Goal: Task Accomplishment & Management: Manage account settings

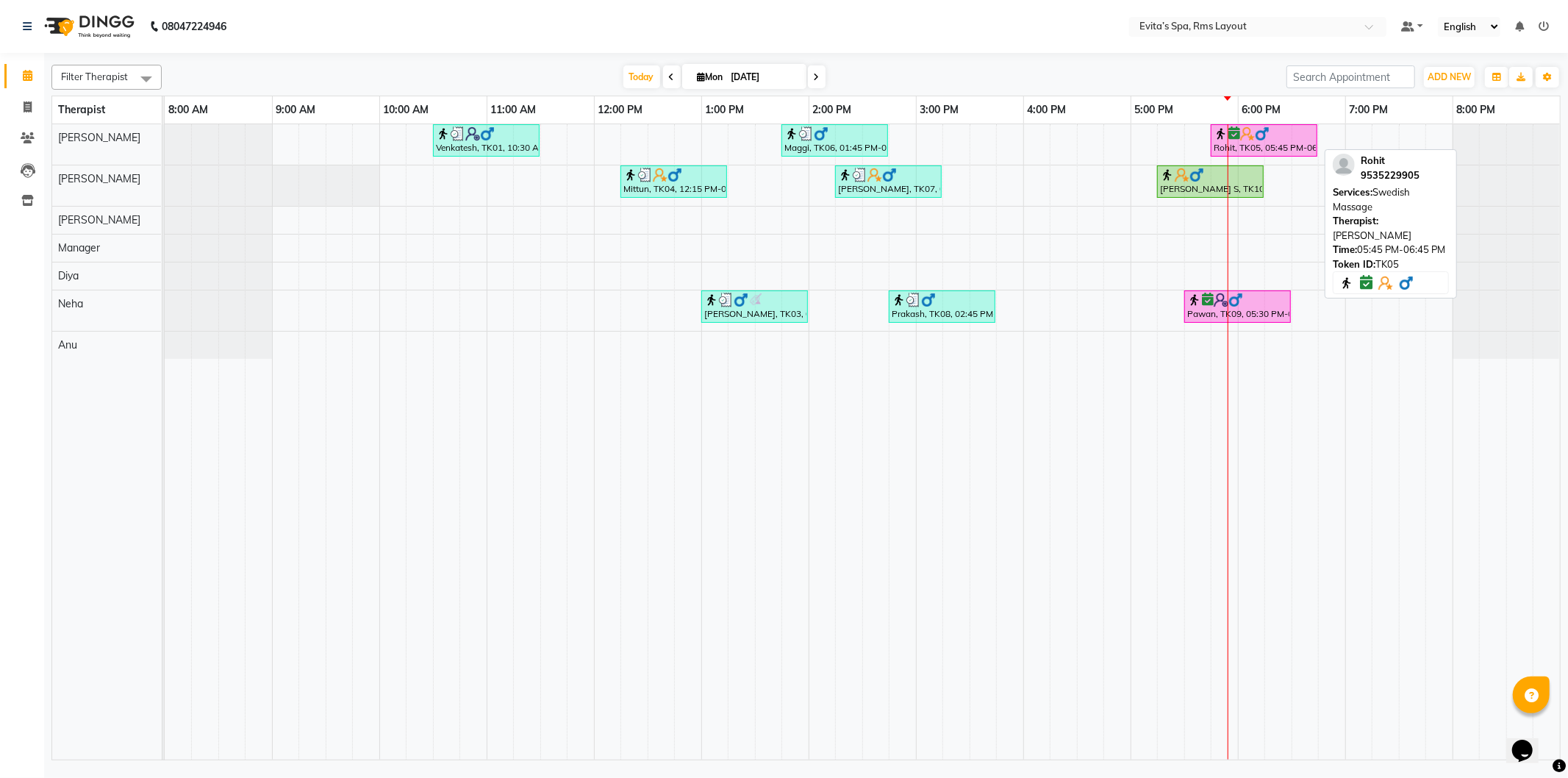
click at [1261, 136] on img at bounding box center [1262, 134] width 14 height 14
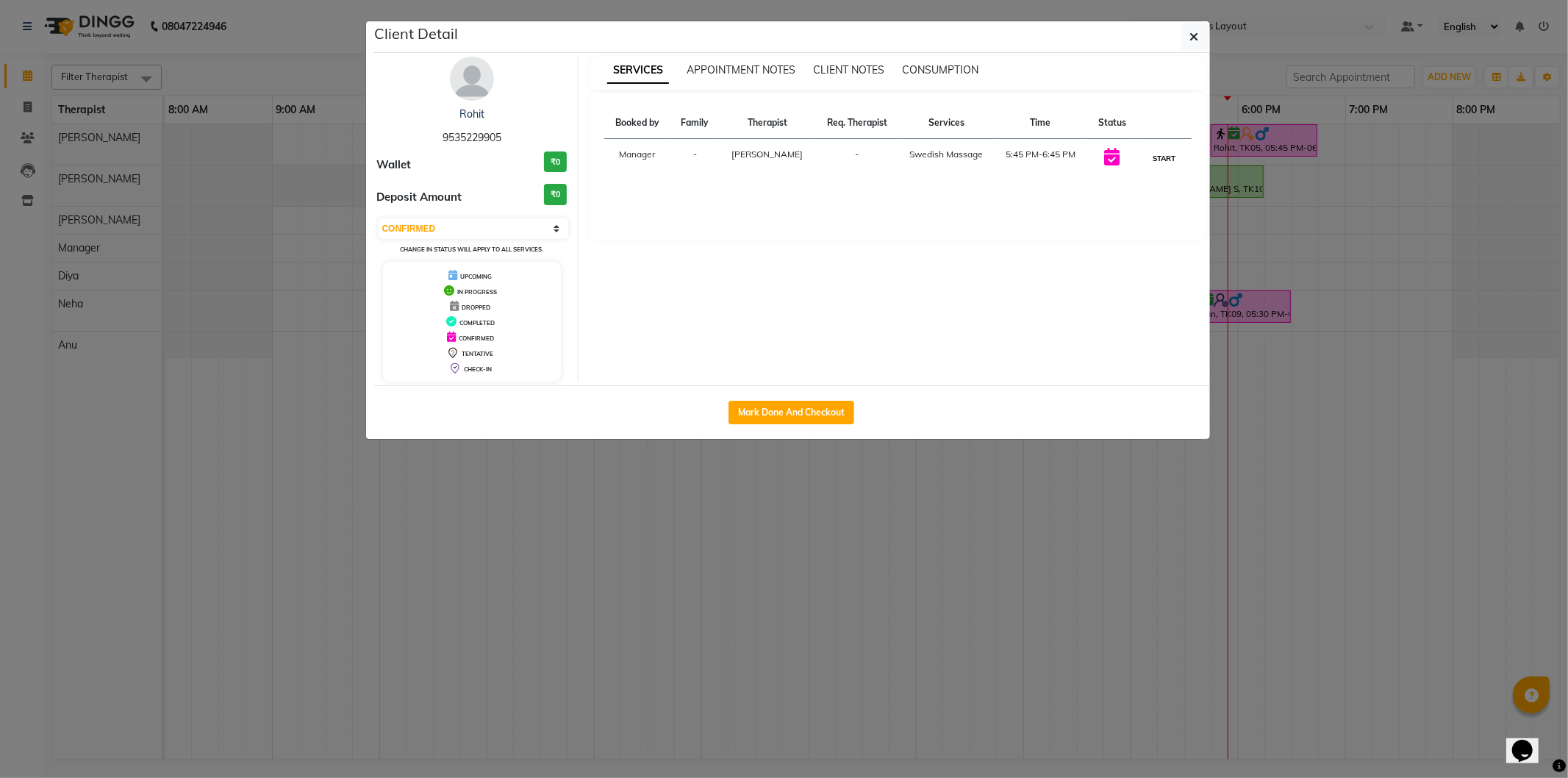
click at [1171, 152] on button "START" at bounding box center [1164, 158] width 30 height 18
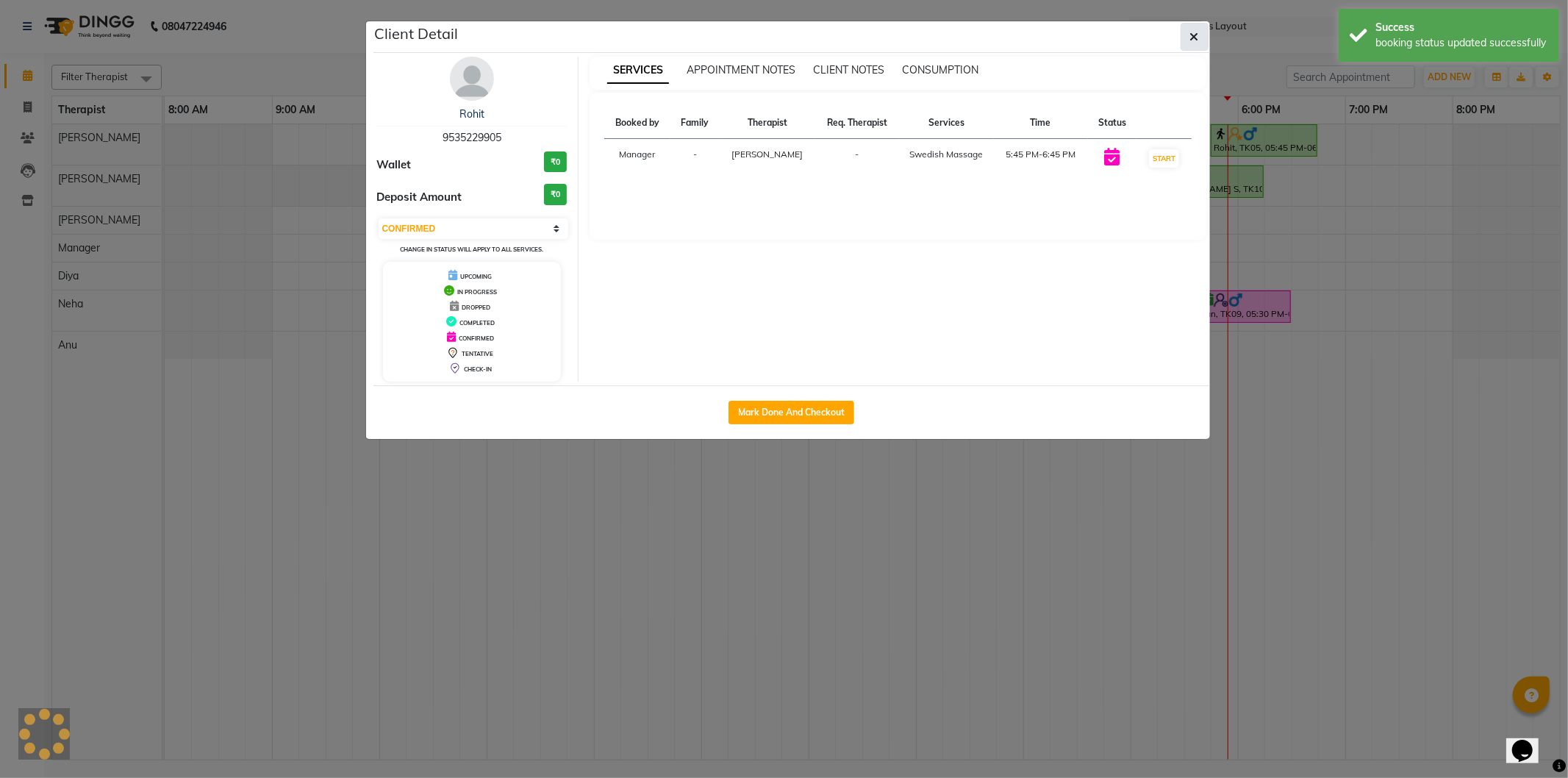
select select "1"
click at [1189, 43] on button "button" at bounding box center [1194, 37] width 28 height 28
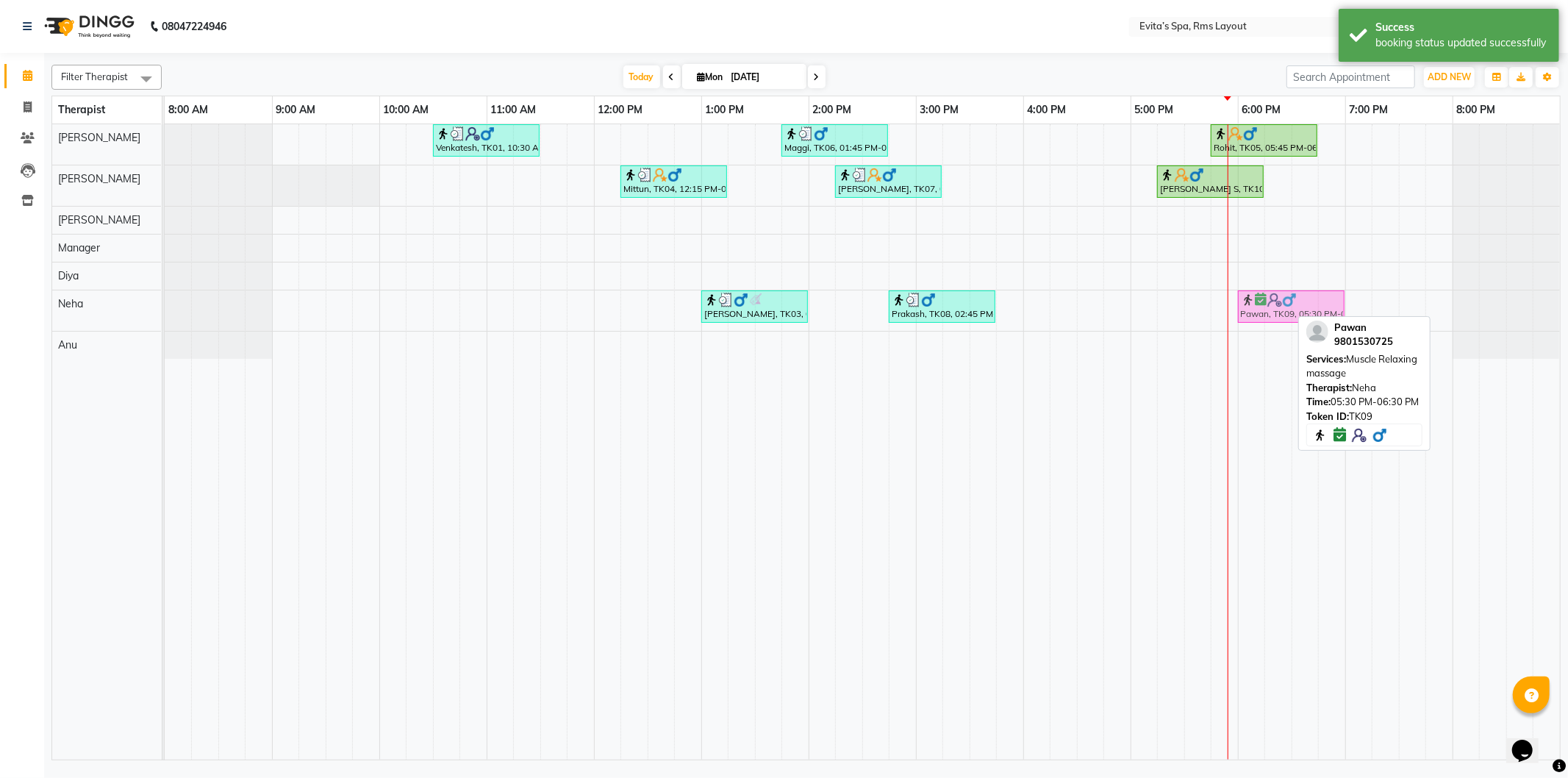
drag, startPoint x: 1233, startPoint y: 307, endPoint x: 1280, endPoint y: 310, distance: 47.1
click at [165, 310] on div "[PERSON_NAME], TK03, 01:00 PM-02:00 PM, Swedish Massage Prakash, TK08, 02:45 PM…" at bounding box center [165, 310] width 0 height 41
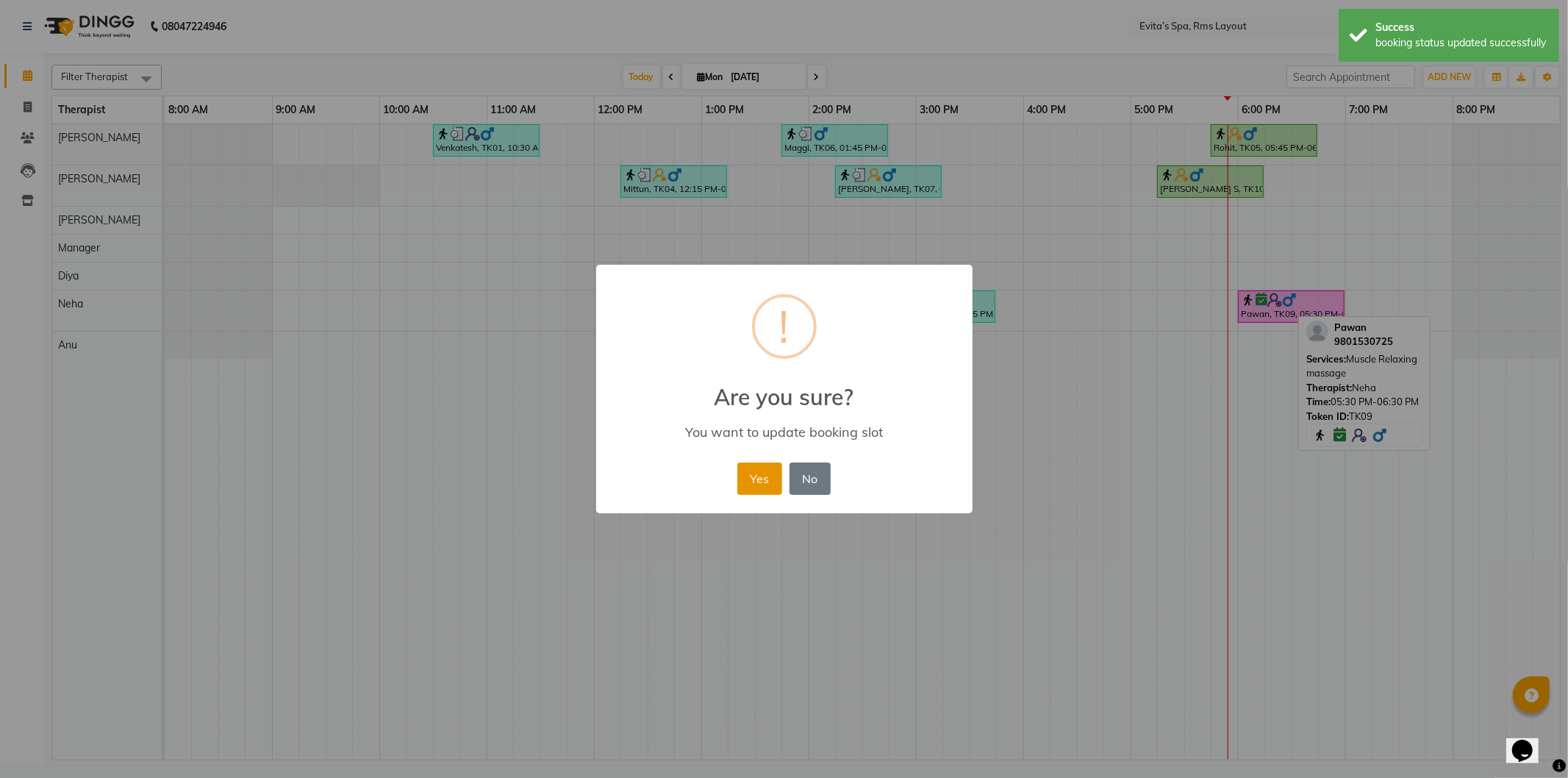
click at [770, 474] on button "Yes" at bounding box center [759, 478] width 45 height 33
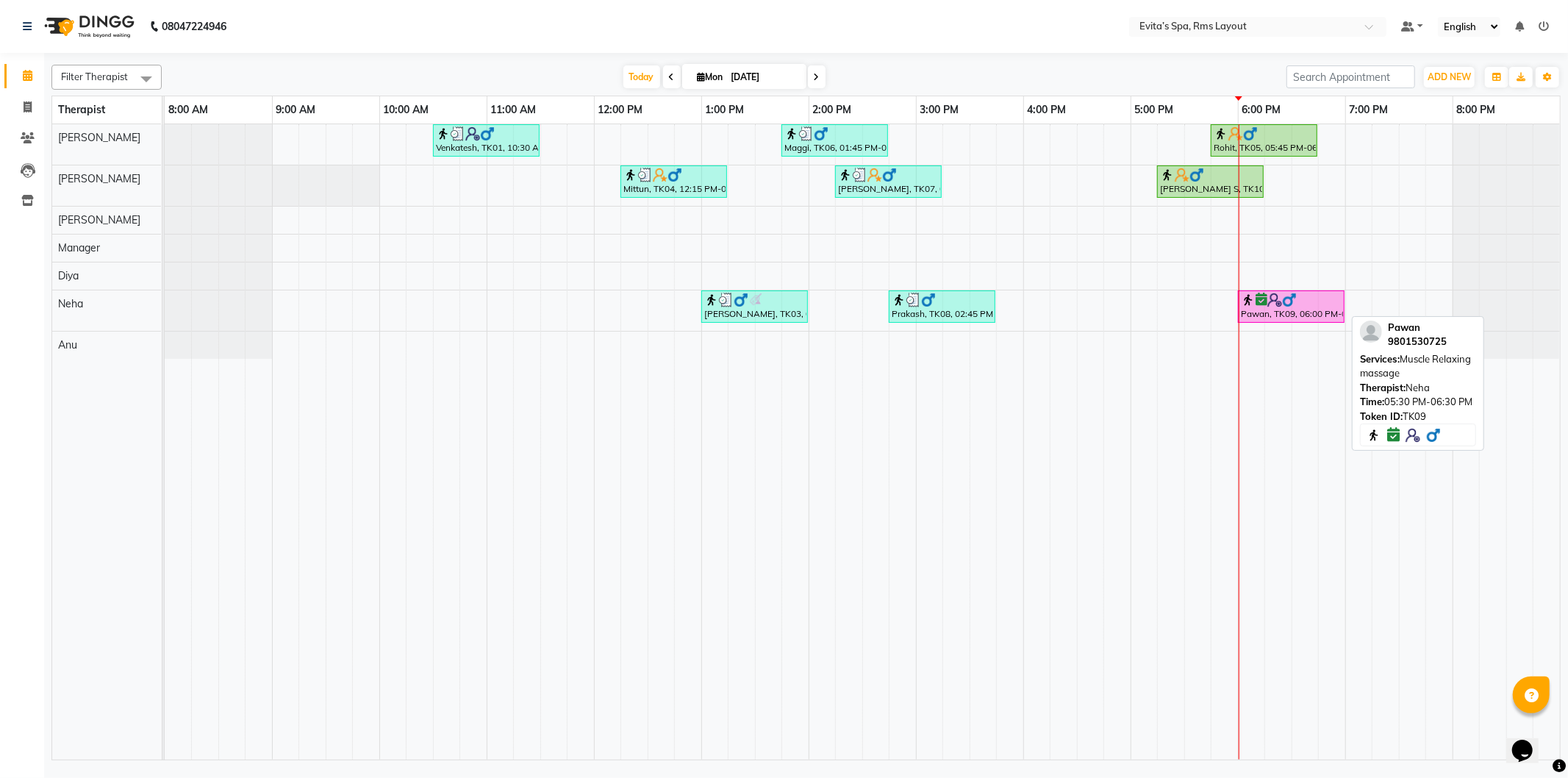
click at [1287, 314] on div "Pawan, TK09, 06:00 PM-07:00 PM, Muscle Relaxing massage" at bounding box center [1292, 306] width 104 height 28
click at [1288, 314] on div "Pawan, TK09, 06:00 PM-07:00 PM, Muscle Relaxing massage" at bounding box center [1292, 306] width 104 height 28
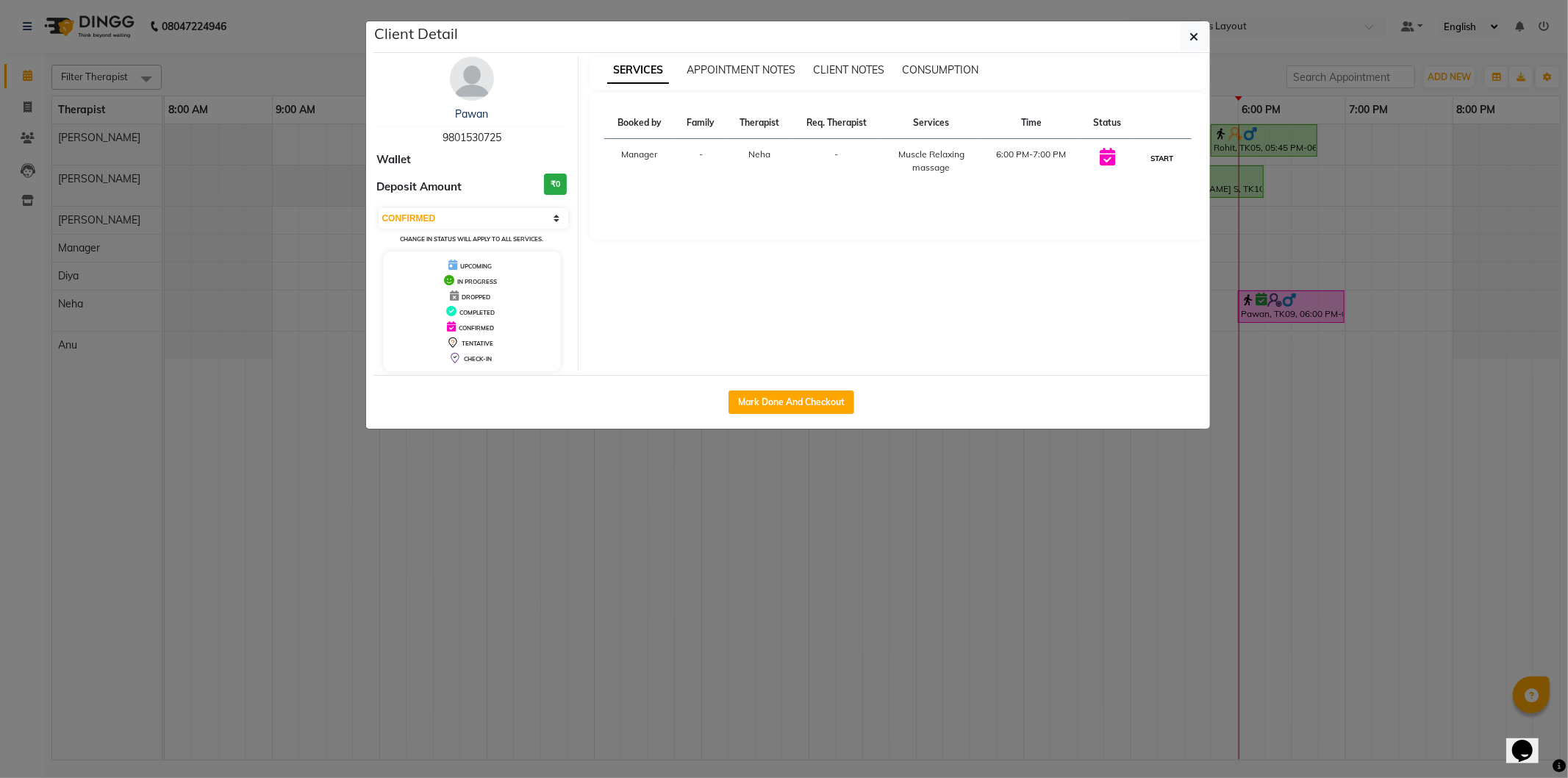
click at [1166, 155] on button "START" at bounding box center [1162, 158] width 30 height 18
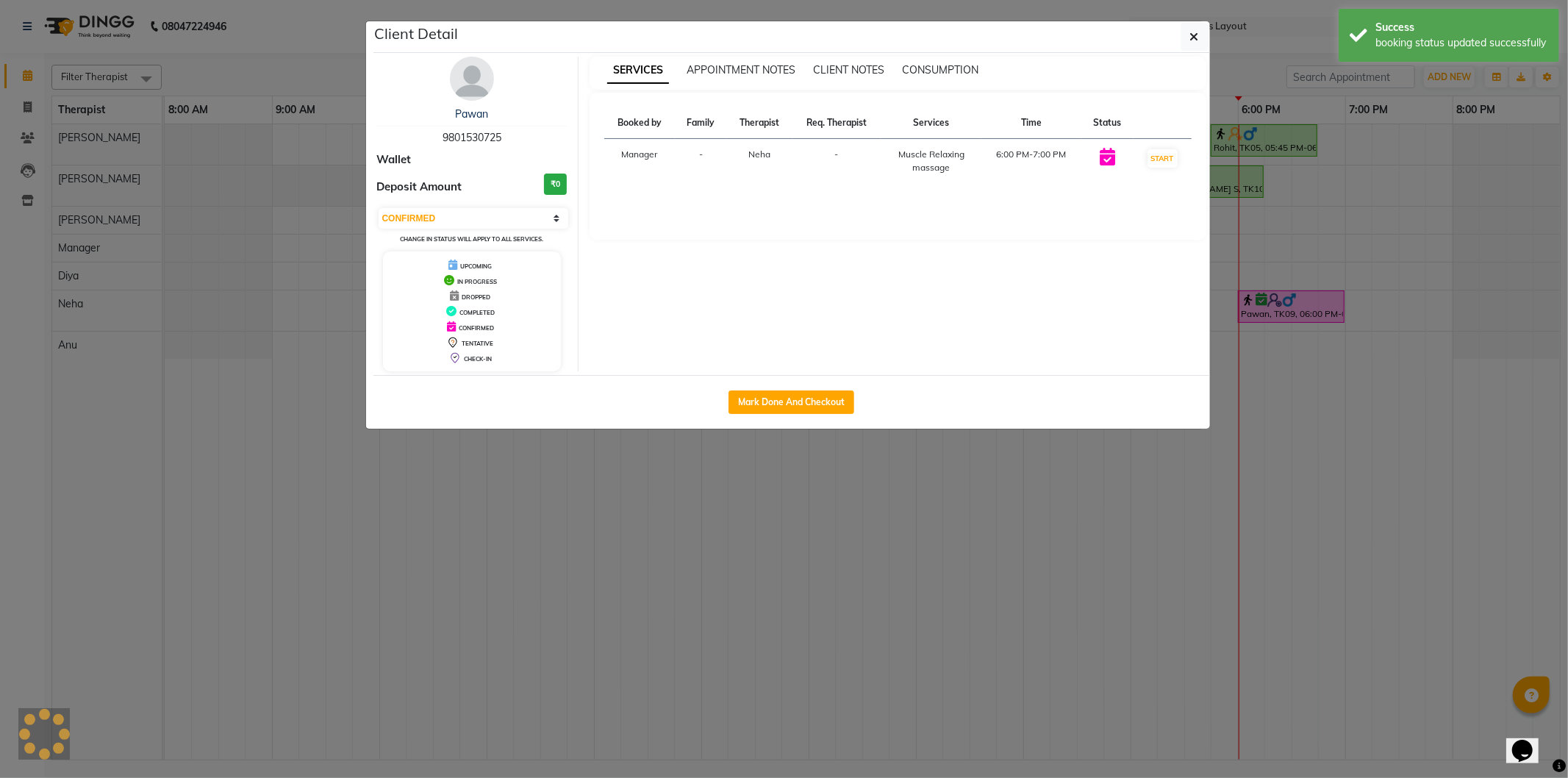
select select "1"
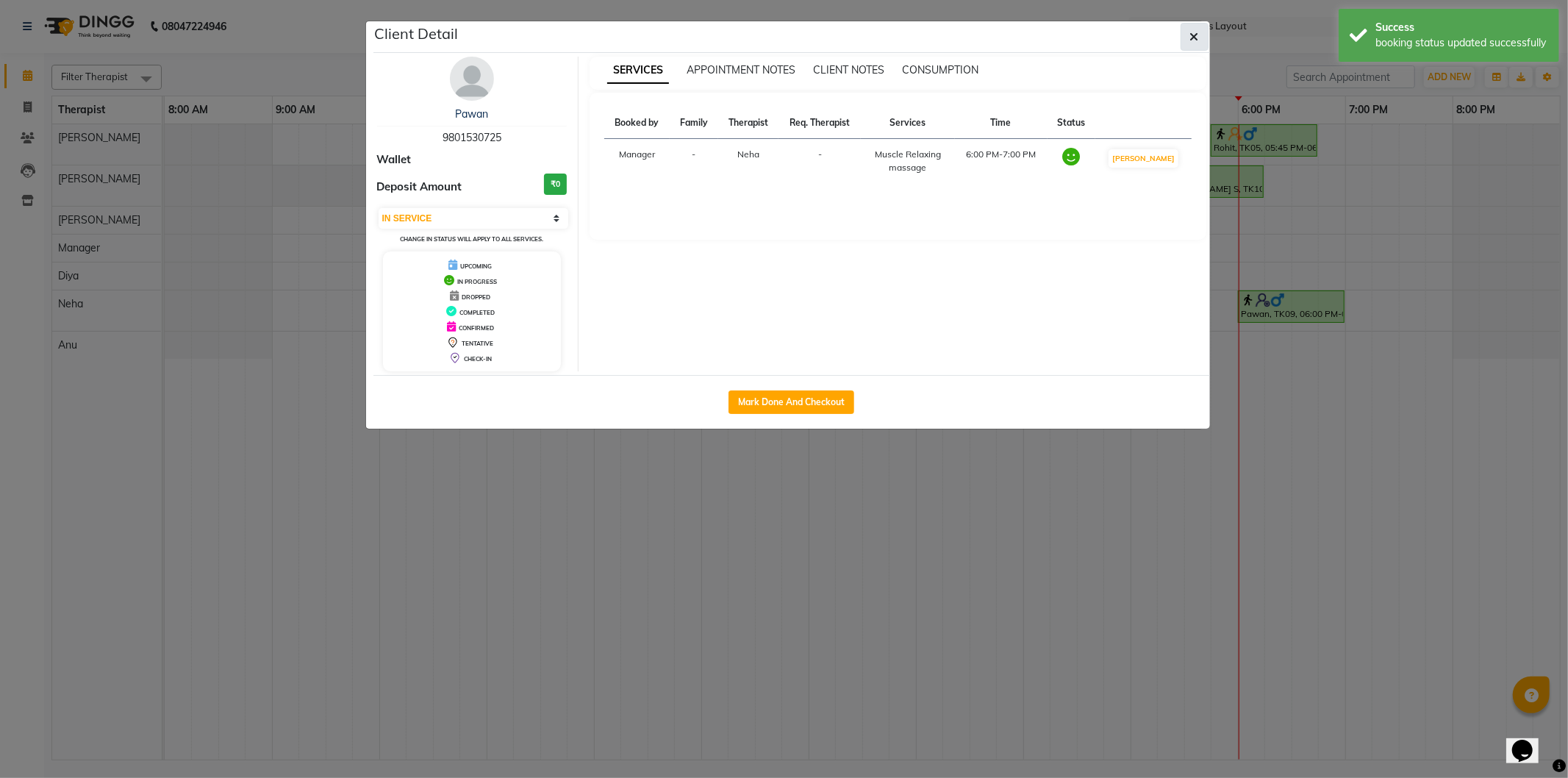
click at [1197, 39] on icon "button" at bounding box center [1194, 37] width 9 height 12
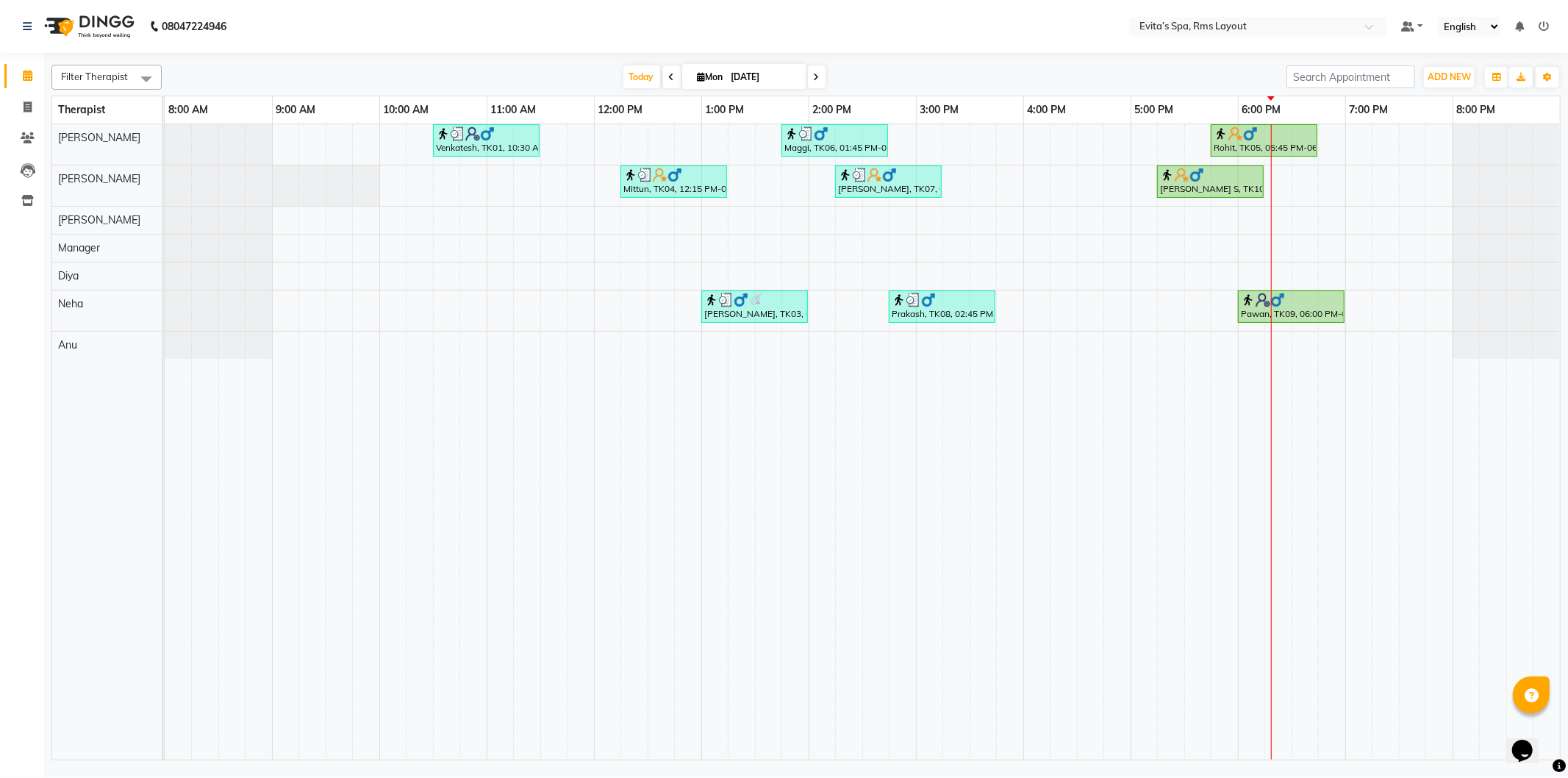
click at [1292, 181] on div "Venkatesh, TK01, 10:30 AM-11:30 AM, Muscle Relaxing massage Maggi, TK06, 01:45 …" at bounding box center [862, 442] width 1395 height 635
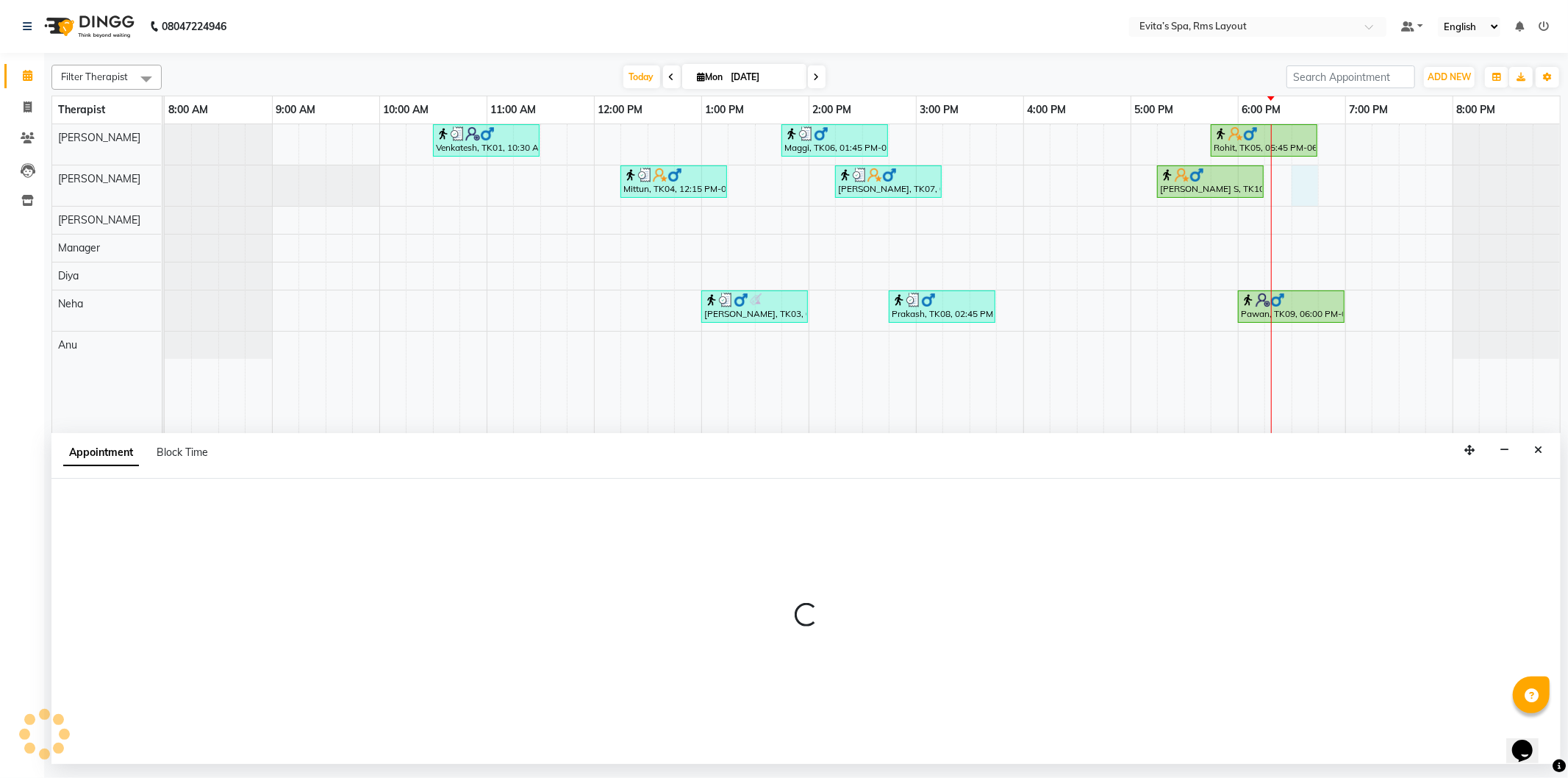
select select "70222"
select select "tentative"
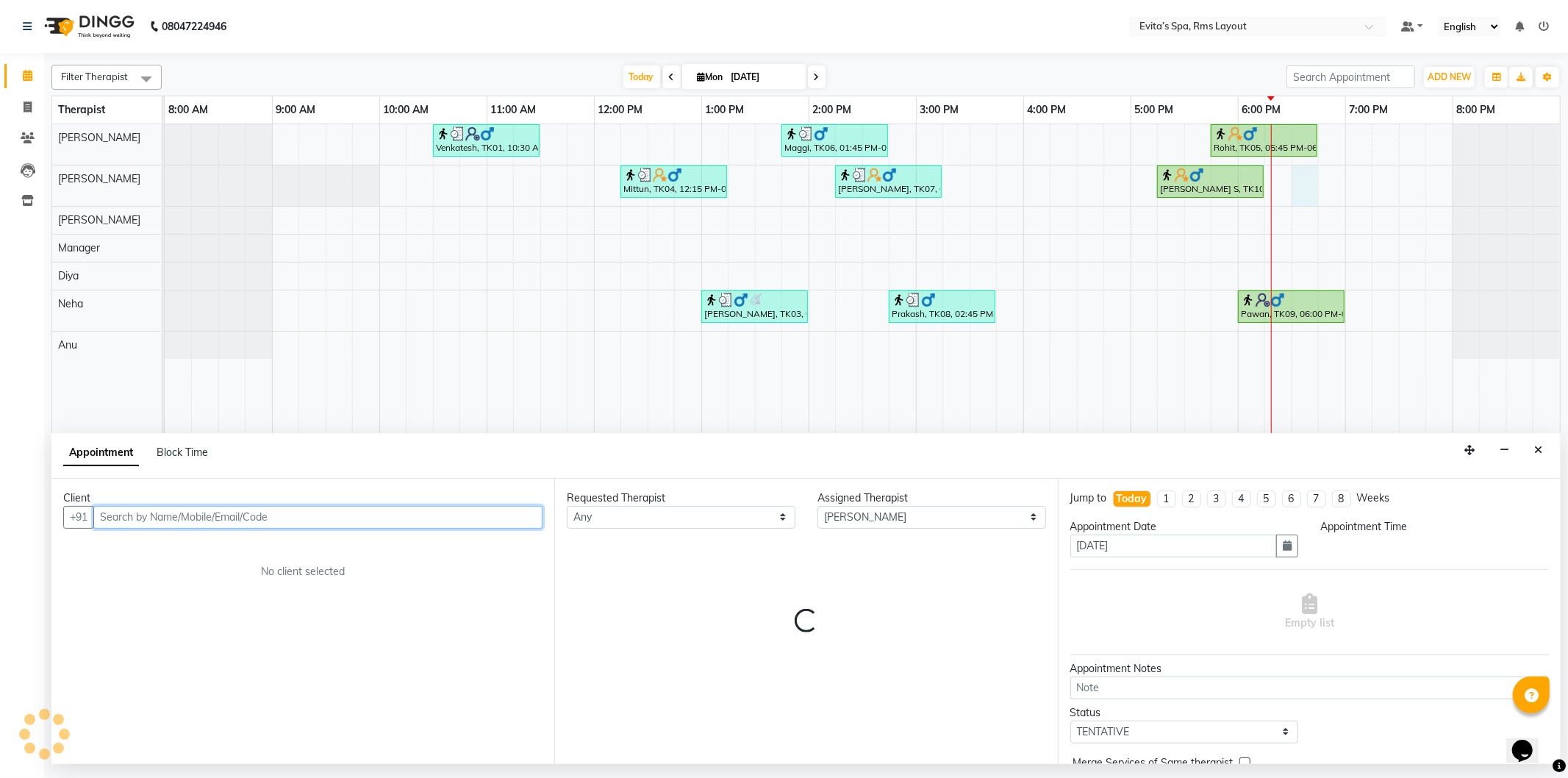
select select "1110"
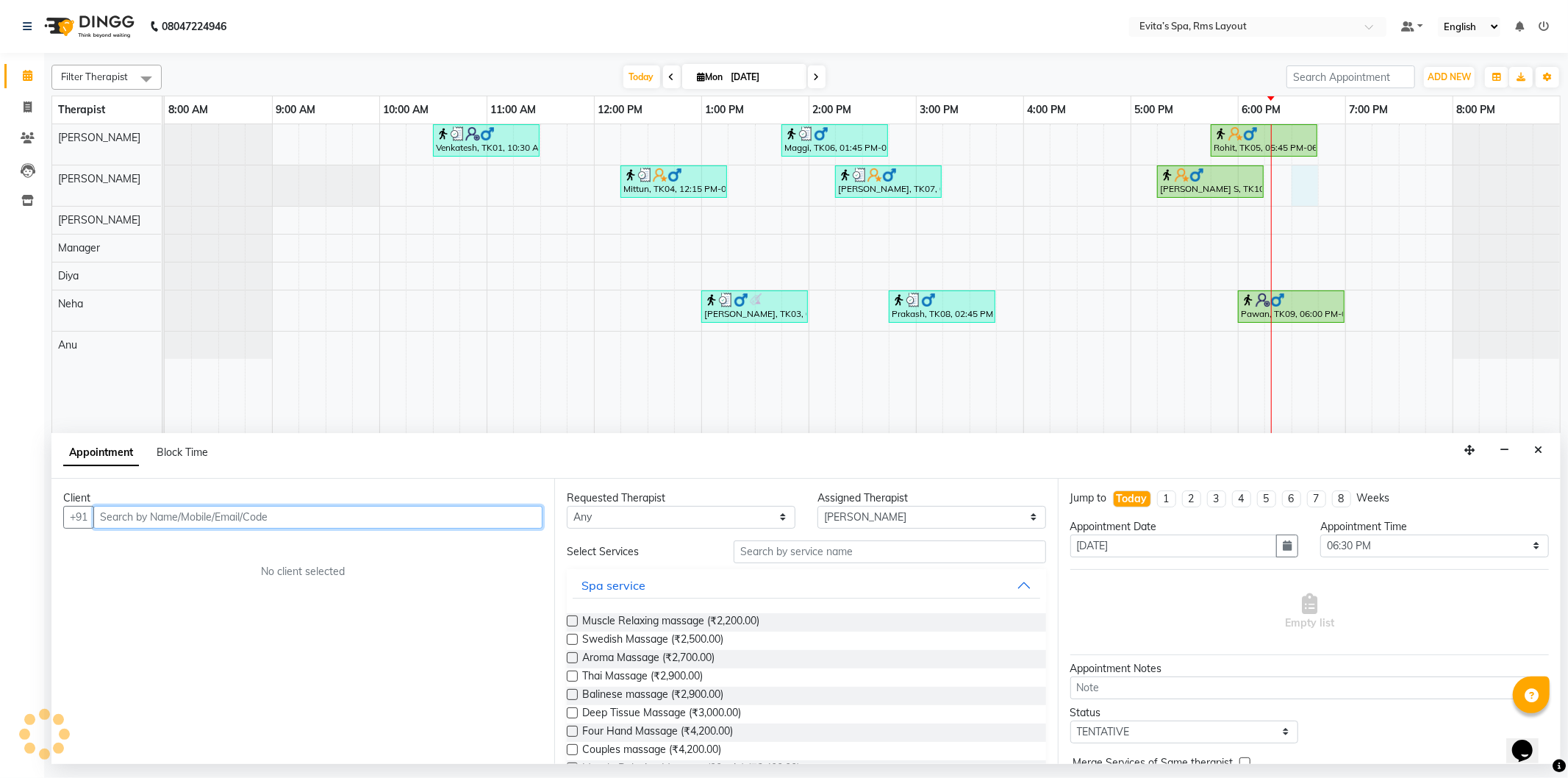
click at [525, 516] on input "text" at bounding box center [318, 517] width 449 height 23
type input "8888890011"
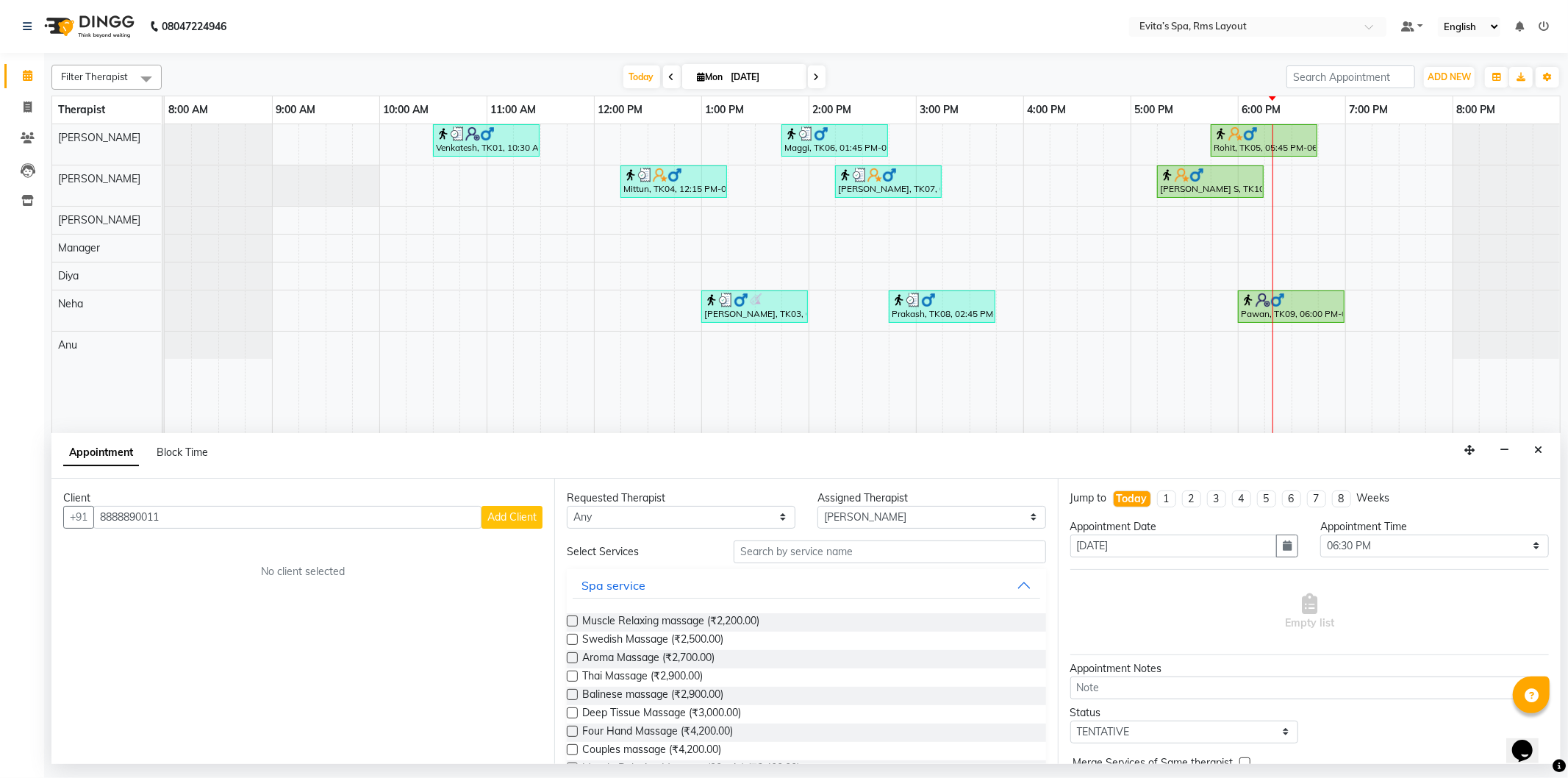
click at [525, 516] on span "Add Client" at bounding box center [512, 517] width 49 height 14
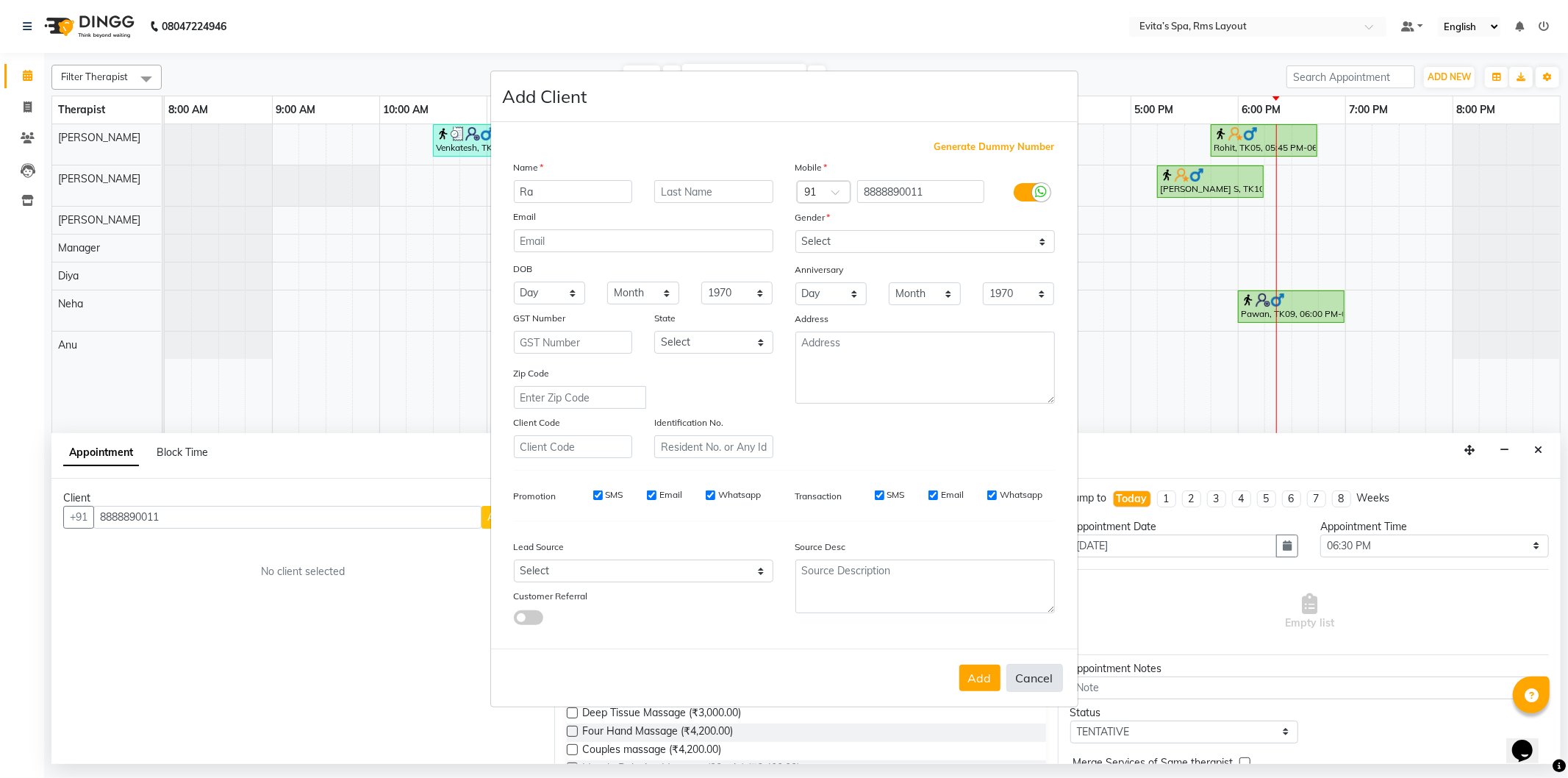
type input "Ra"
click at [1033, 682] on button "Cancel" at bounding box center [1034, 678] width 57 height 28
select select
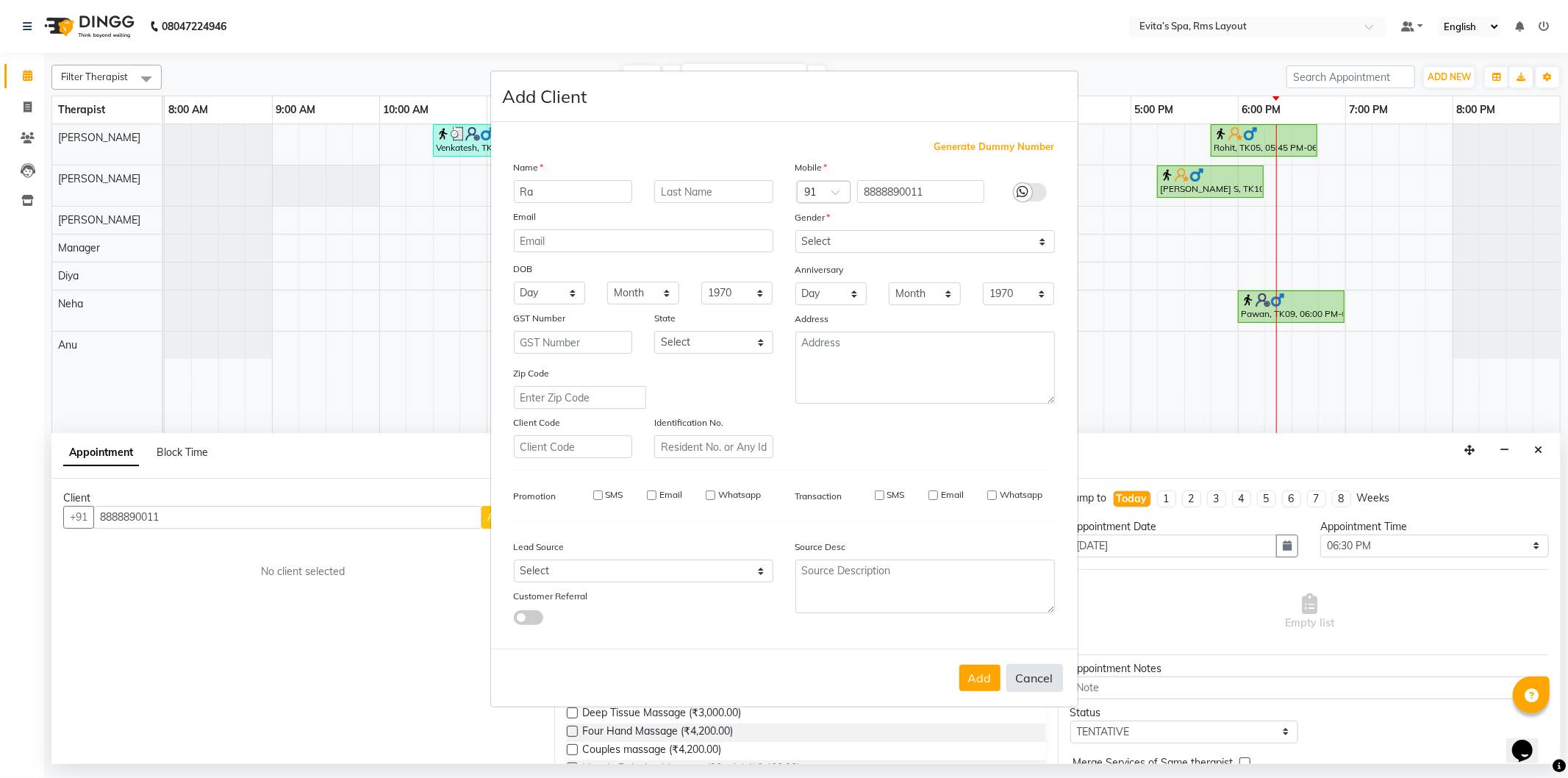
select select
checkbox input "false"
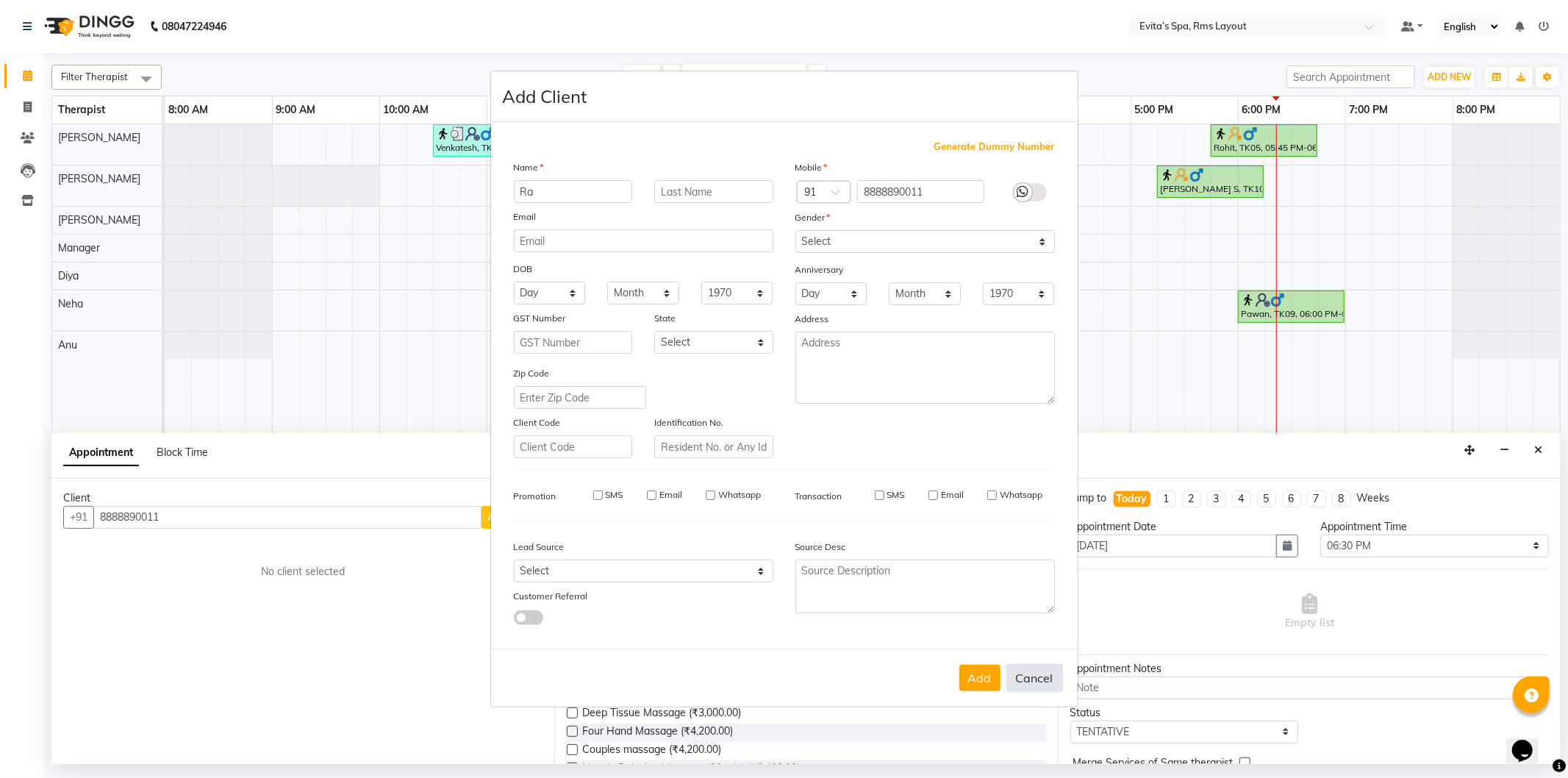
checkbox input "false"
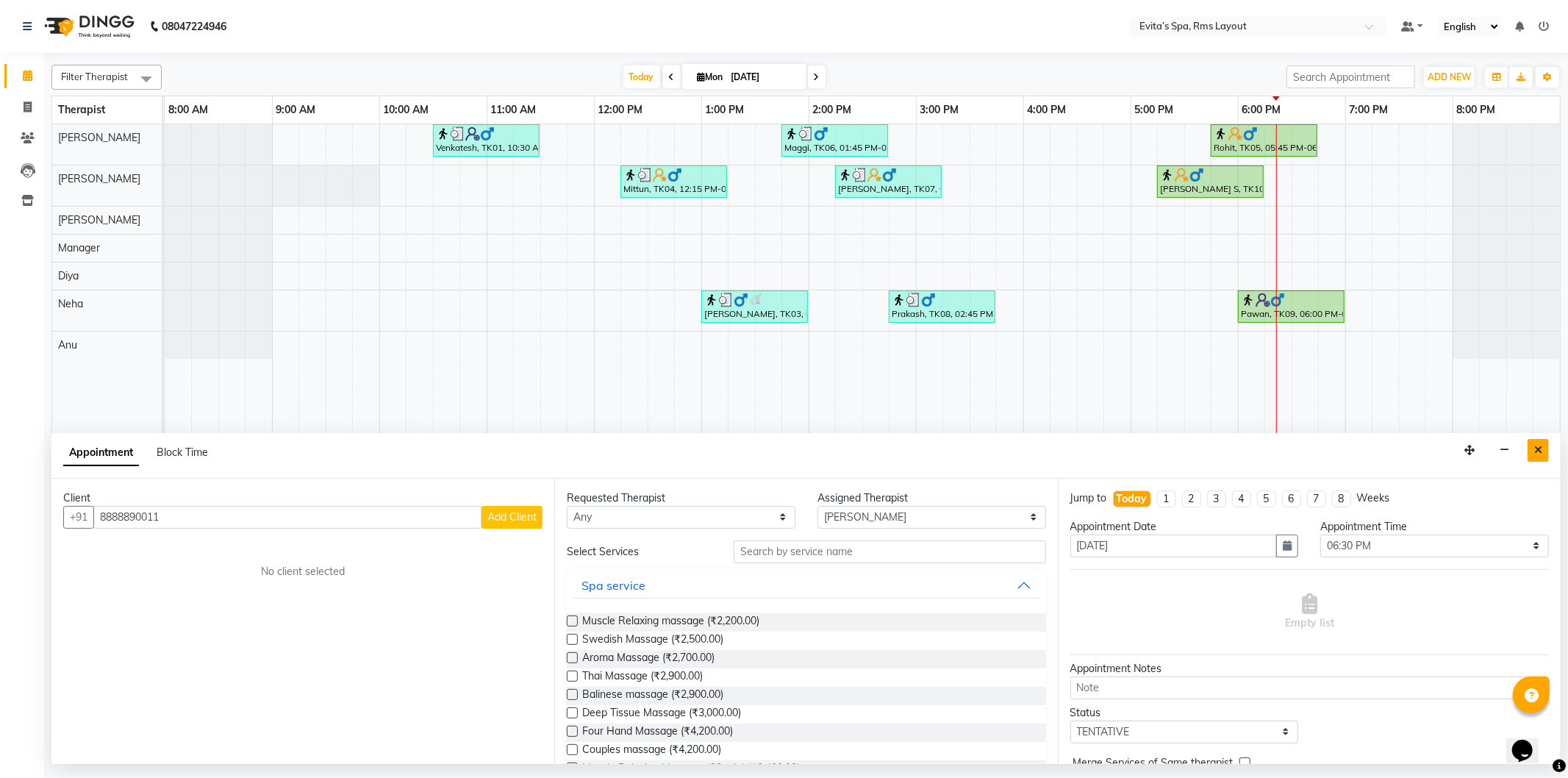
click at [1540, 446] on icon "Close" at bounding box center [1539, 450] width 8 height 10
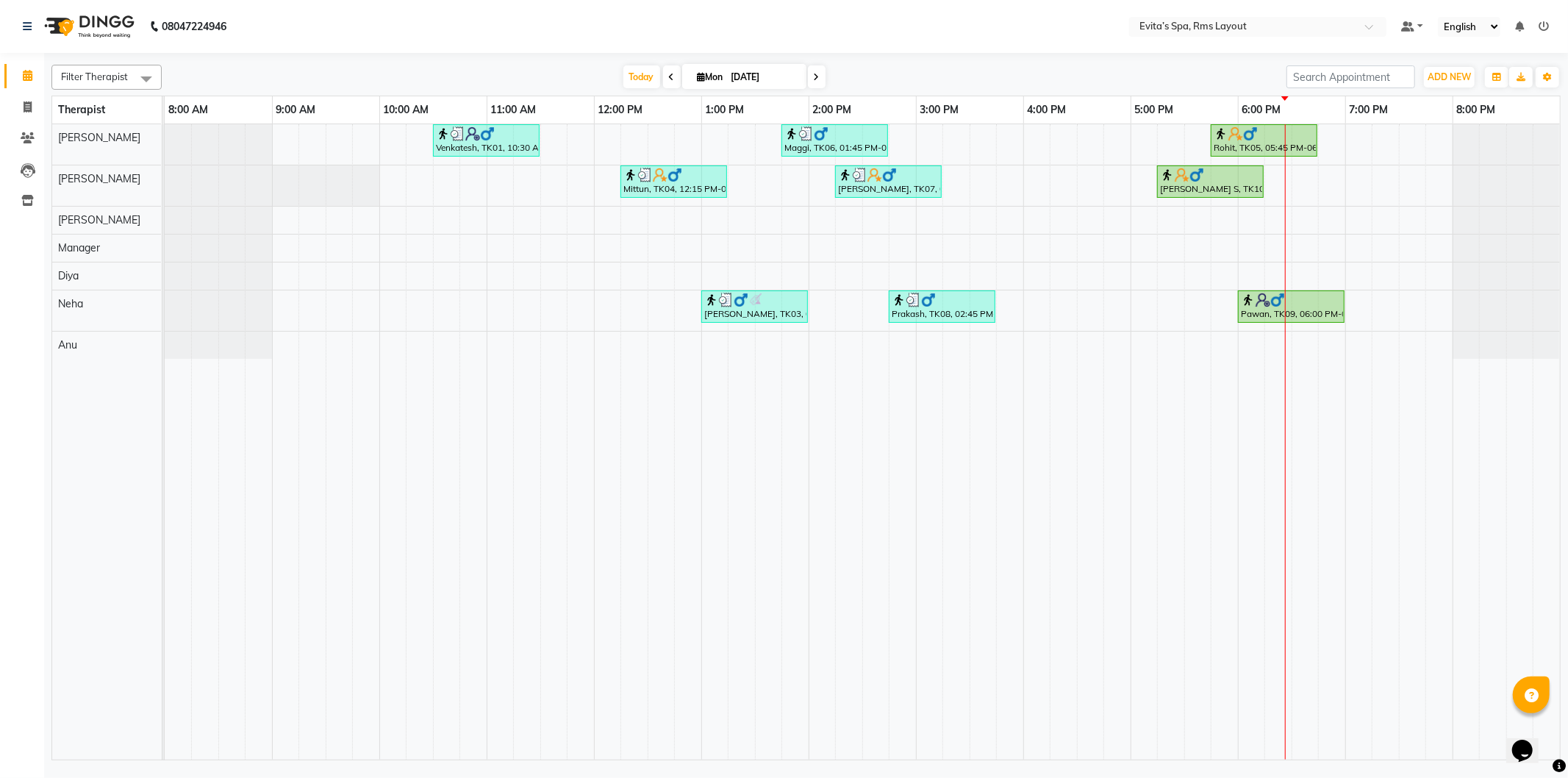
click at [1303, 270] on div "Venkatesh, TK01, 10:30 AM-11:30 AM, Muscle Relaxing massage Maggi, TK06, 01:45 …" at bounding box center [862, 442] width 1395 height 635
select select "81022"
select select "1110"
select select "tentative"
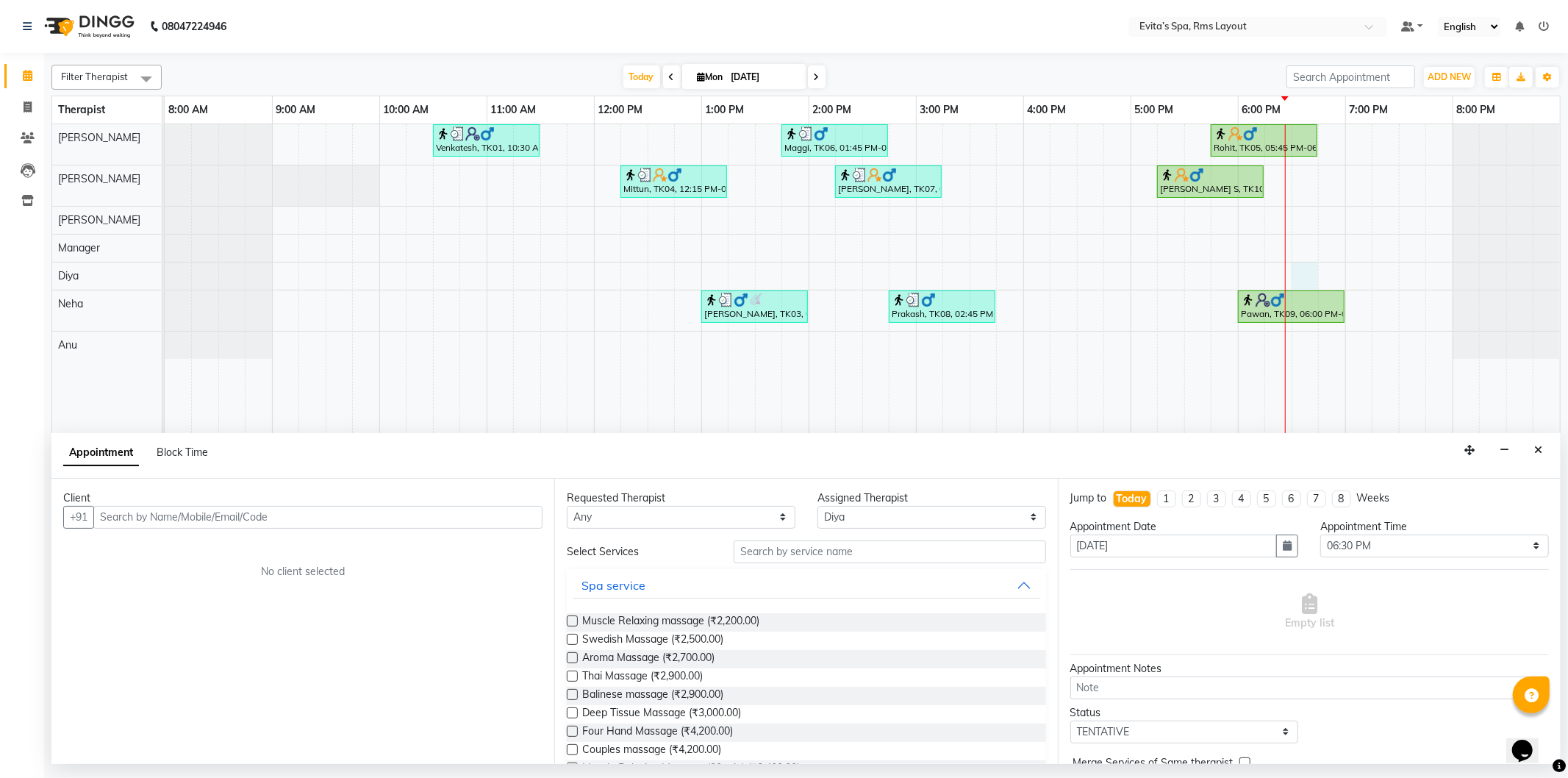
click at [445, 519] on input "text" at bounding box center [318, 517] width 449 height 23
click at [1535, 450] on icon "Close" at bounding box center [1539, 450] width 8 height 10
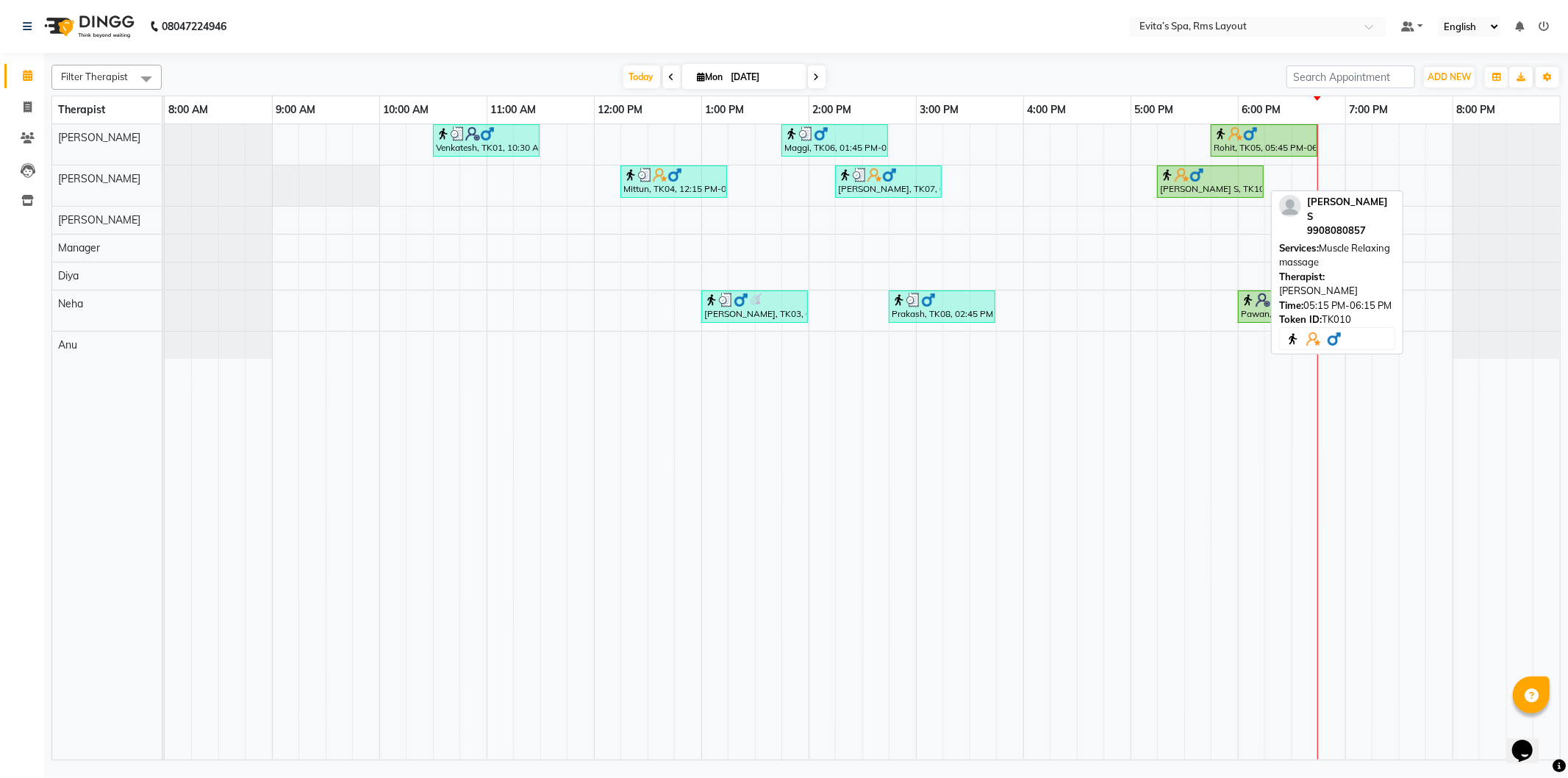
click at [1241, 184] on div "[PERSON_NAME] S, TK10, 05:15 PM-06:15 PM, Muscle Relaxing massage" at bounding box center [1210, 181] width 104 height 28
select select "1"
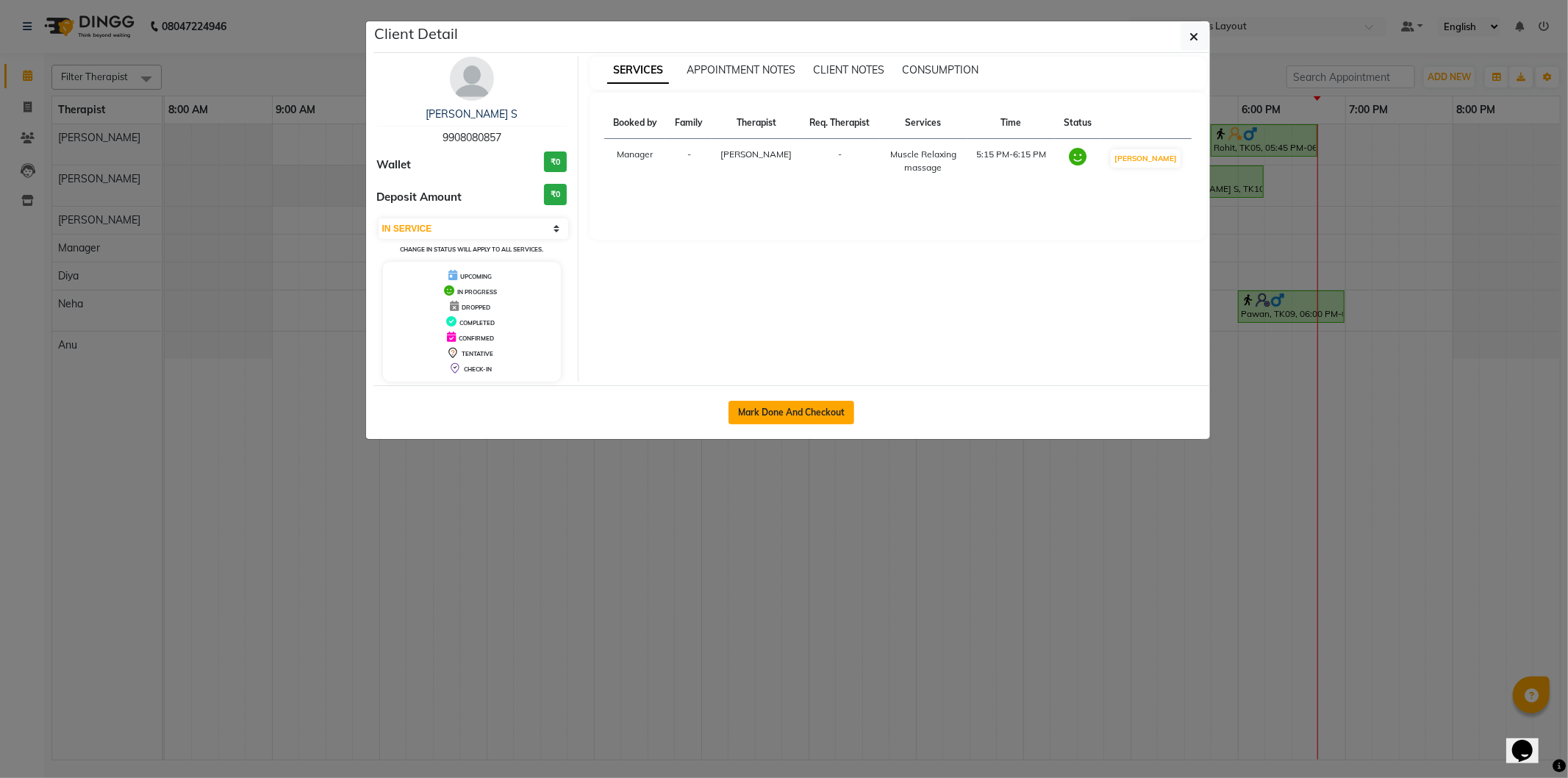
click at [798, 407] on button "Mark Done And Checkout" at bounding box center [791, 413] width 126 height 24
select select "service"
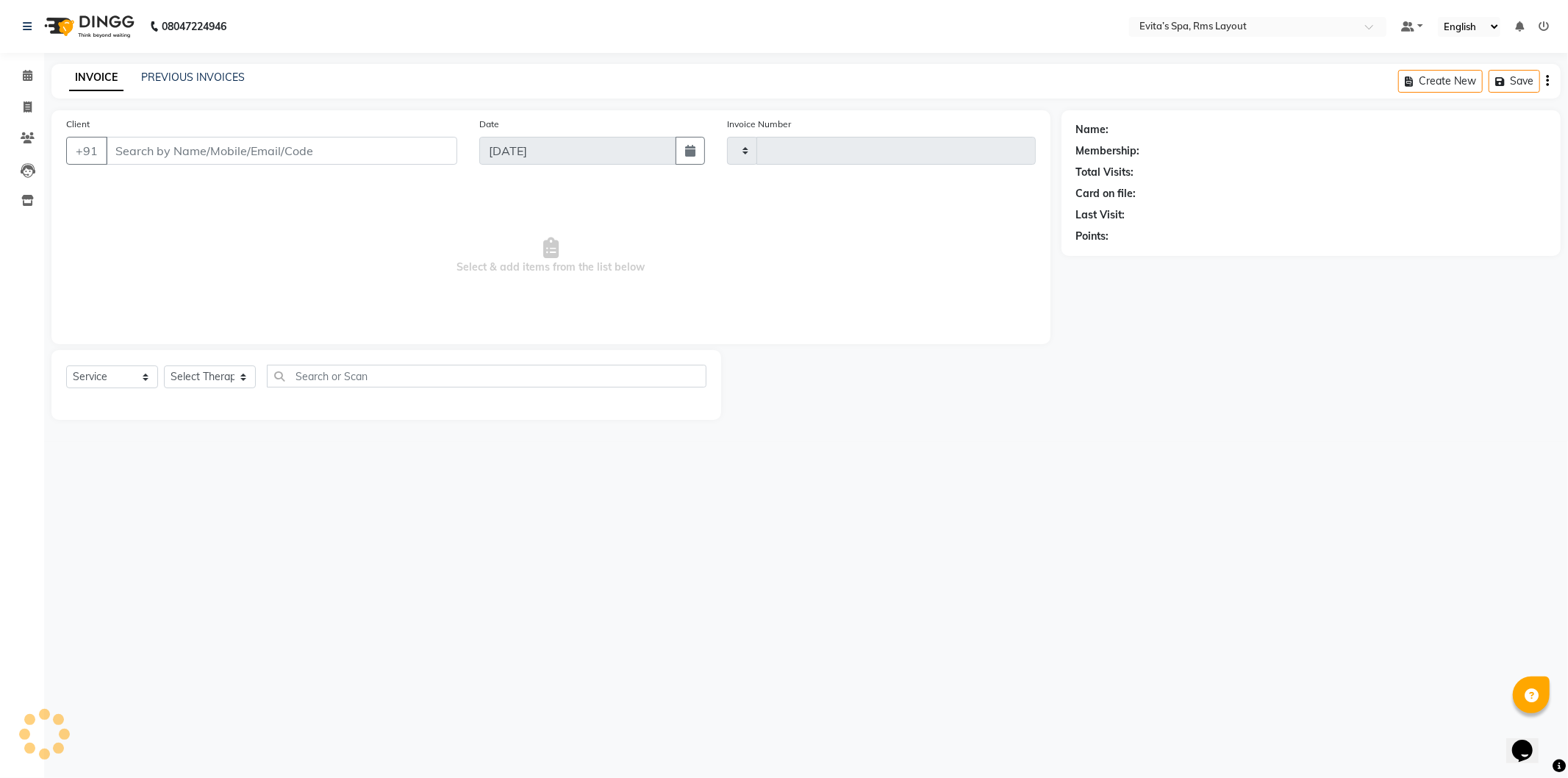
type input "1541"
select select "7850"
type input "99******57"
select select "70222"
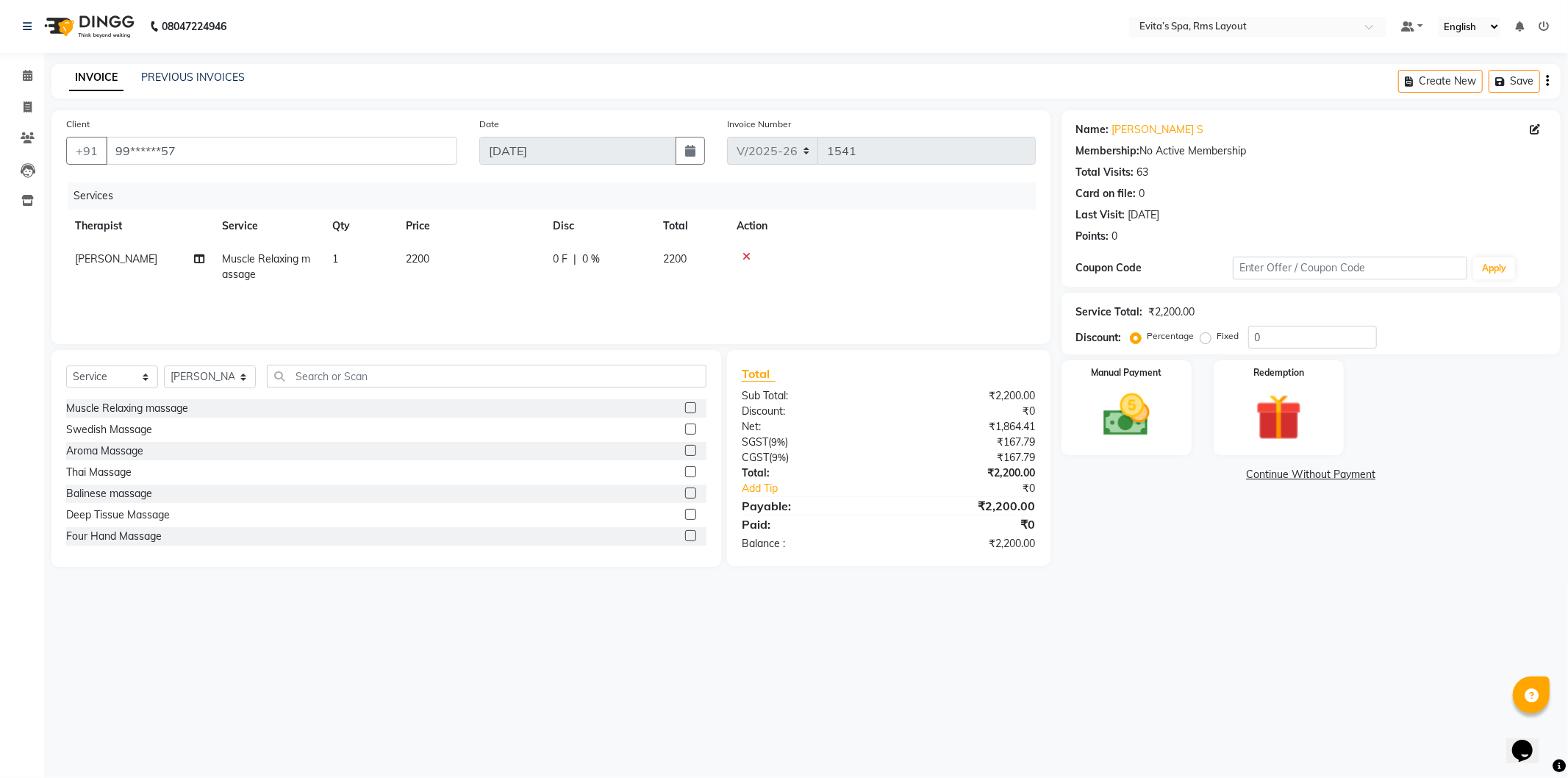
click at [245, 254] on span "Muscle Relaxing massage" at bounding box center [266, 266] width 88 height 29
select select "70222"
click at [255, 259] on span "Muscle Relaxing massage" at bounding box center [273, 272] width 76 height 29
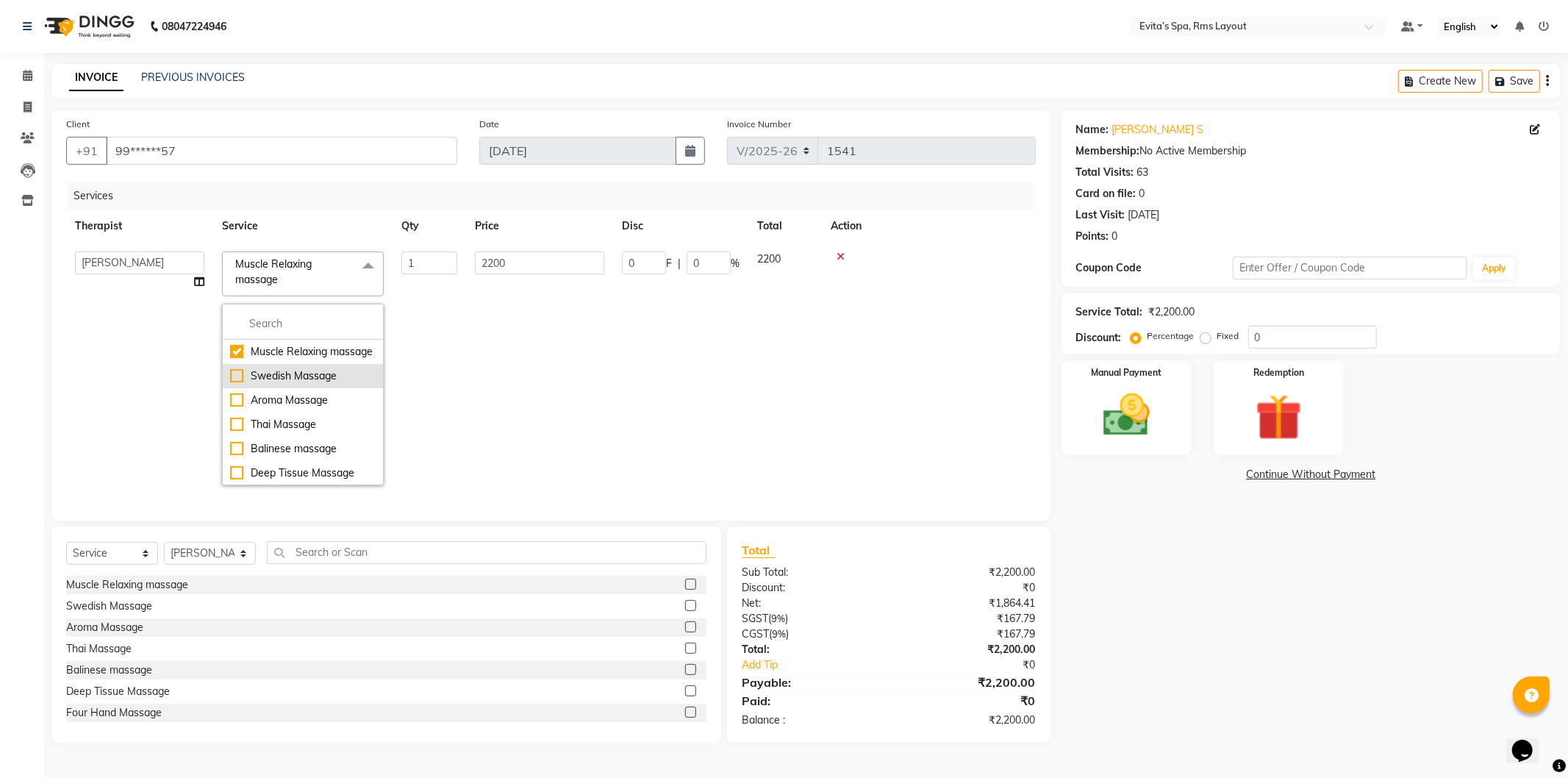
click at [300, 384] on div "Swedish Massage" at bounding box center [303, 375] width 146 height 15
checkbox input "false"
checkbox input "true"
type input "2500"
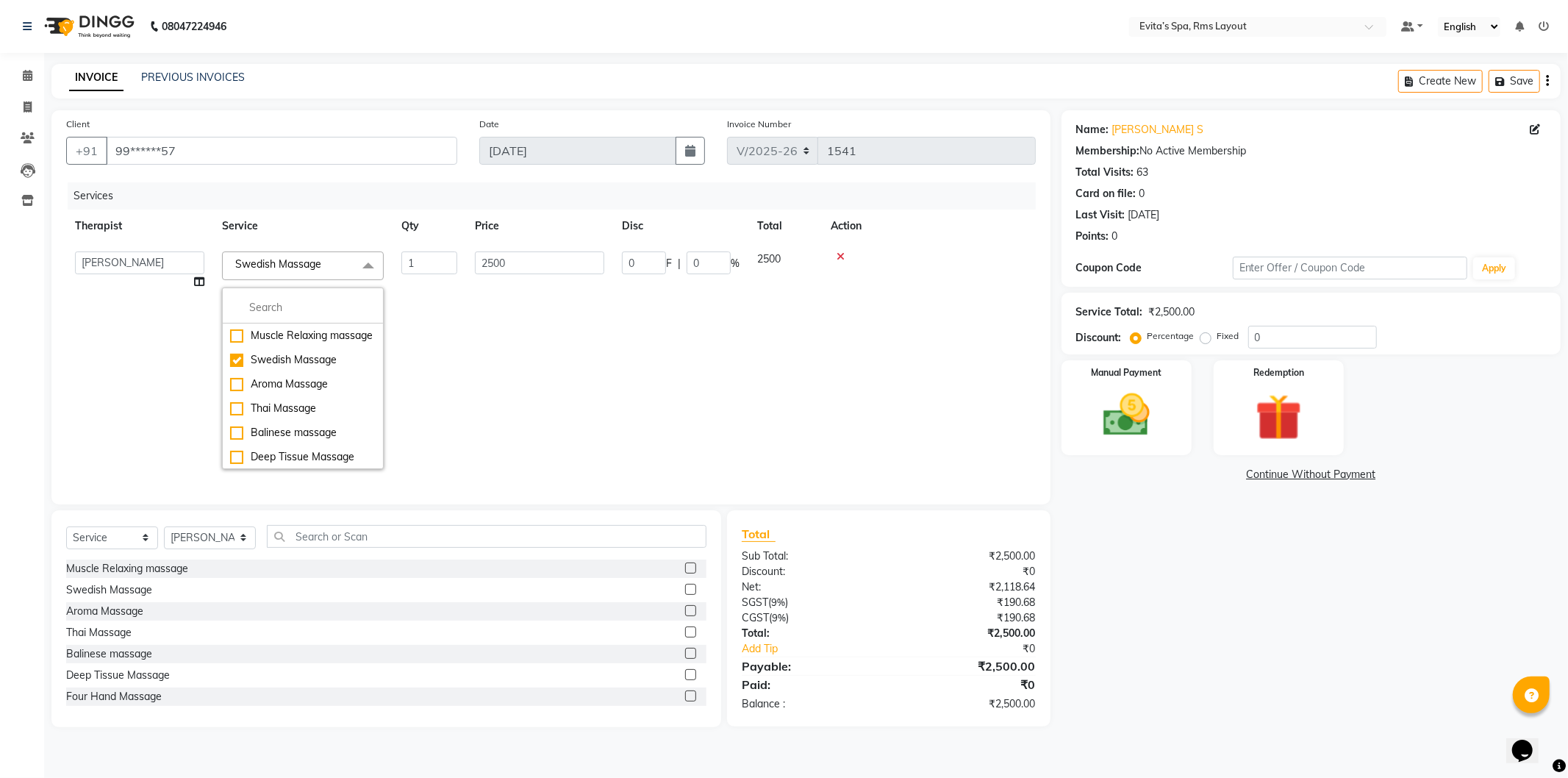
click at [693, 355] on td "0 F | 0 %" at bounding box center [681, 360] width 135 height 235
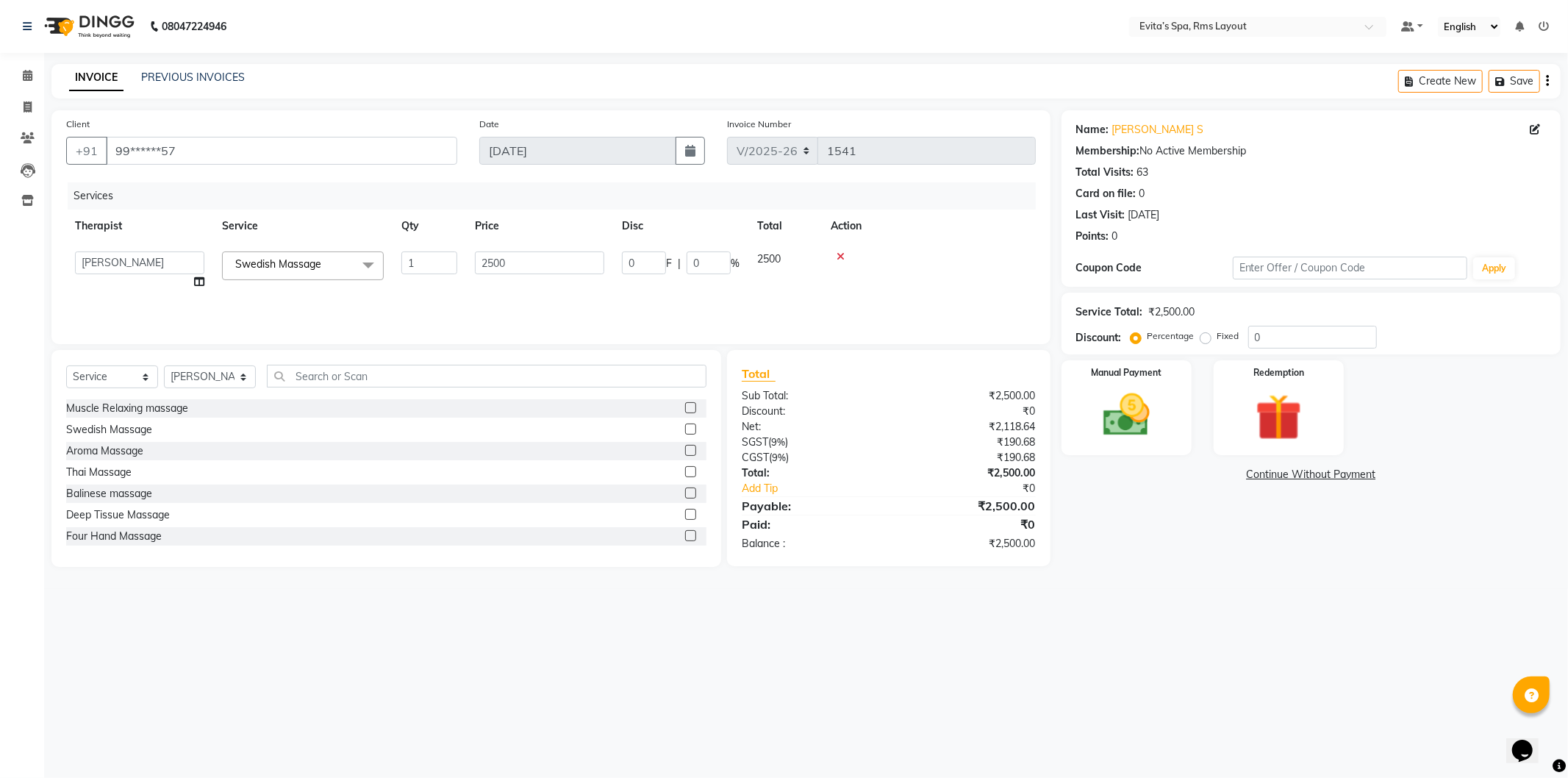
click at [1217, 337] on label "Fixed" at bounding box center [1229, 336] width 22 height 14
click at [1206, 337] on input "Fixed" at bounding box center [1208, 336] width 10 height 10
radio input "true"
drag, startPoint x: 1263, startPoint y: 335, endPoint x: 1224, endPoint y: 336, distance: 39.0
click at [1224, 336] on div "Percentage Fixed 0" at bounding box center [1255, 337] width 243 height 23
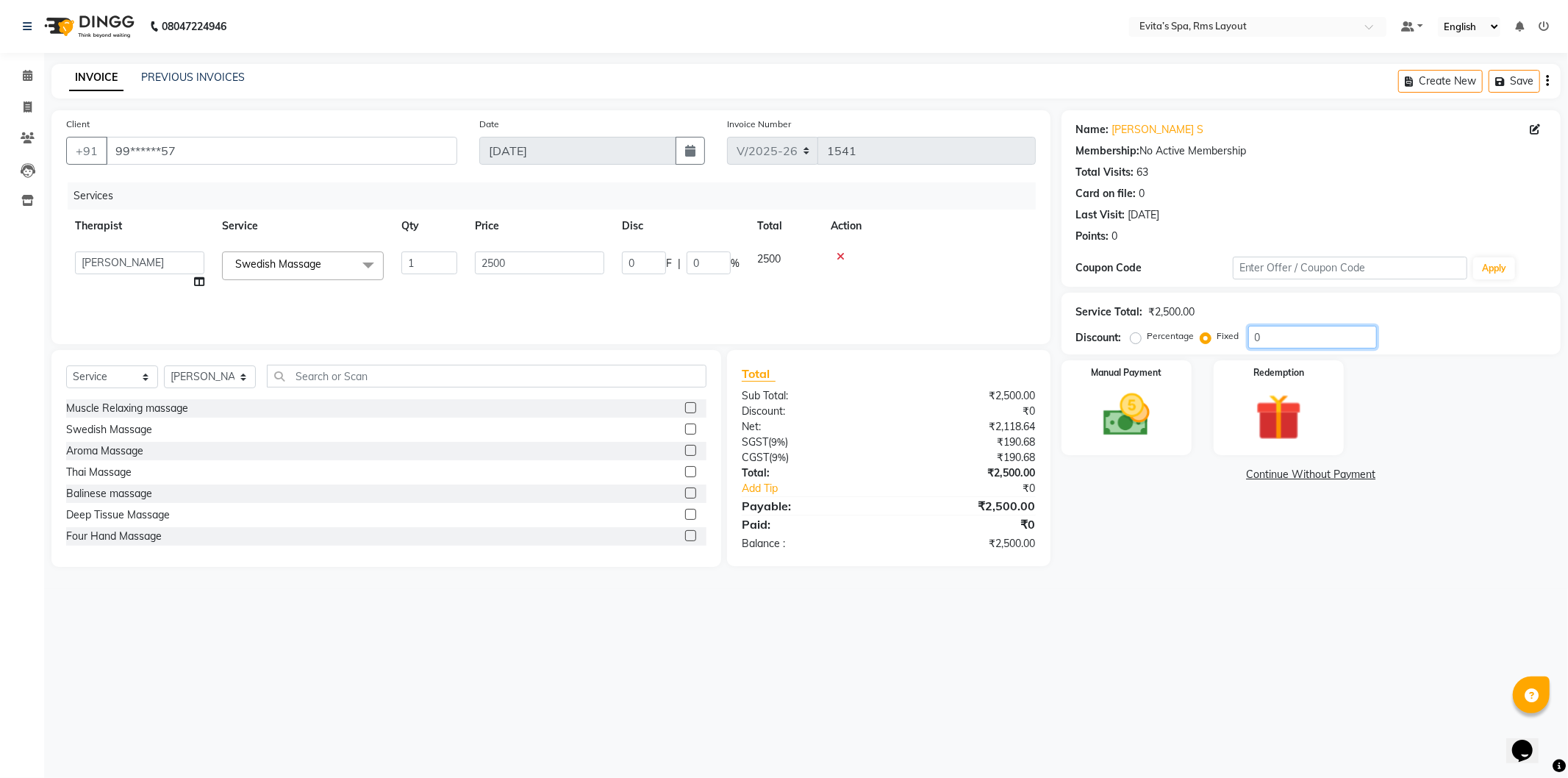
type input "2"
type input "0.08"
type input "26"
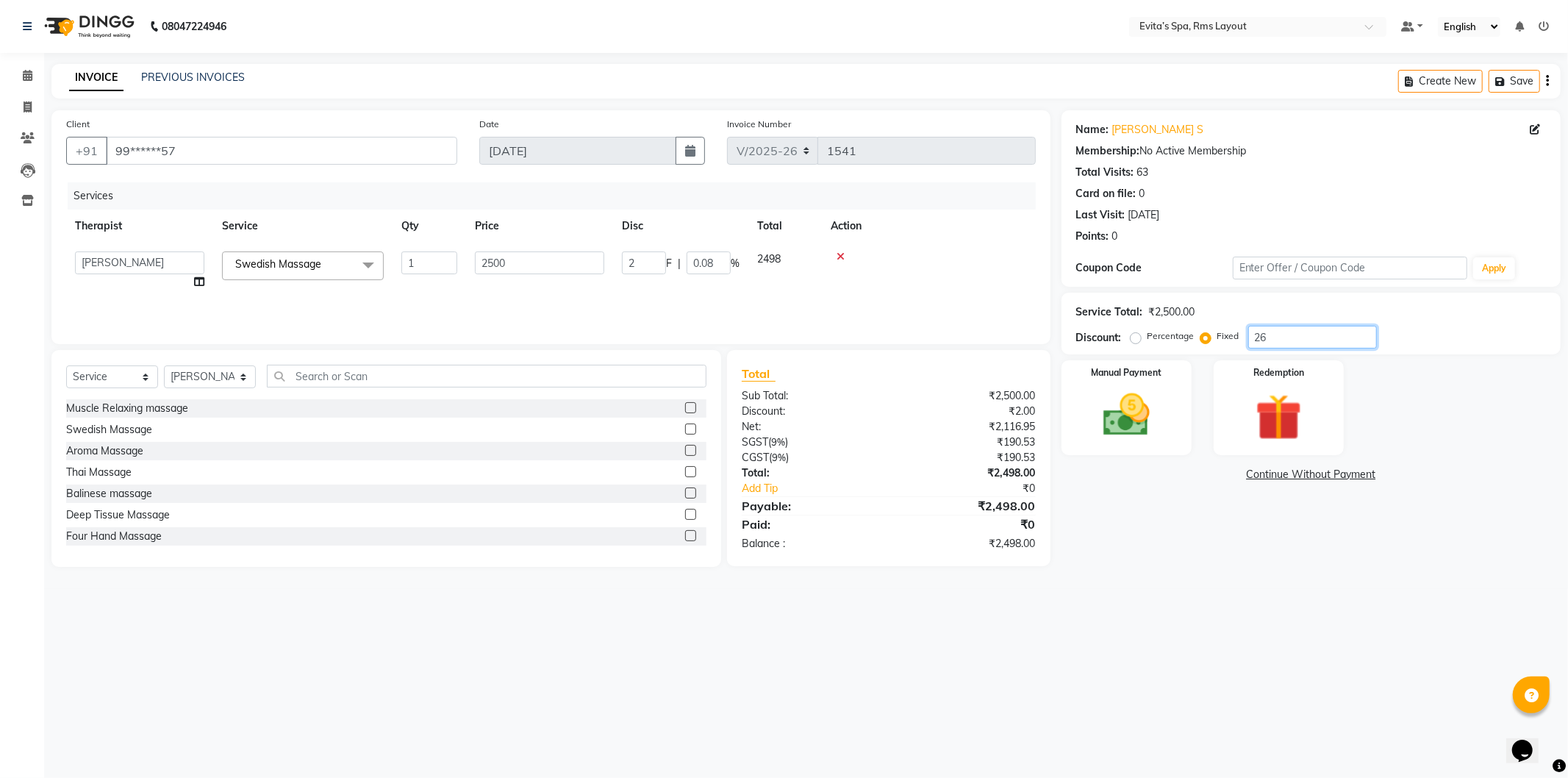
type input "1.04"
type input "260"
type input "10.4"
type input "260"
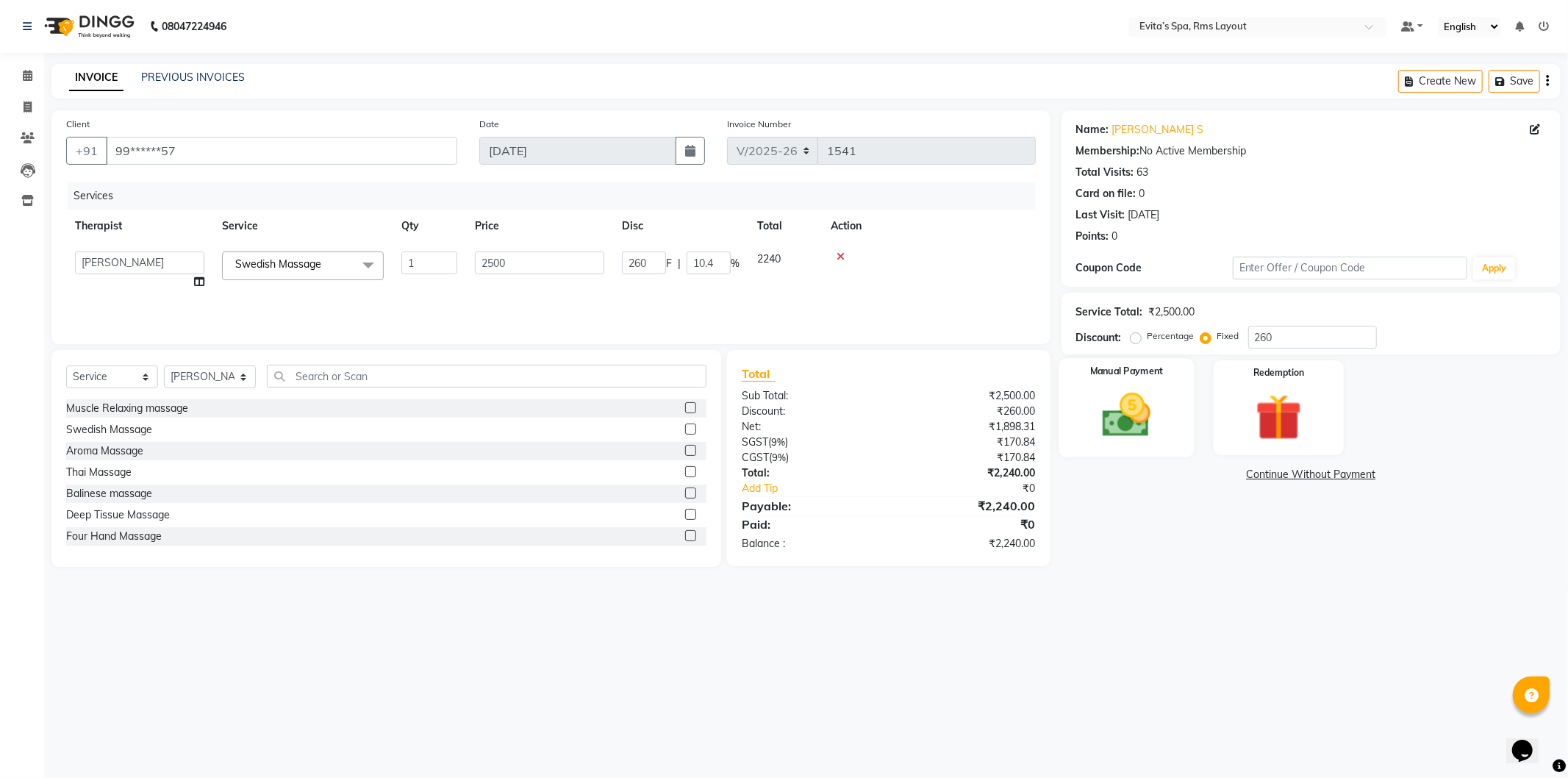
click at [1153, 405] on img at bounding box center [1127, 415] width 79 height 56
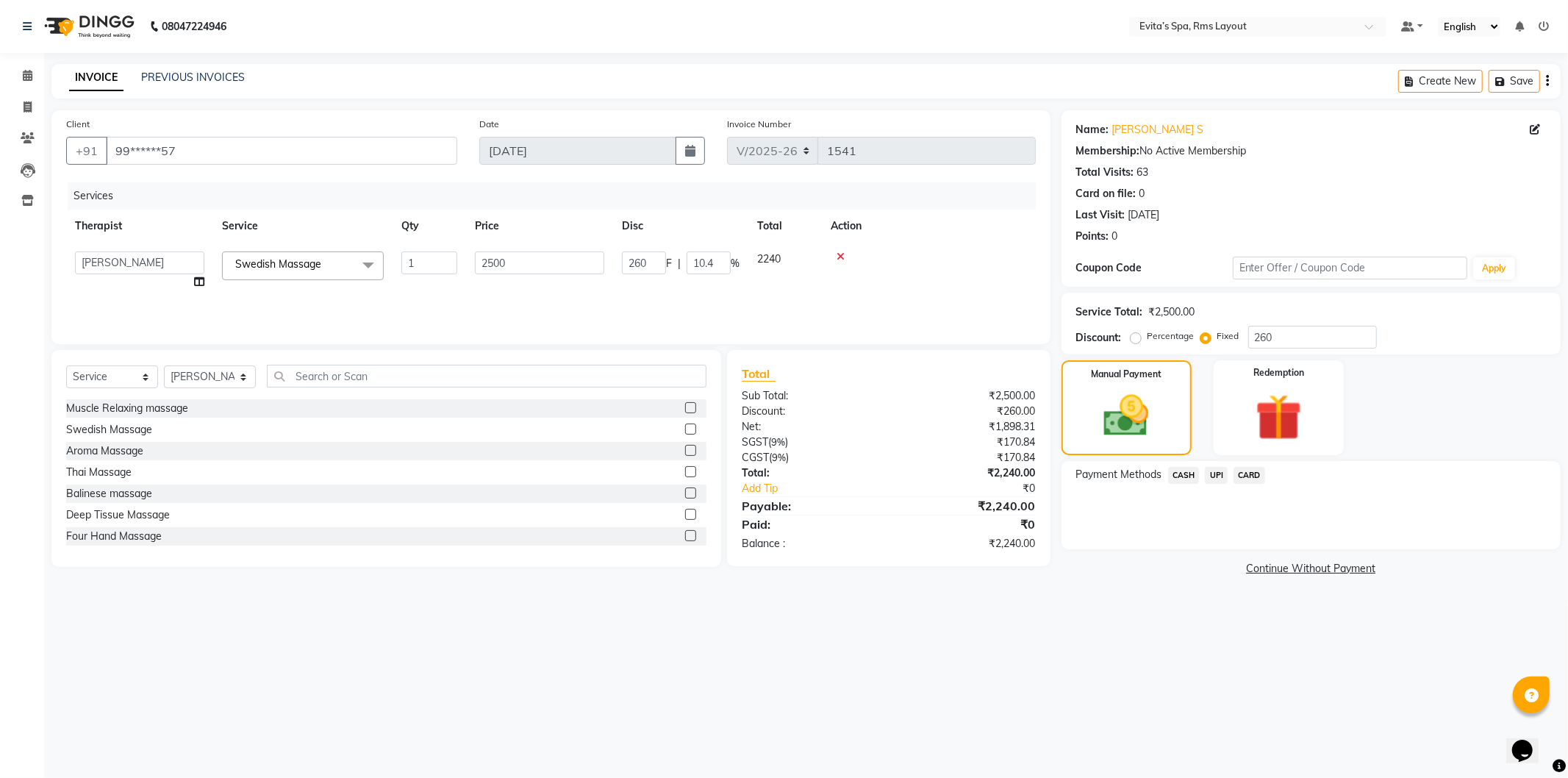
click at [1185, 474] on span "CASH" at bounding box center [1184, 475] width 32 height 17
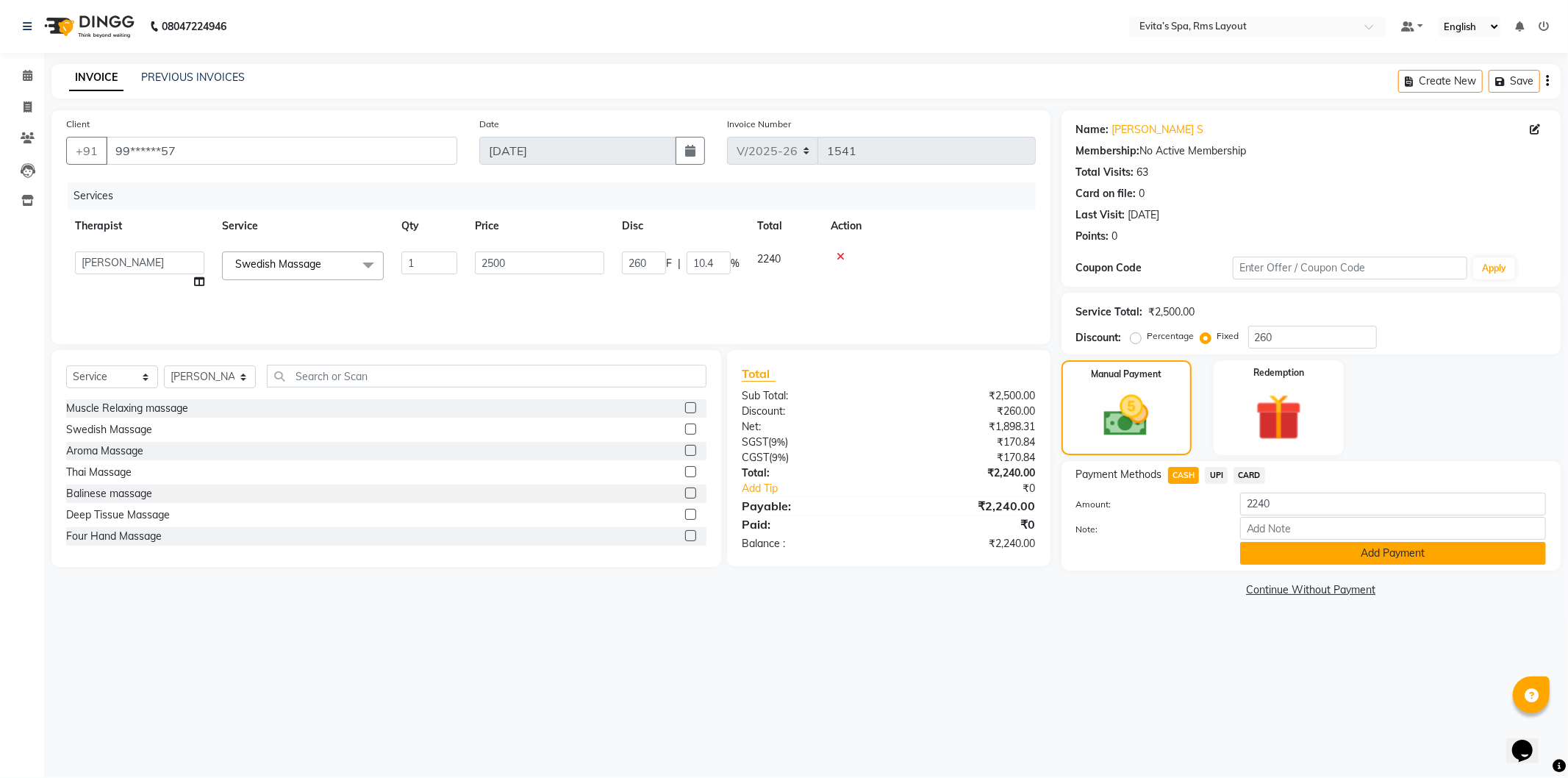
click at [1251, 548] on button "Add Payment" at bounding box center [1394, 553] width 306 height 23
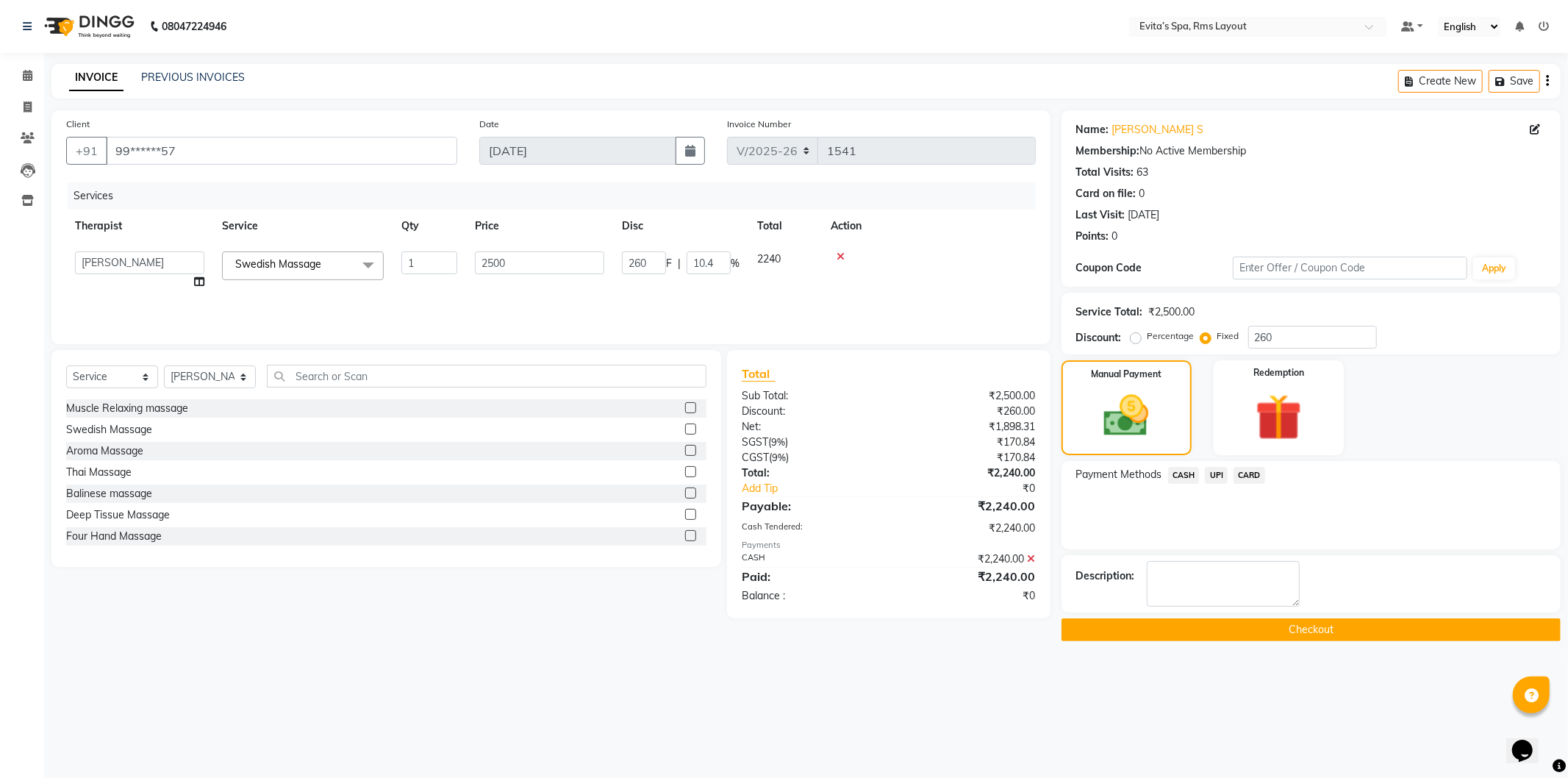
click at [1258, 630] on button "Checkout" at bounding box center [1311, 630] width 500 height 23
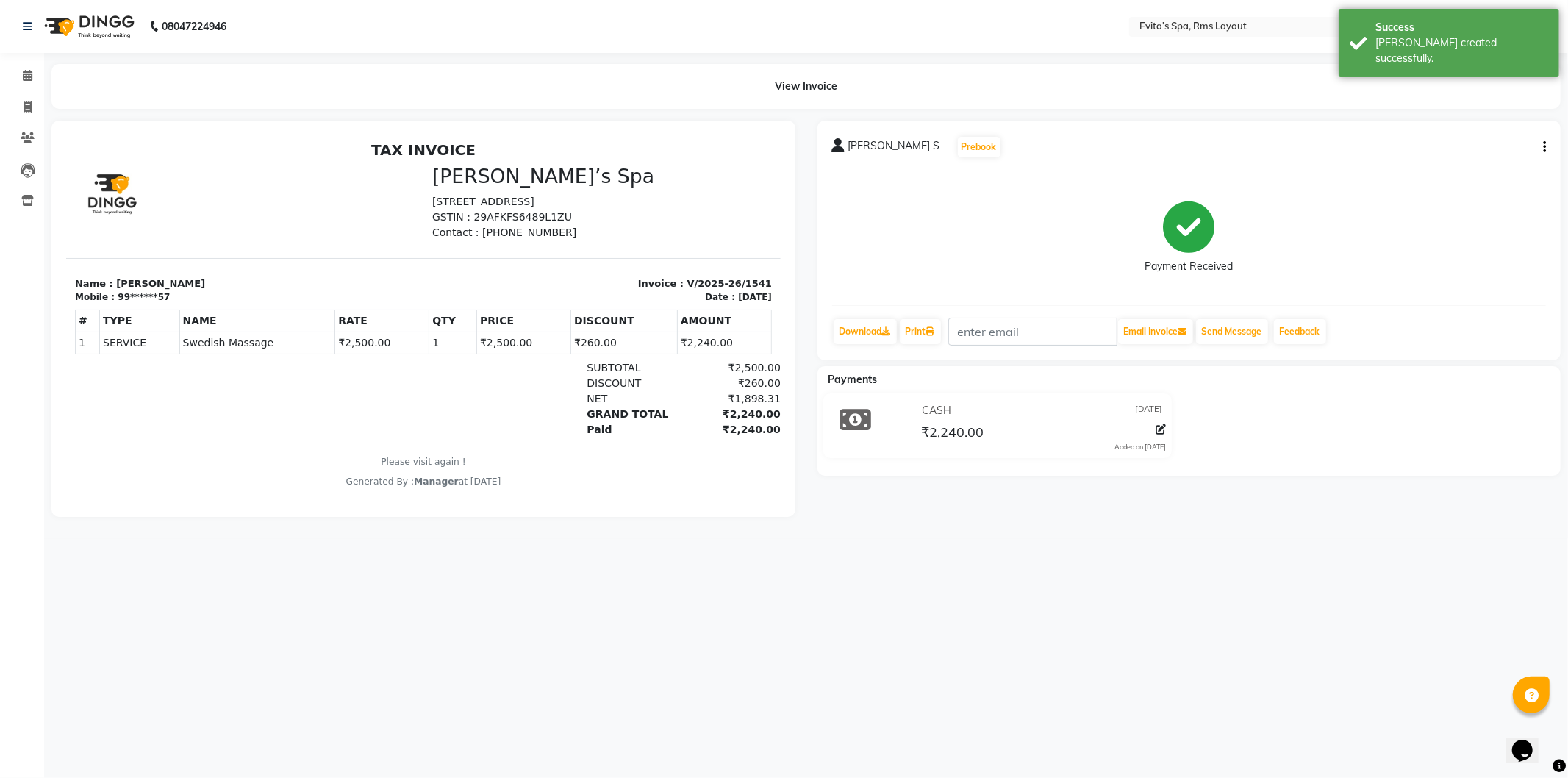
click at [108, 33] on img at bounding box center [88, 26] width 100 height 41
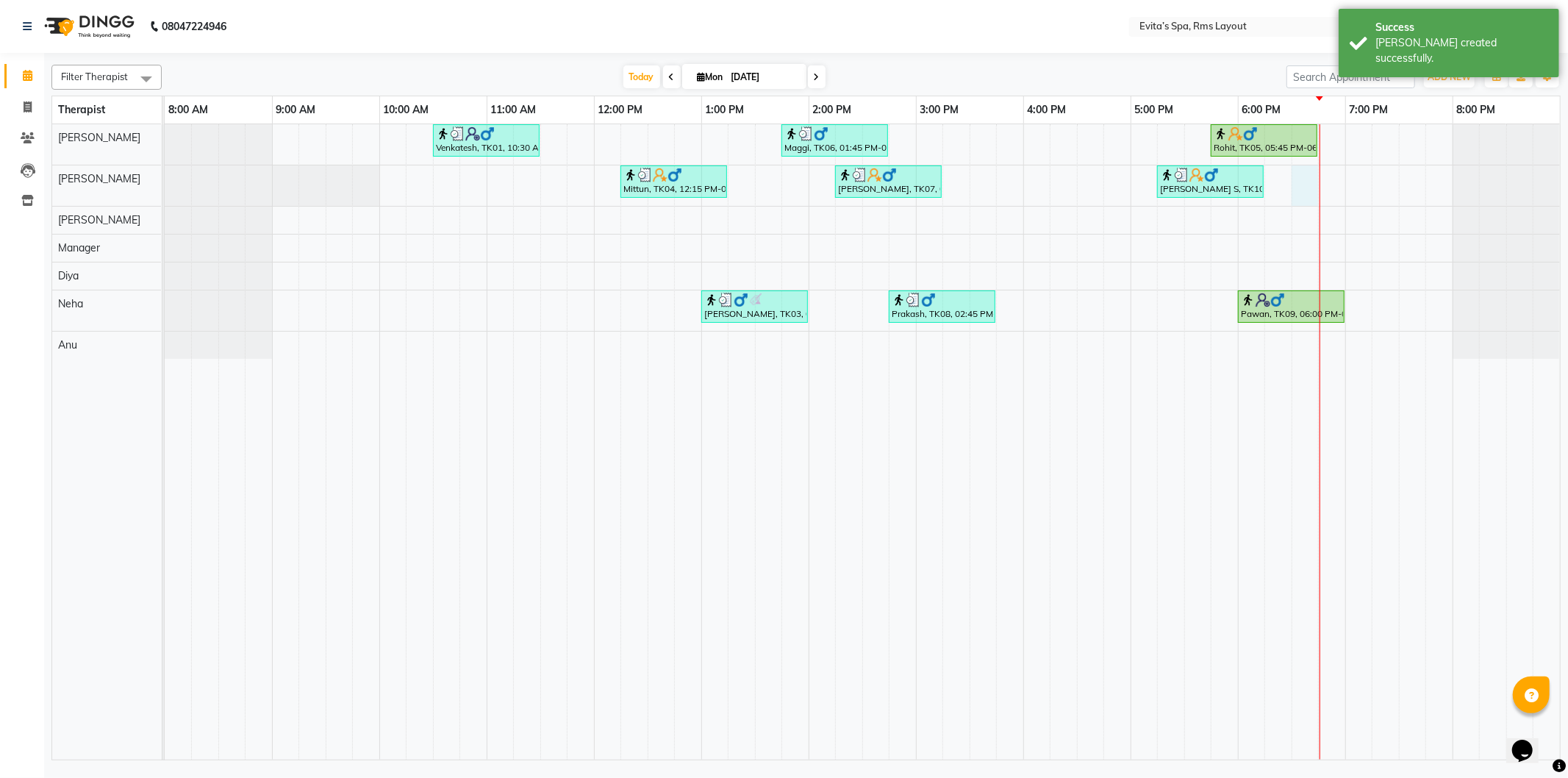
click at [1298, 179] on div "Venkatesh, TK01, 10:30 AM-11:30 AM, Muscle Relaxing massage Maggi, TK06, 01:45 …" at bounding box center [862, 442] width 1395 height 635
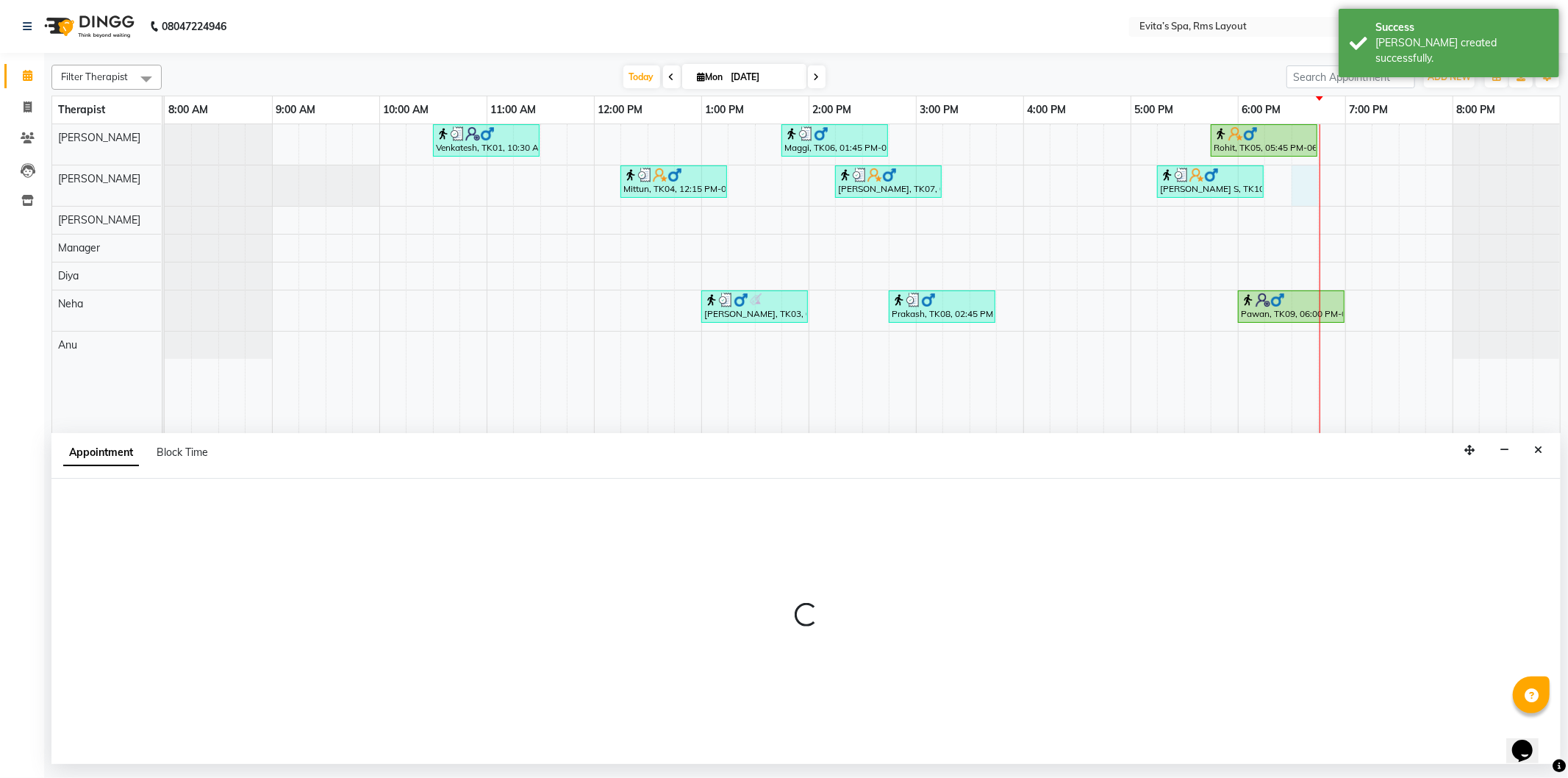
select select "70222"
select select "1110"
select select "tentative"
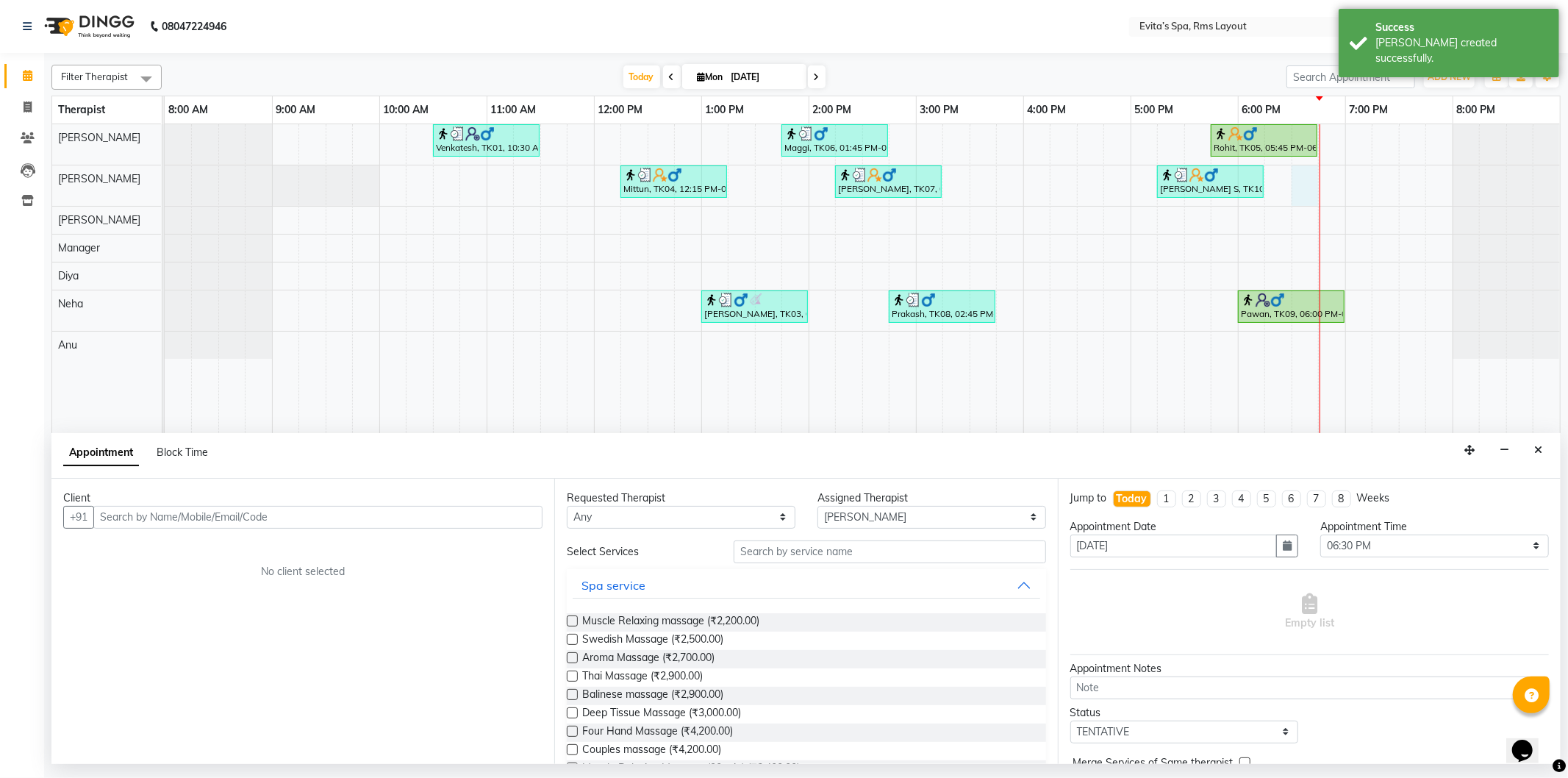
click at [489, 513] on input "text" at bounding box center [318, 517] width 449 height 23
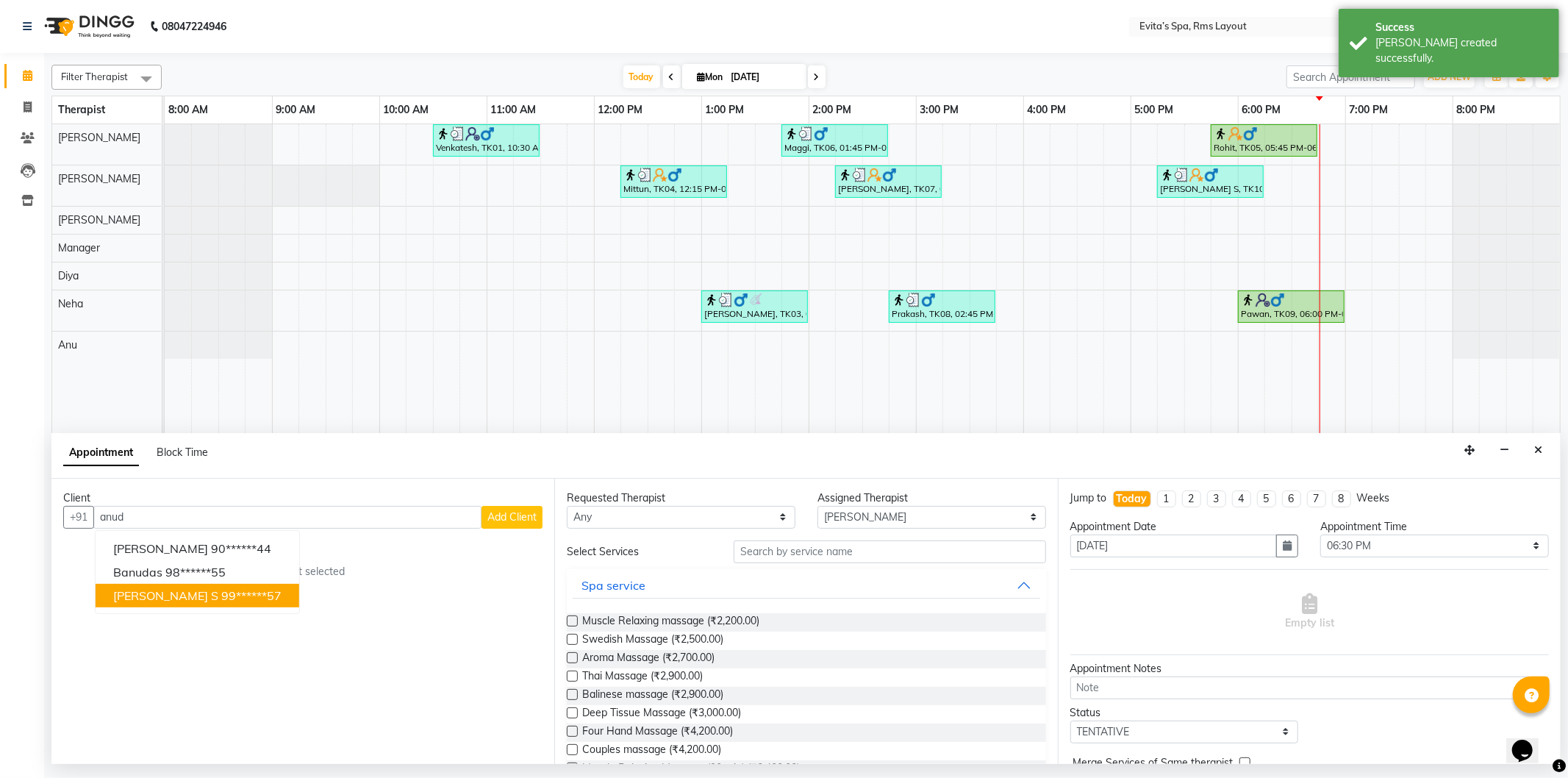
click at [221, 588] on ngb-highlight "99******57" at bounding box center [252, 595] width 61 height 14
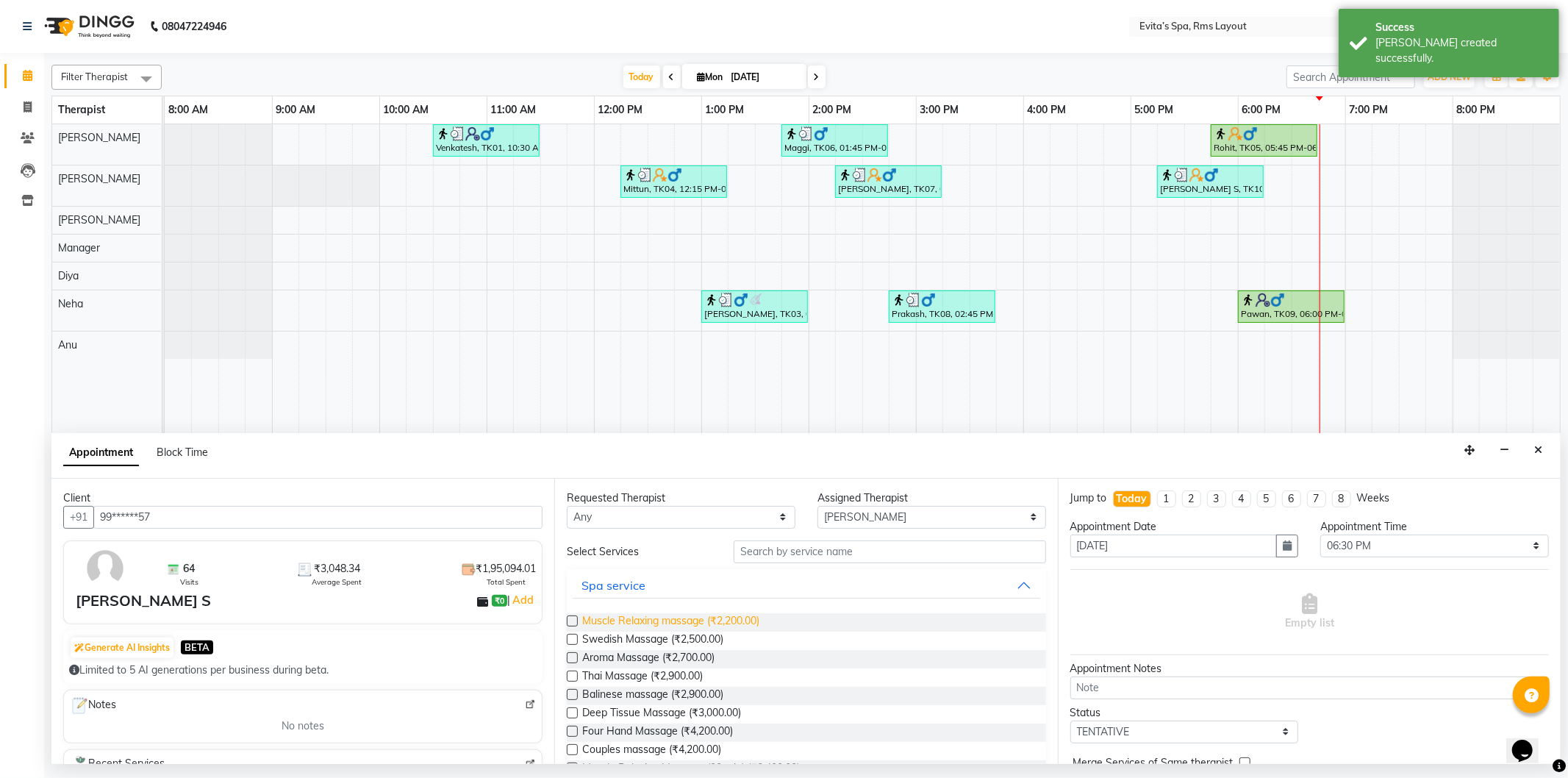
type input "99******57"
click at [680, 619] on span "Muscle Relaxing massage (₹2,200.00)" at bounding box center [671, 623] width 177 height 18
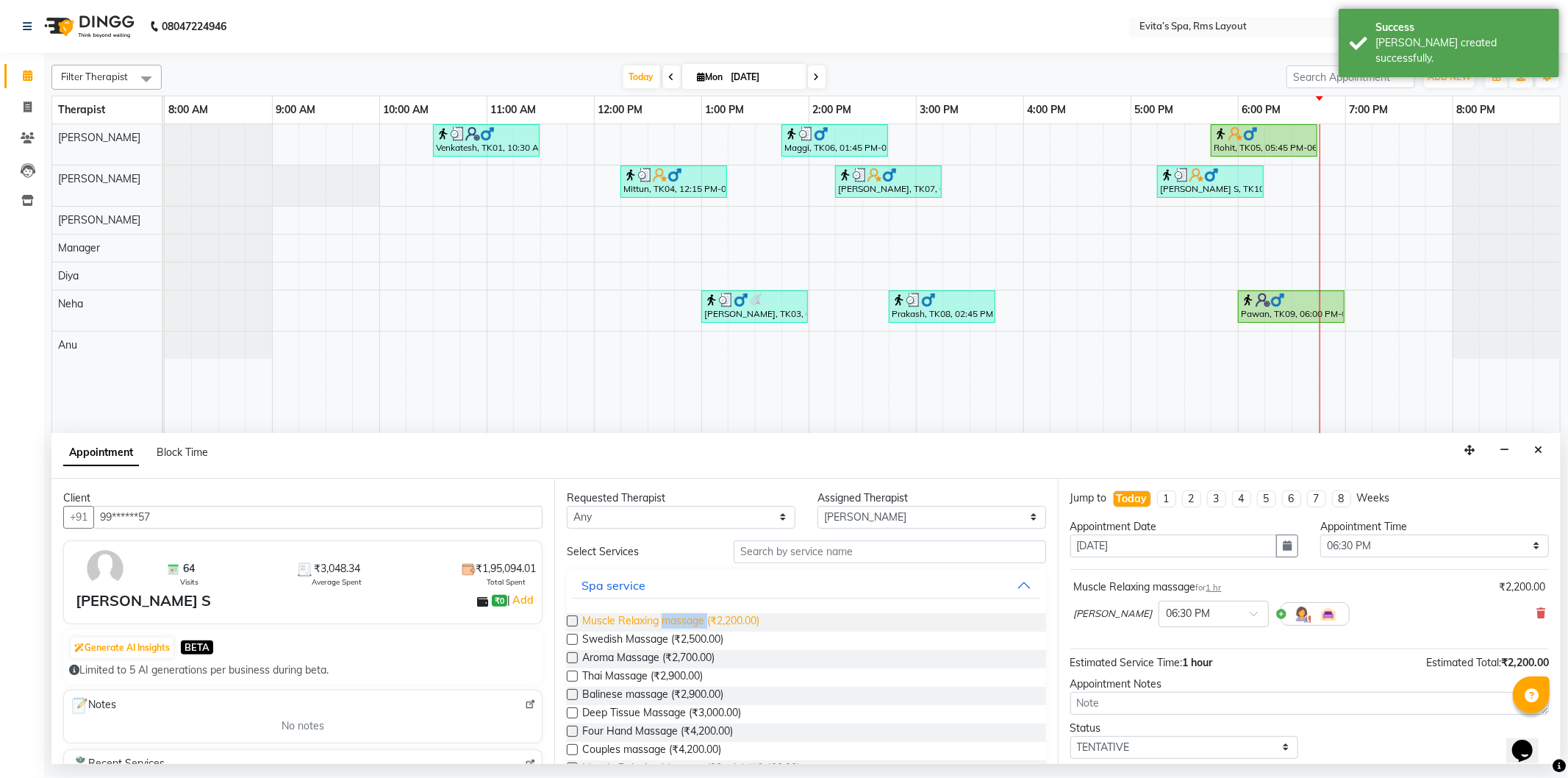
click at [680, 619] on span "Muscle Relaxing massage (₹2,200.00)" at bounding box center [671, 623] width 177 height 18
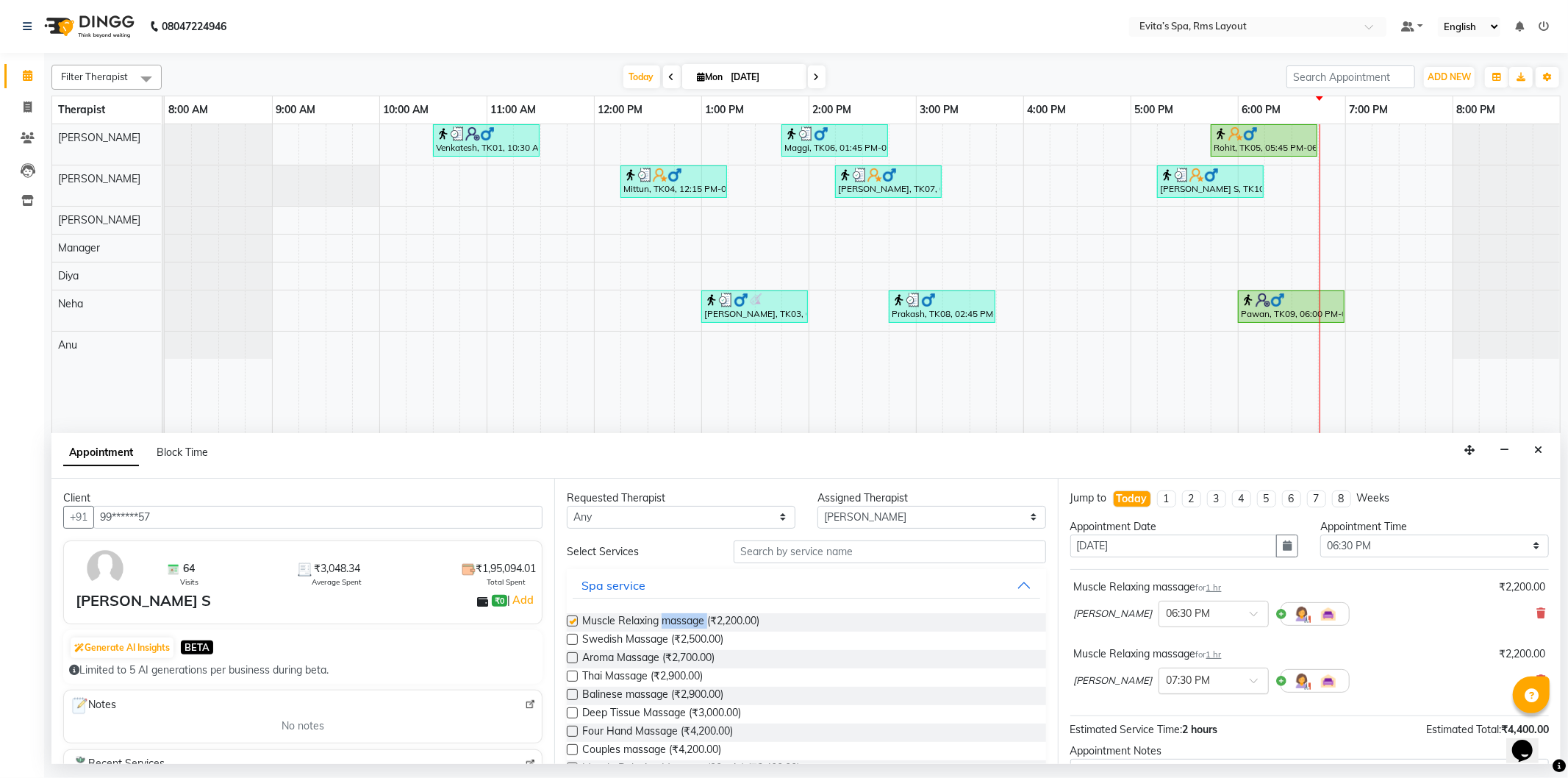
checkbox input "false"
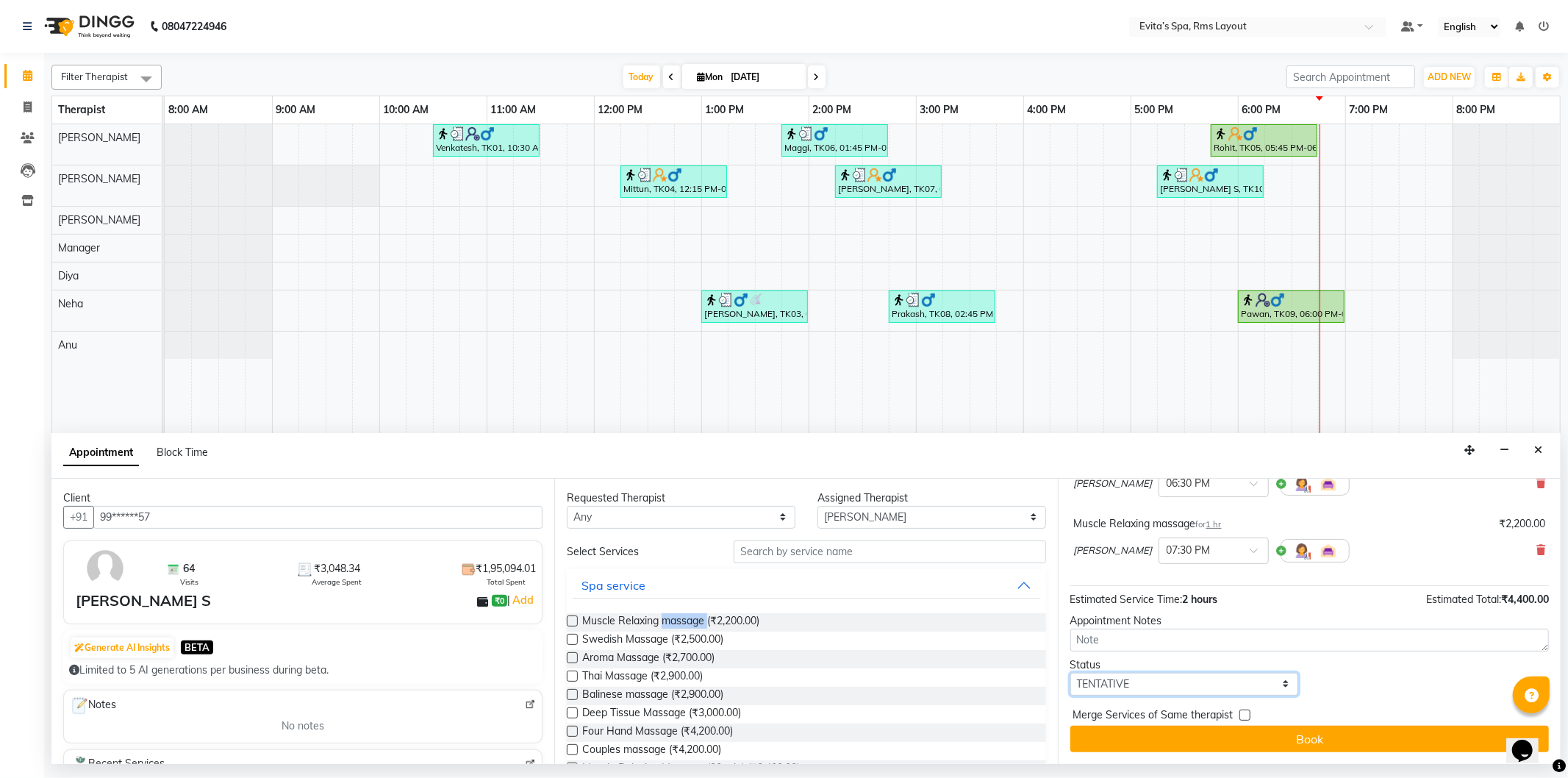
click at [1133, 688] on select "Select TENTATIVE CONFIRM CHECK-IN UPCOMING" at bounding box center [1184, 684] width 229 height 23
select select "confirm booking"
click at [1070, 673] on select "Select TENTATIVE CONFIRM CHECK-IN UPCOMING" at bounding box center [1184, 684] width 229 height 23
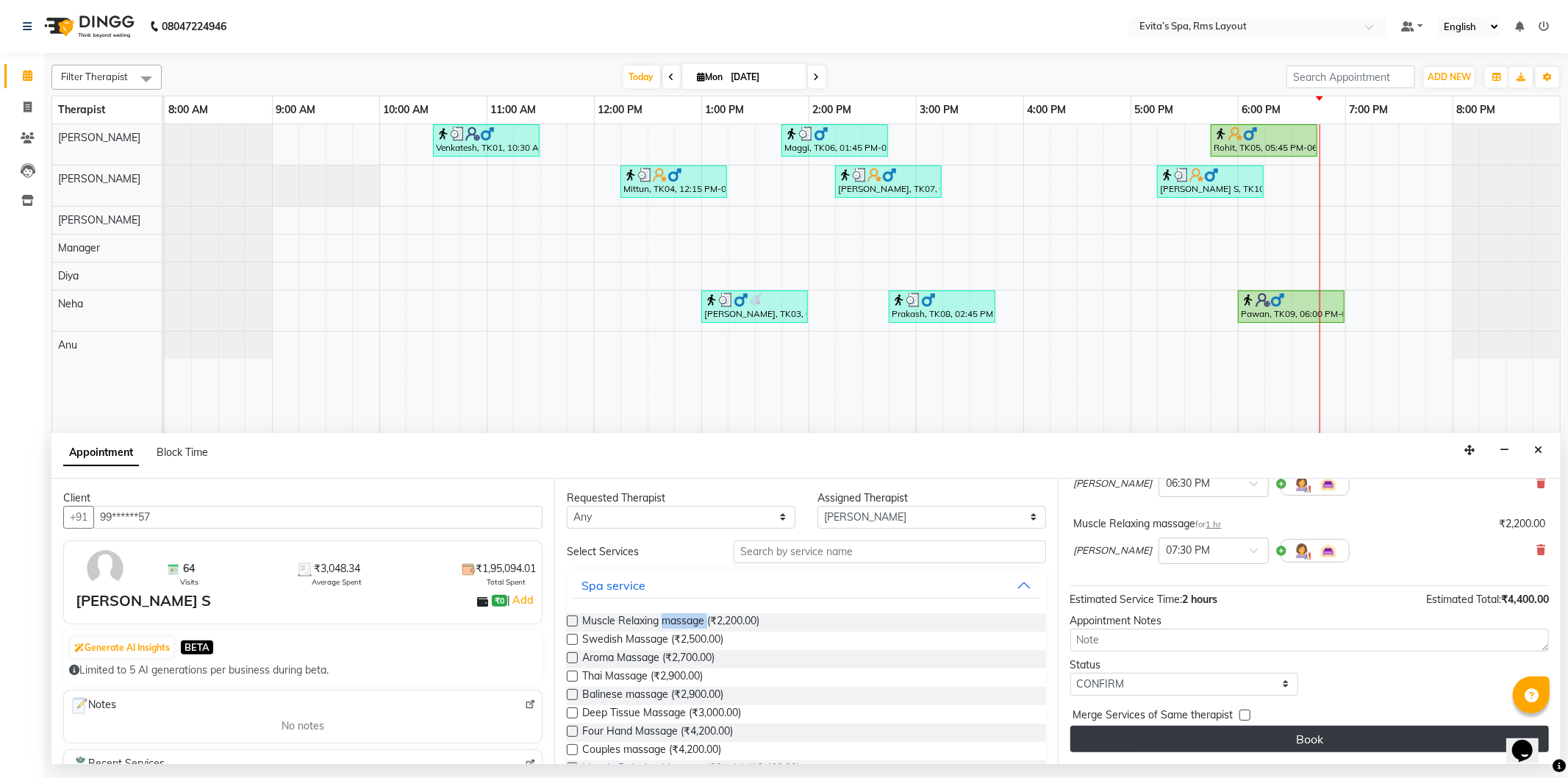
click at [1203, 739] on button "Book" at bounding box center [1309, 739] width 479 height 26
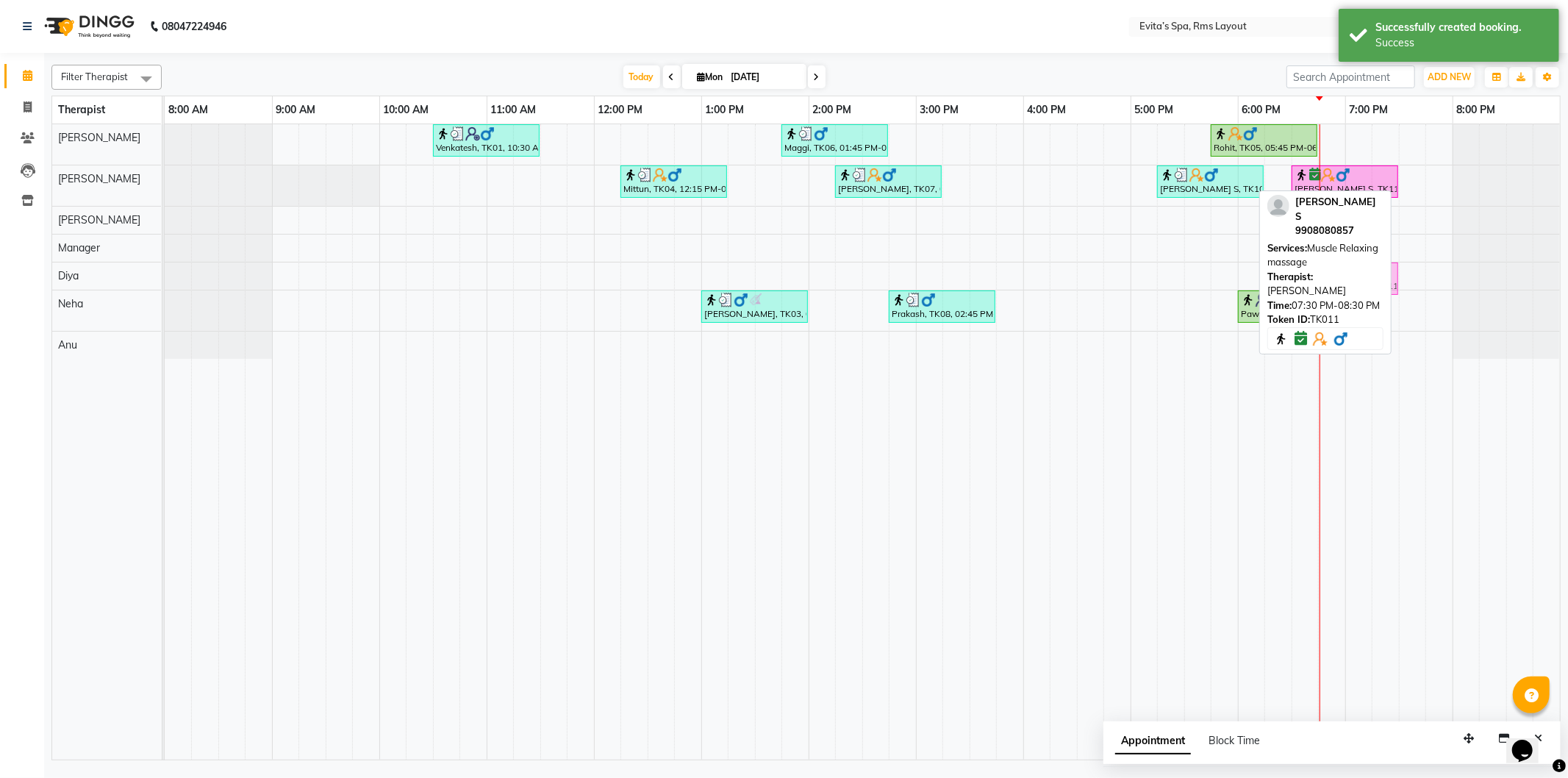
drag, startPoint x: 1422, startPoint y: 185, endPoint x: 1297, endPoint y: 281, distance: 157.6
click at [1297, 281] on div "Filter Therapist Select All Anu [PERSON_NAME] Manager [PERSON_NAME] Neha [PERSO…" at bounding box center [806, 410] width 1509 height 701
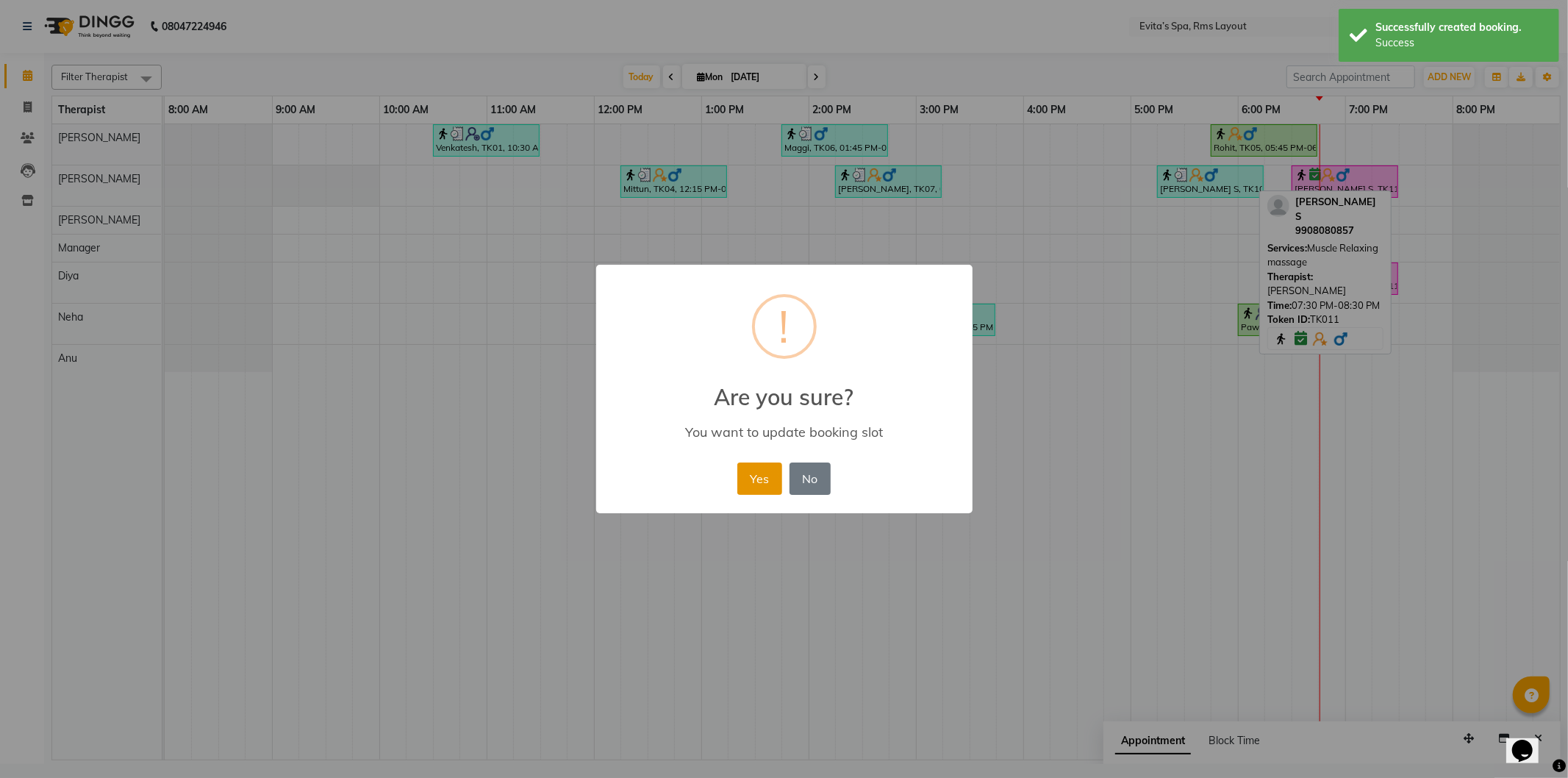
click at [753, 475] on button "Yes" at bounding box center [759, 478] width 45 height 33
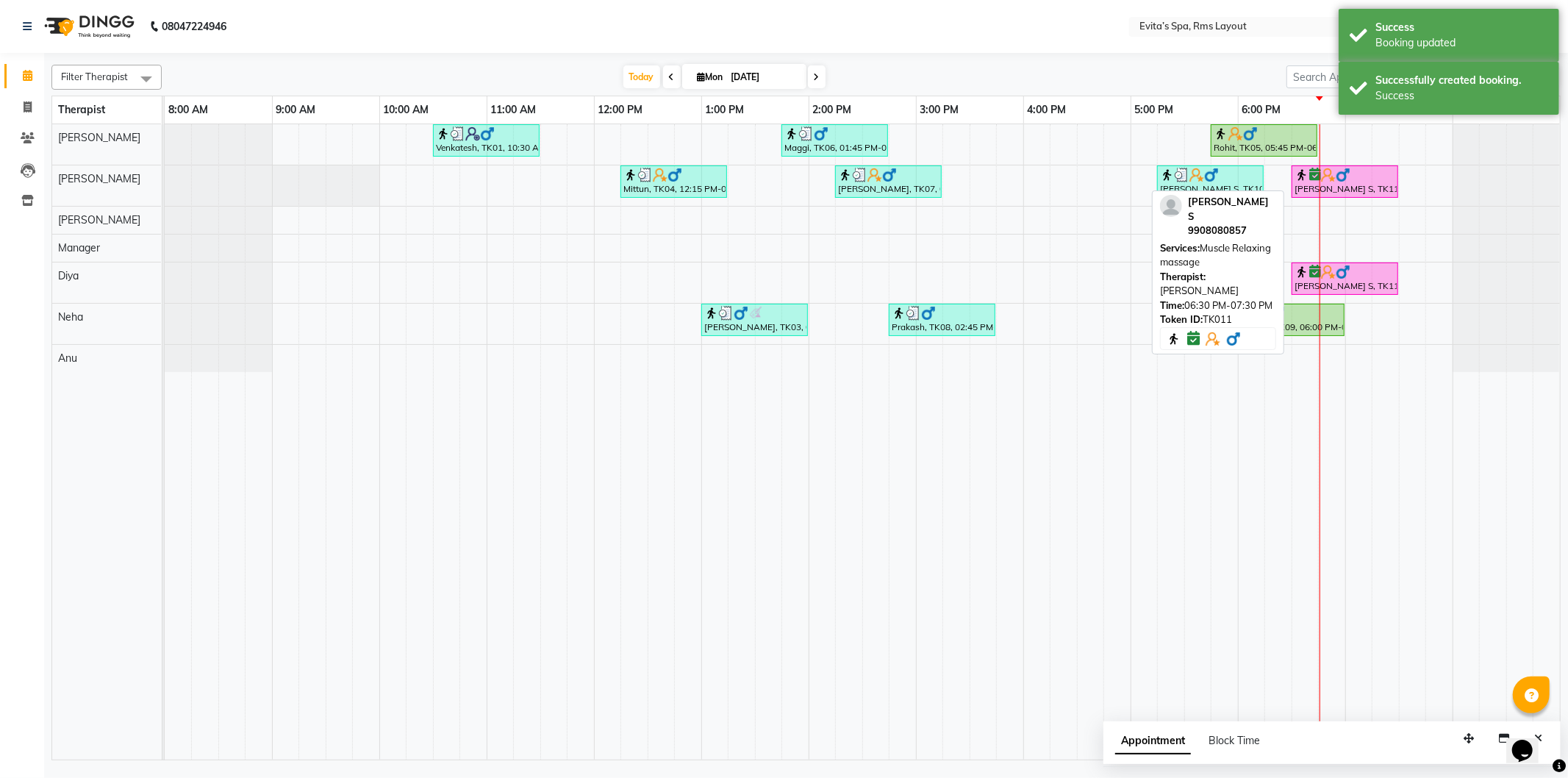
click at [1370, 186] on div "[PERSON_NAME] S, TK11, 06:30 PM-07:30 PM, Muscle Relaxing massage" at bounding box center [1345, 181] width 104 height 28
click at [1342, 181] on img at bounding box center [1343, 175] width 14 height 14
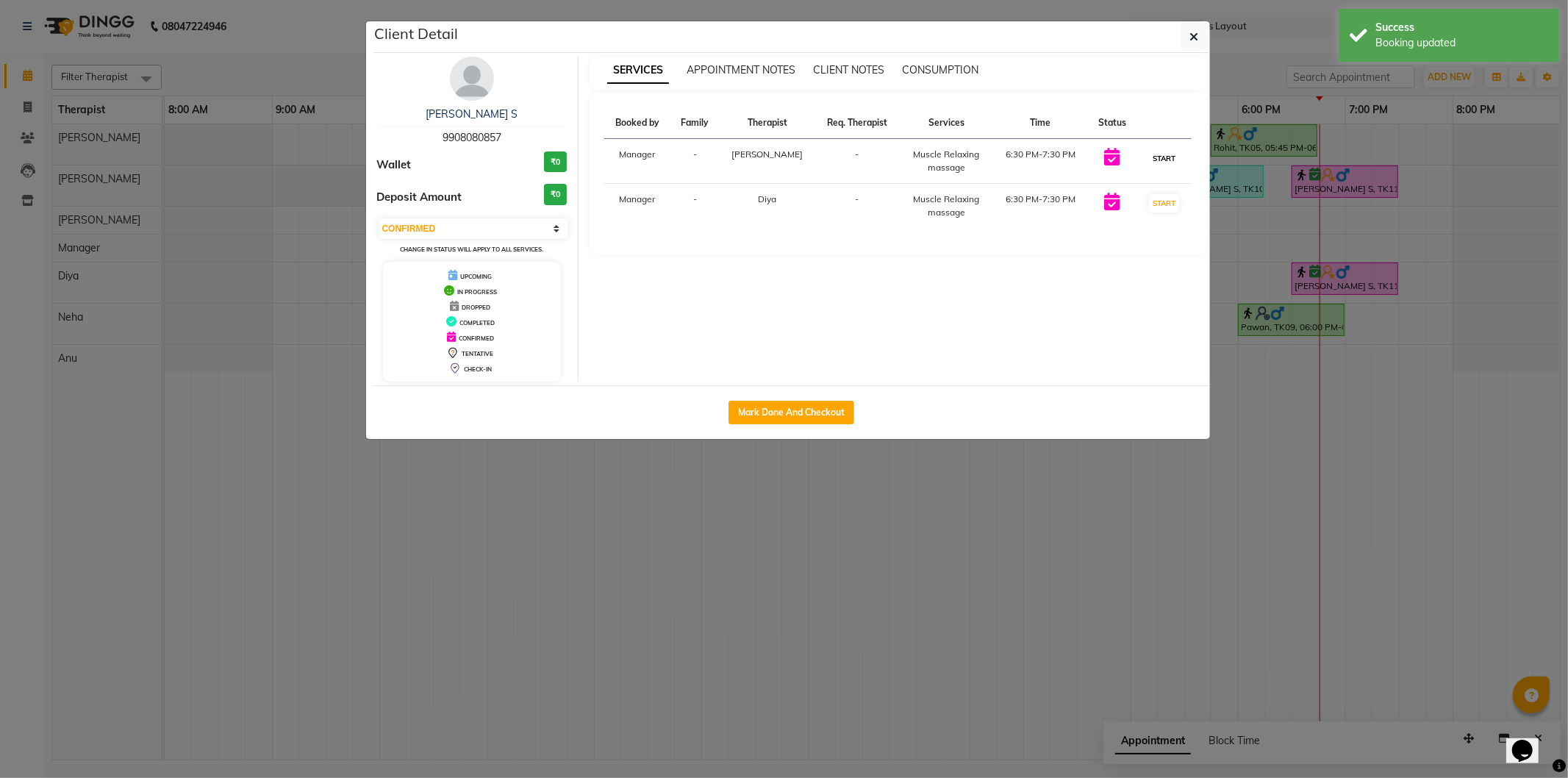
click at [1166, 152] on button "START" at bounding box center [1164, 158] width 30 height 18
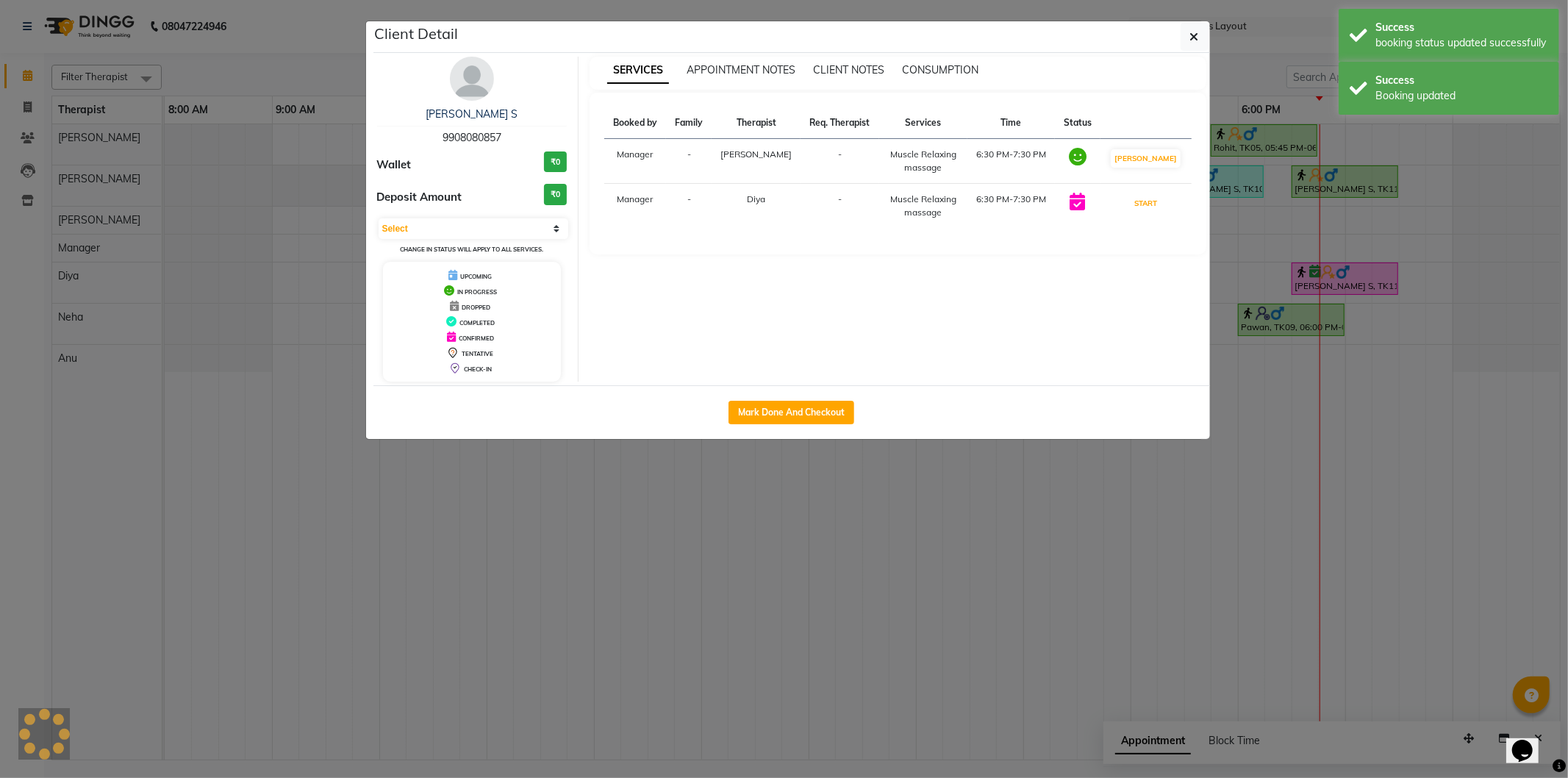
click at [1158, 196] on button "START" at bounding box center [1146, 203] width 30 height 18
select select "1"
click at [1186, 42] on button "button" at bounding box center [1194, 37] width 28 height 28
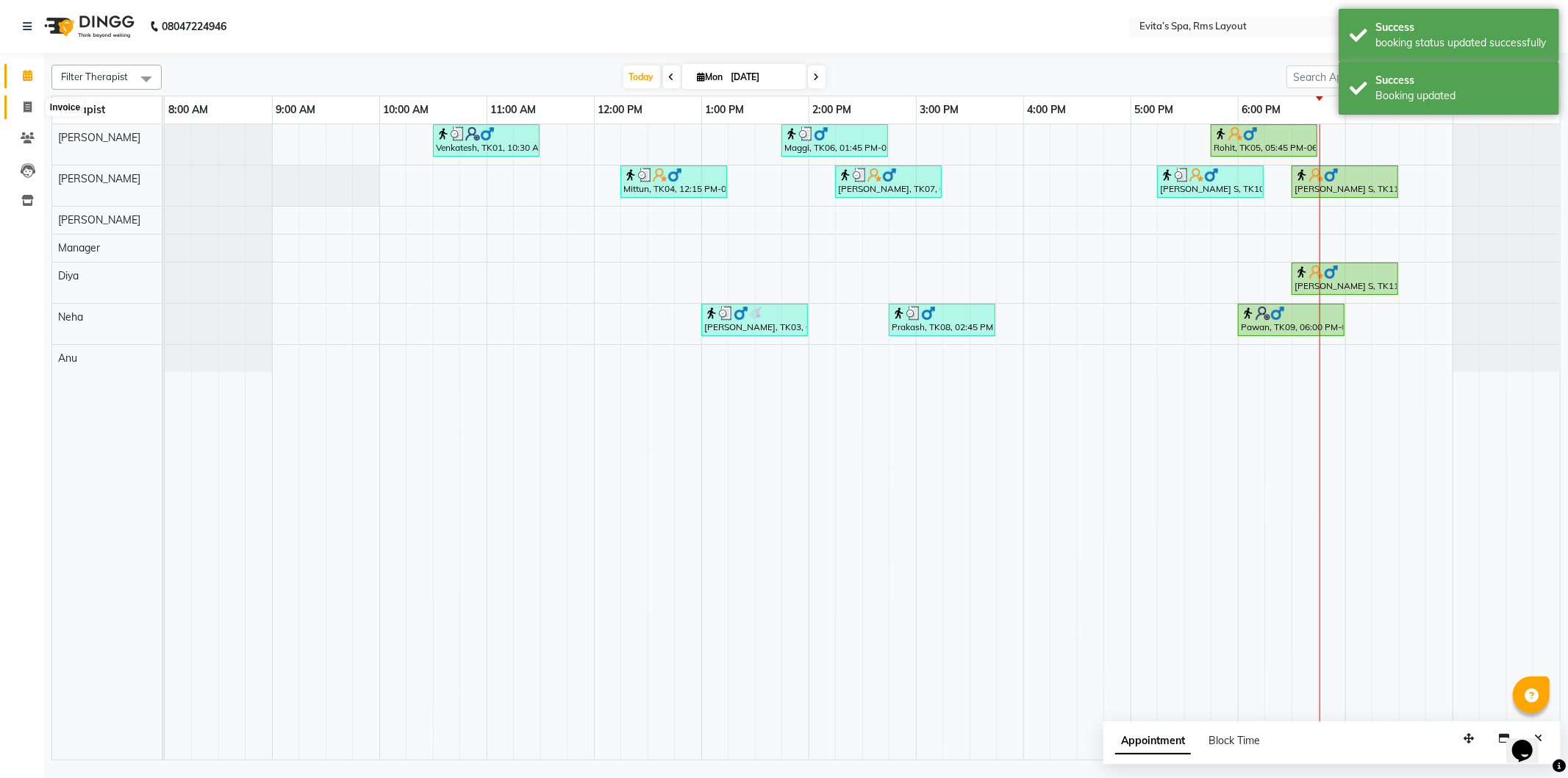
click at [21, 107] on span at bounding box center [27, 108] width 25 height 17
select select "service"
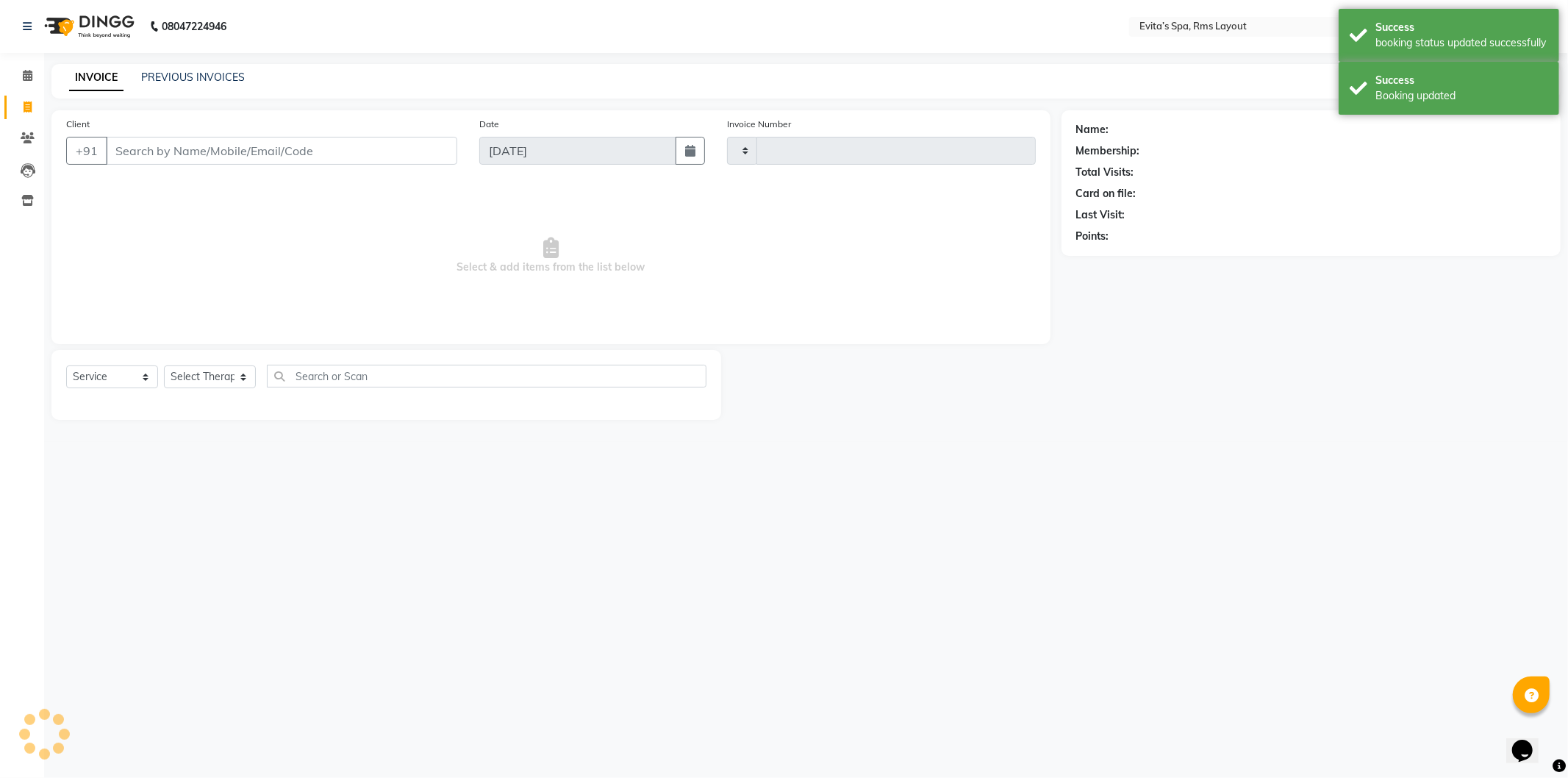
type input "1542"
select select "7850"
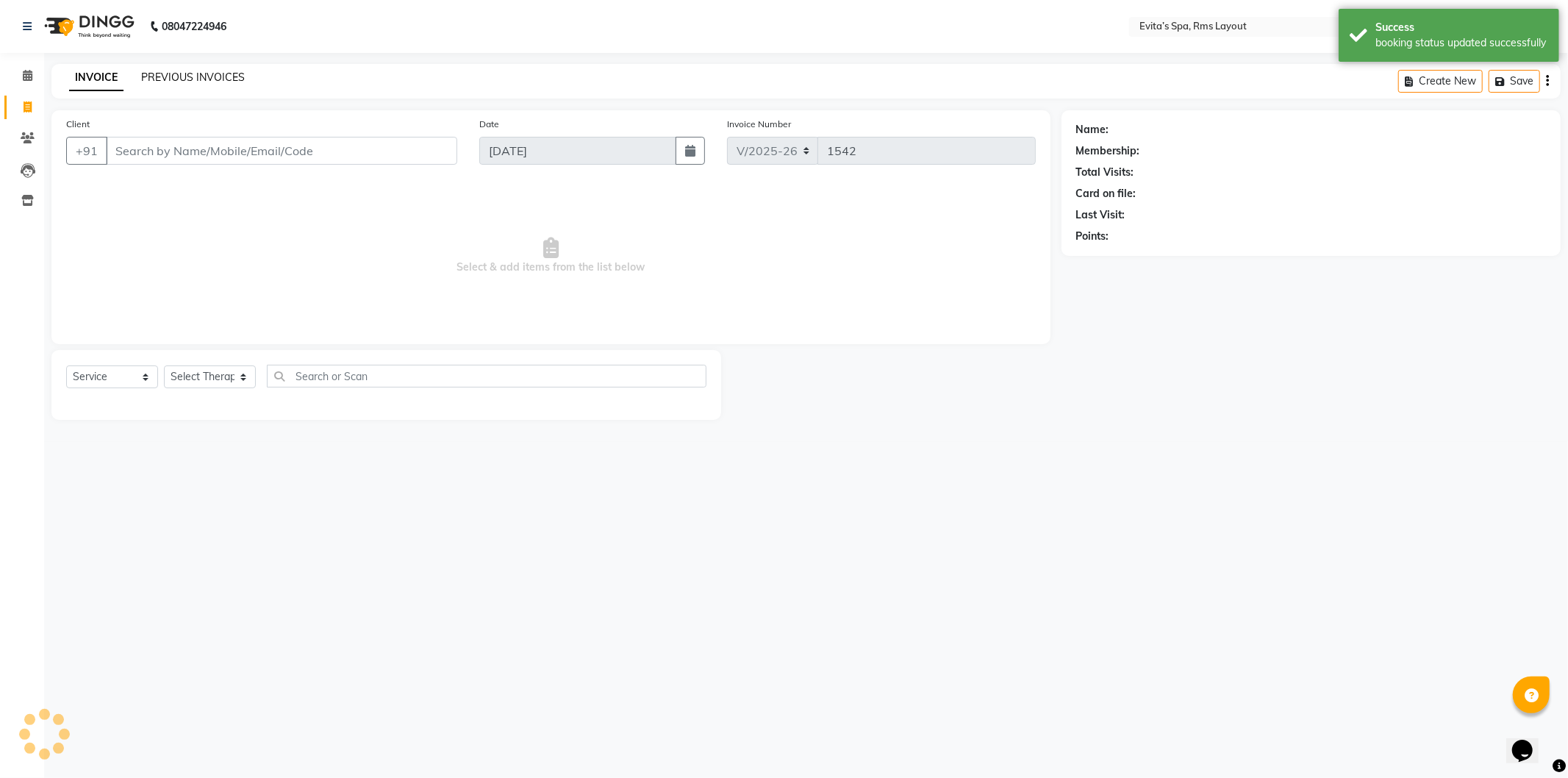
click at [153, 76] on link "PREVIOUS INVOICES" at bounding box center [193, 77] width 104 height 14
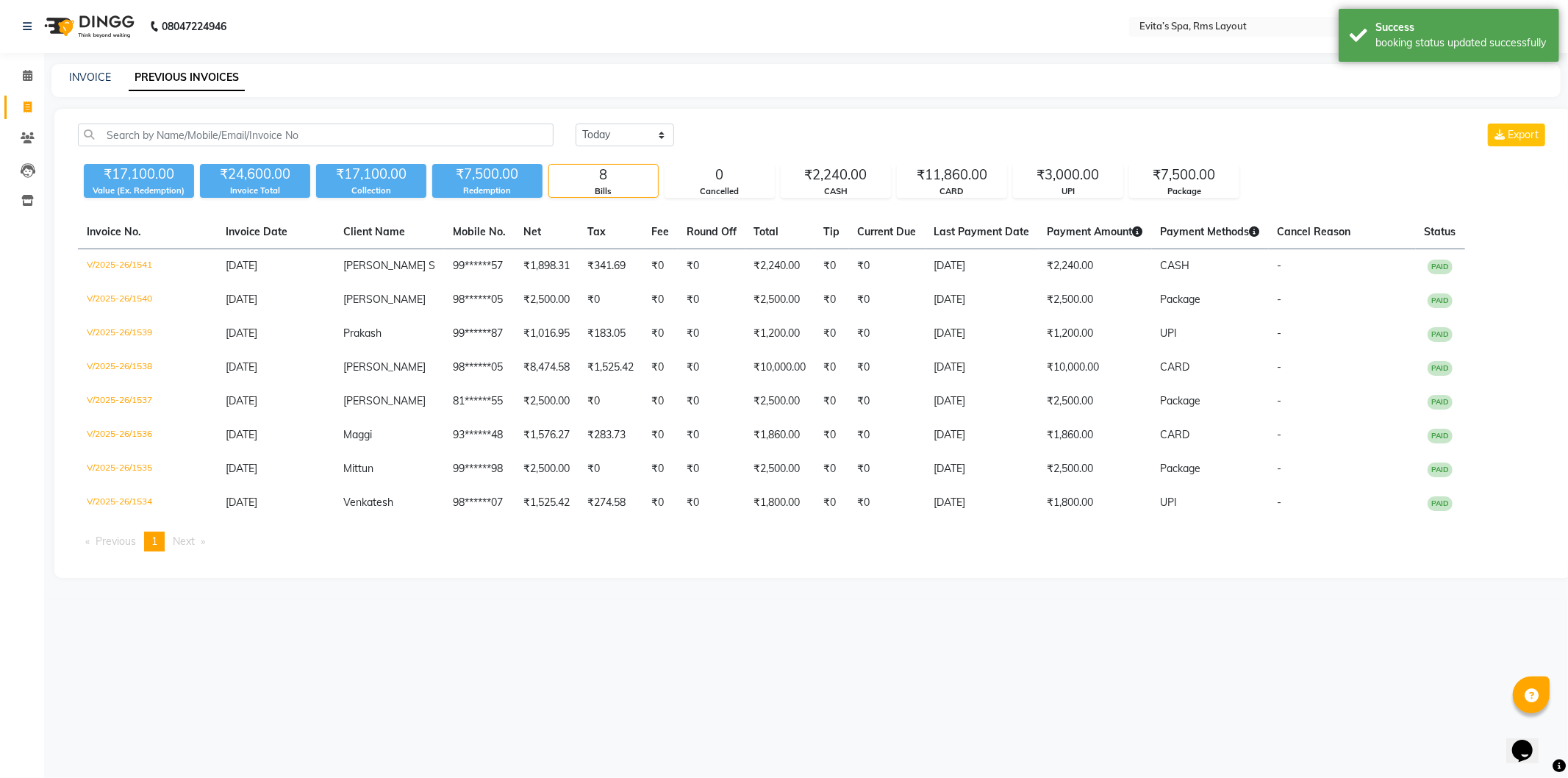
click at [104, 26] on img at bounding box center [88, 26] width 100 height 41
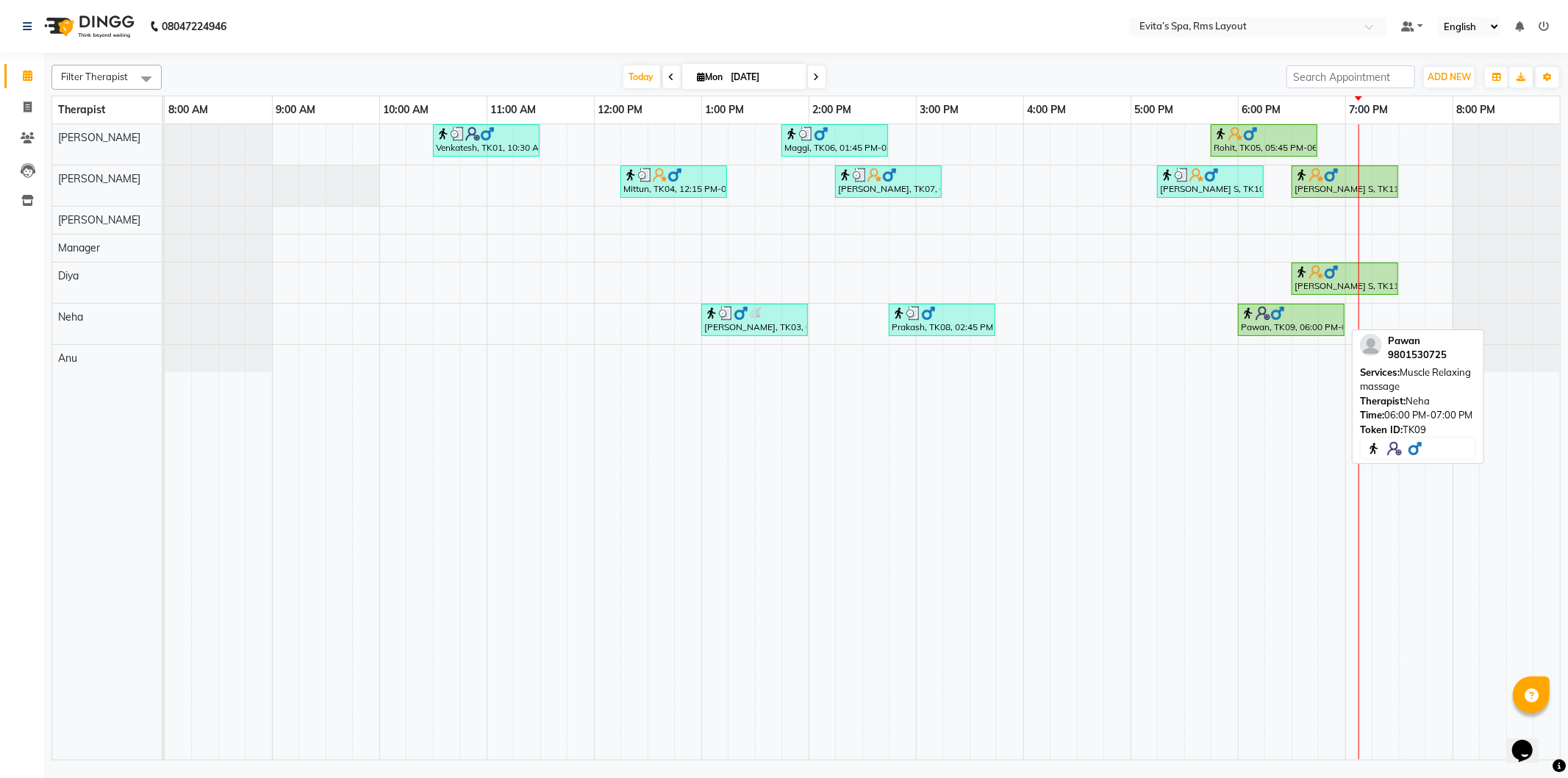
click at [1291, 325] on div "Pawan, TK09, 06:00 PM-07:00 PM, Muscle Relaxing massage" at bounding box center [1292, 320] width 104 height 28
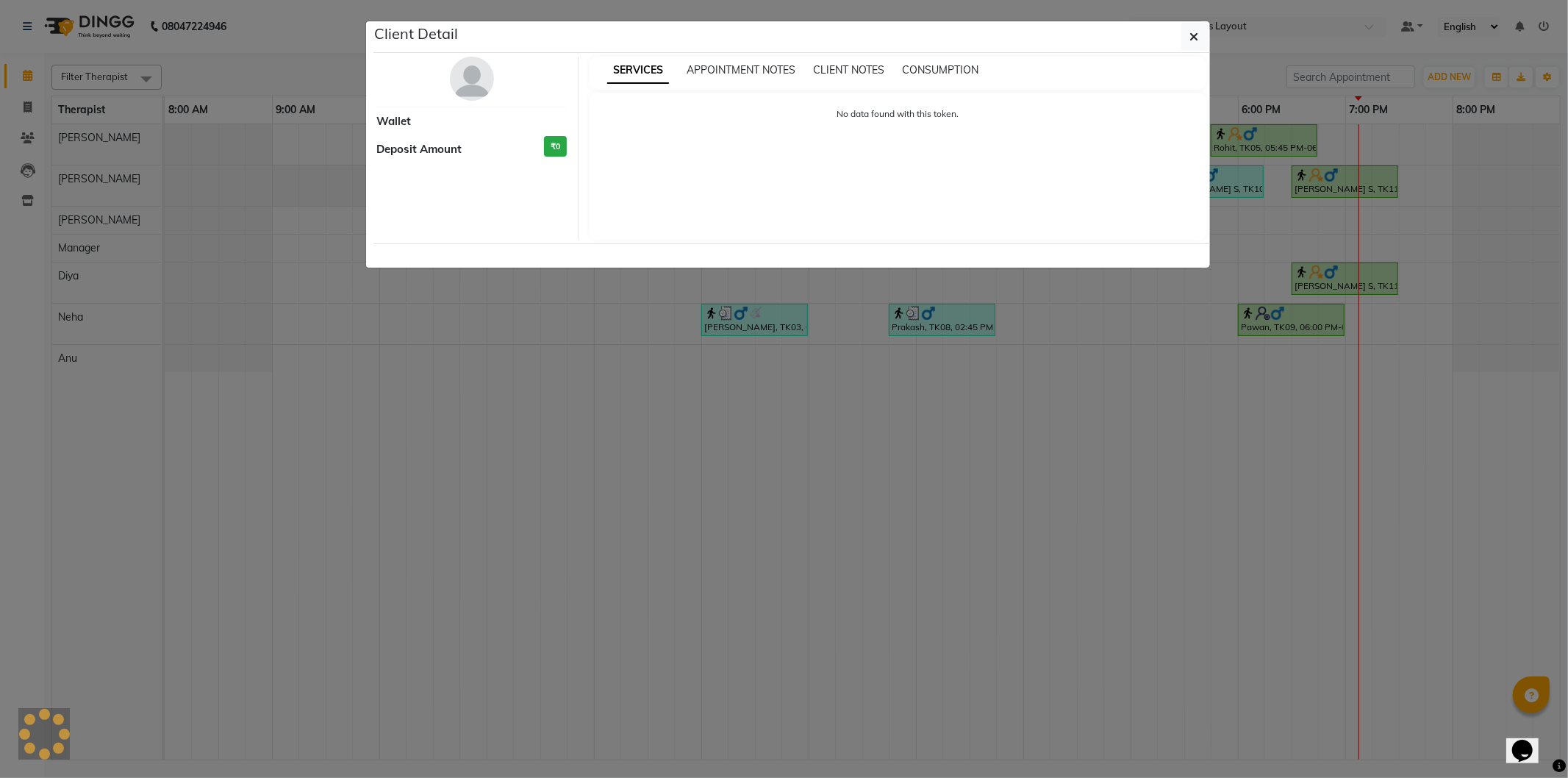
select select "1"
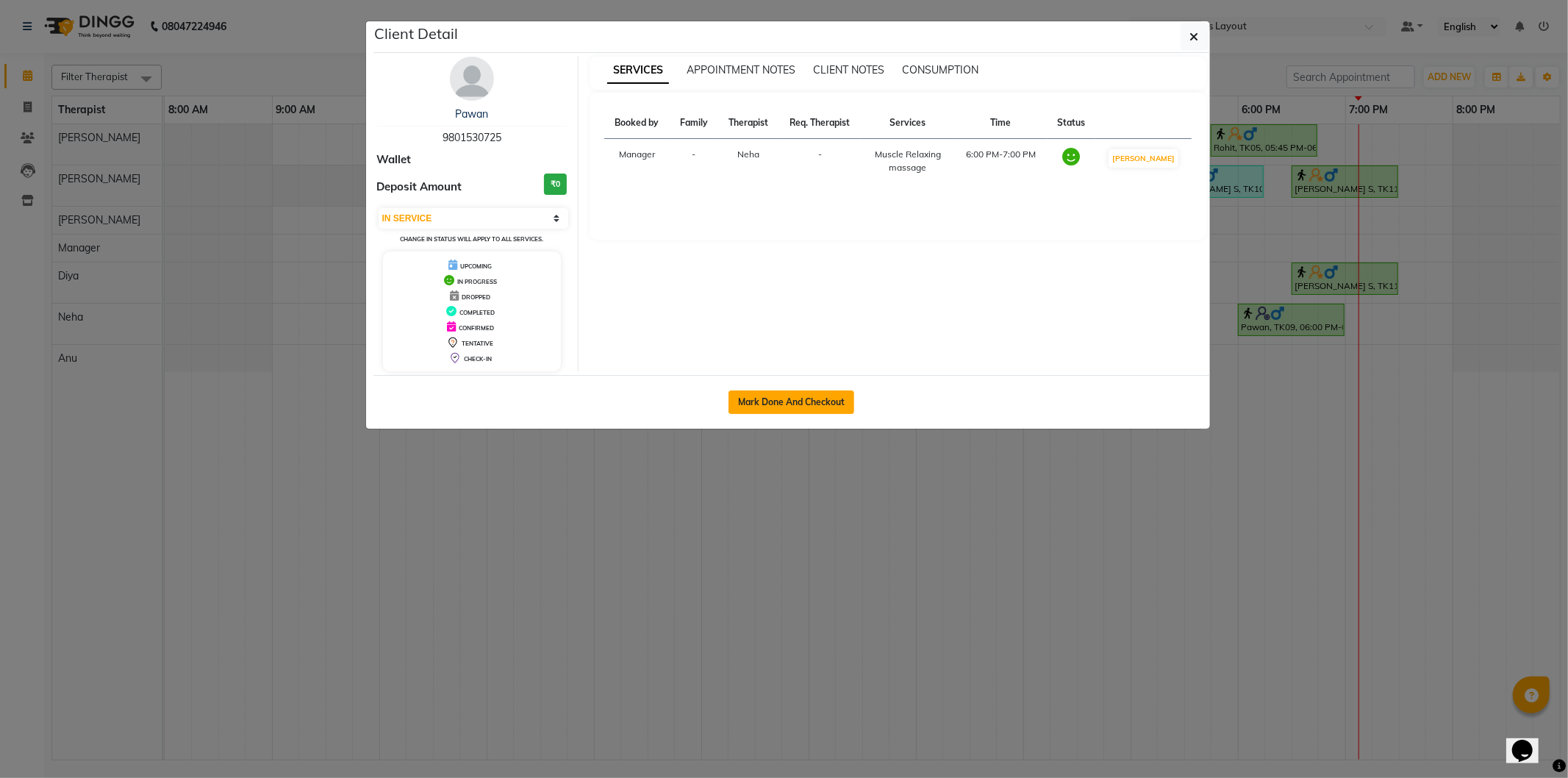
click at [813, 395] on button "Mark Done And Checkout" at bounding box center [791, 403] width 126 height 24
select select "7850"
select select "service"
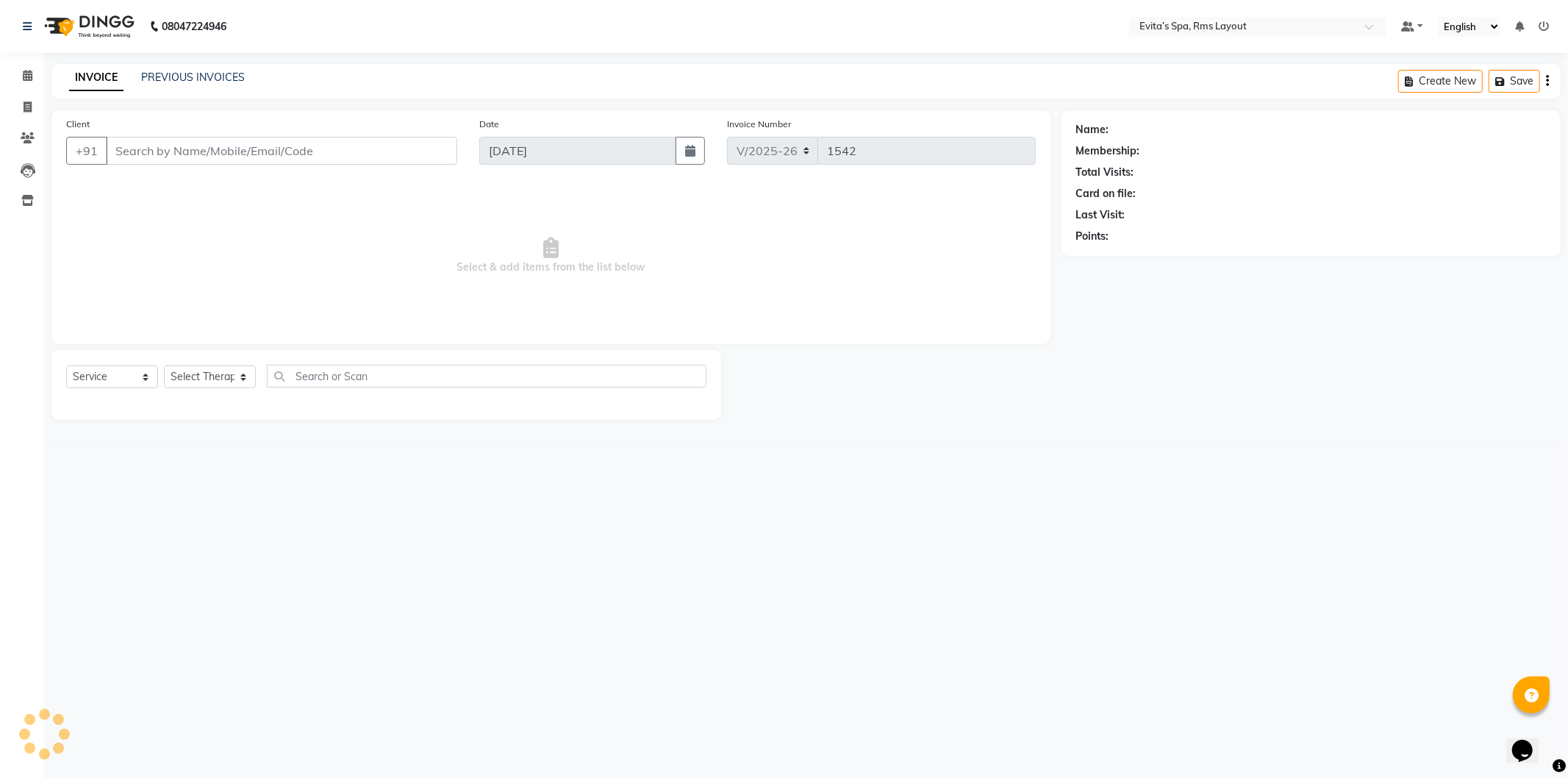
type input "98******25"
select select "84399"
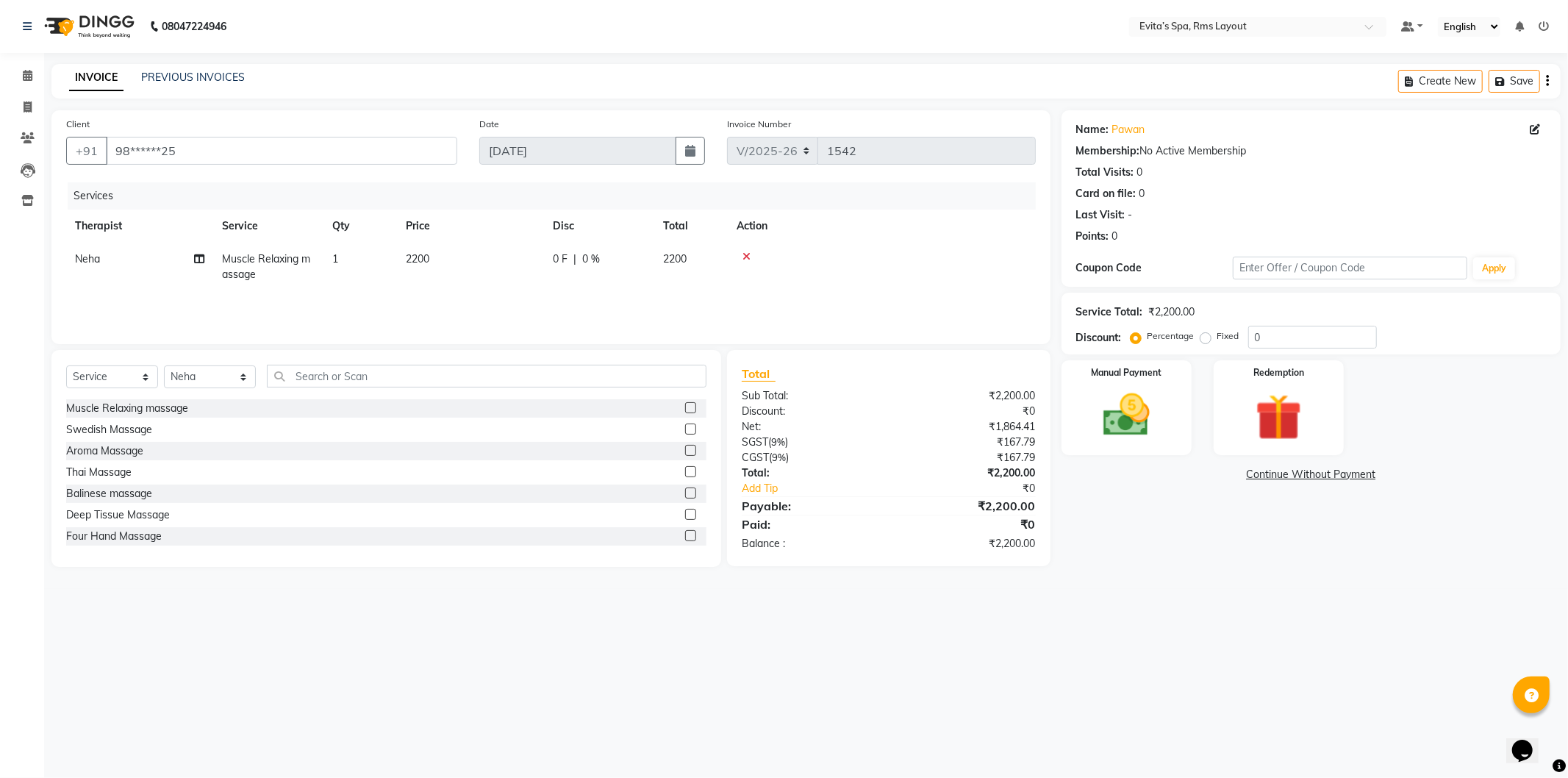
click at [1217, 335] on label "Fixed" at bounding box center [1229, 336] width 22 height 14
click at [1205, 335] on input "Fixed" at bounding box center [1208, 336] width 10 height 10
radio input "true"
drag, startPoint x: 1263, startPoint y: 336, endPoint x: 1231, endPoint y: 334, distance: 32.1
click at [1231, 334] on div "Percentage Fixed 0" at bounding box center [1255, 337] width 243 height 23
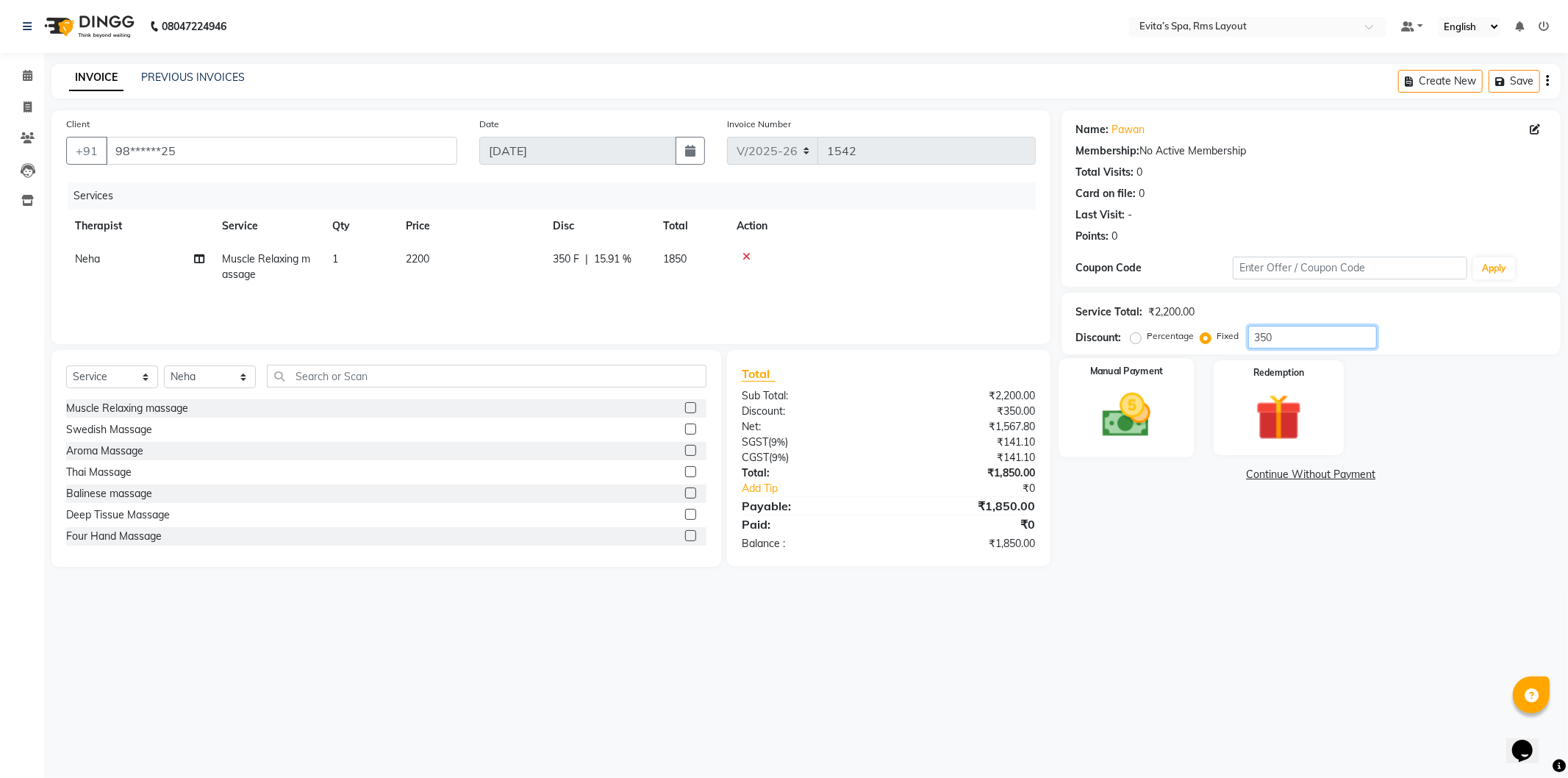
type input "350"
click at [1169, 390] on div "Manual Payment" at bounding box center [1127, 407] width 135 height 99
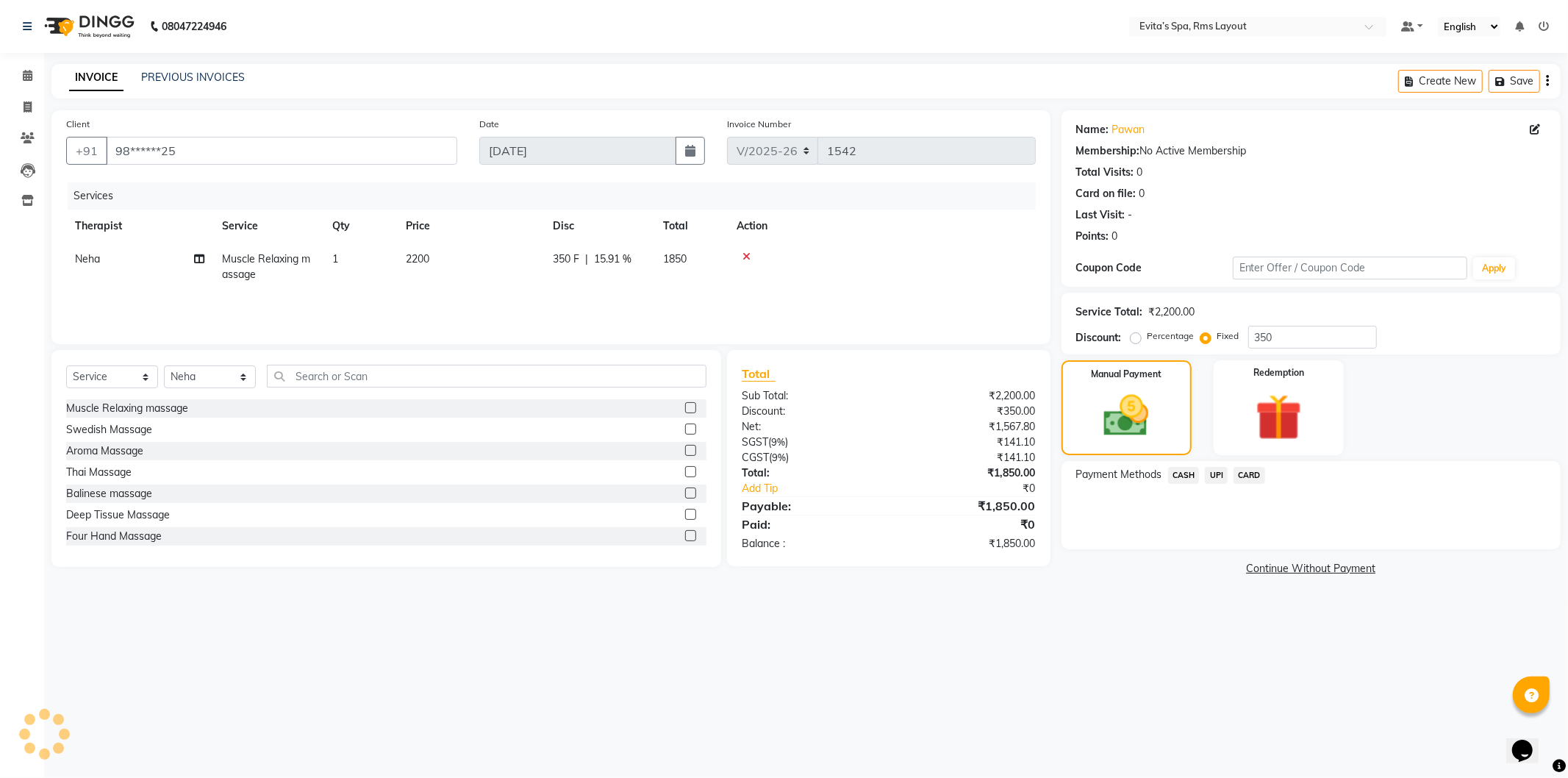
click at [1194, 474] on span "CASH" at bounding box center [1184, 475] width 32 height 17
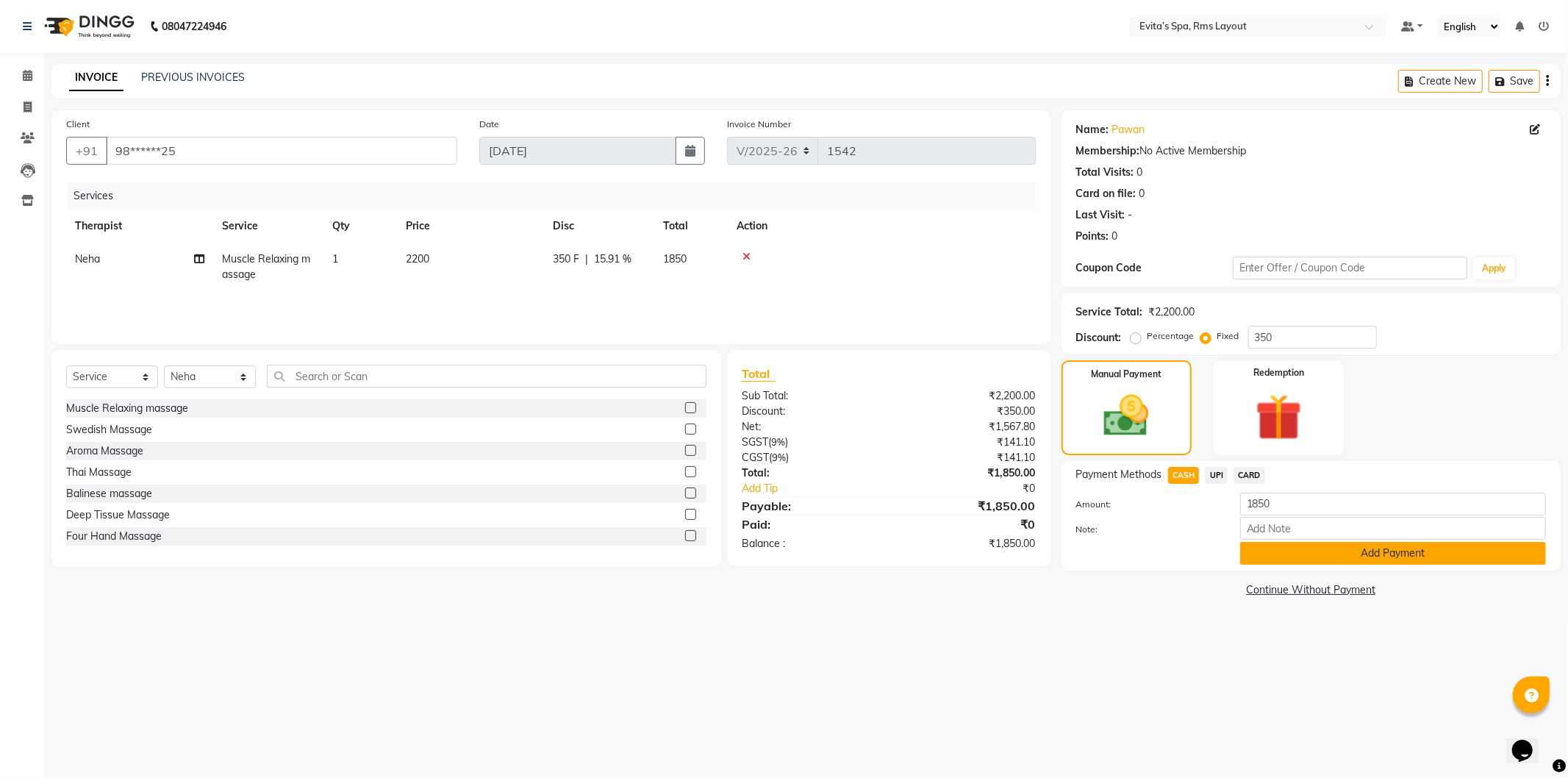
click at [1267, 546] on button "Add Payment" at bounding box center [1394, 553] width 306 height 23
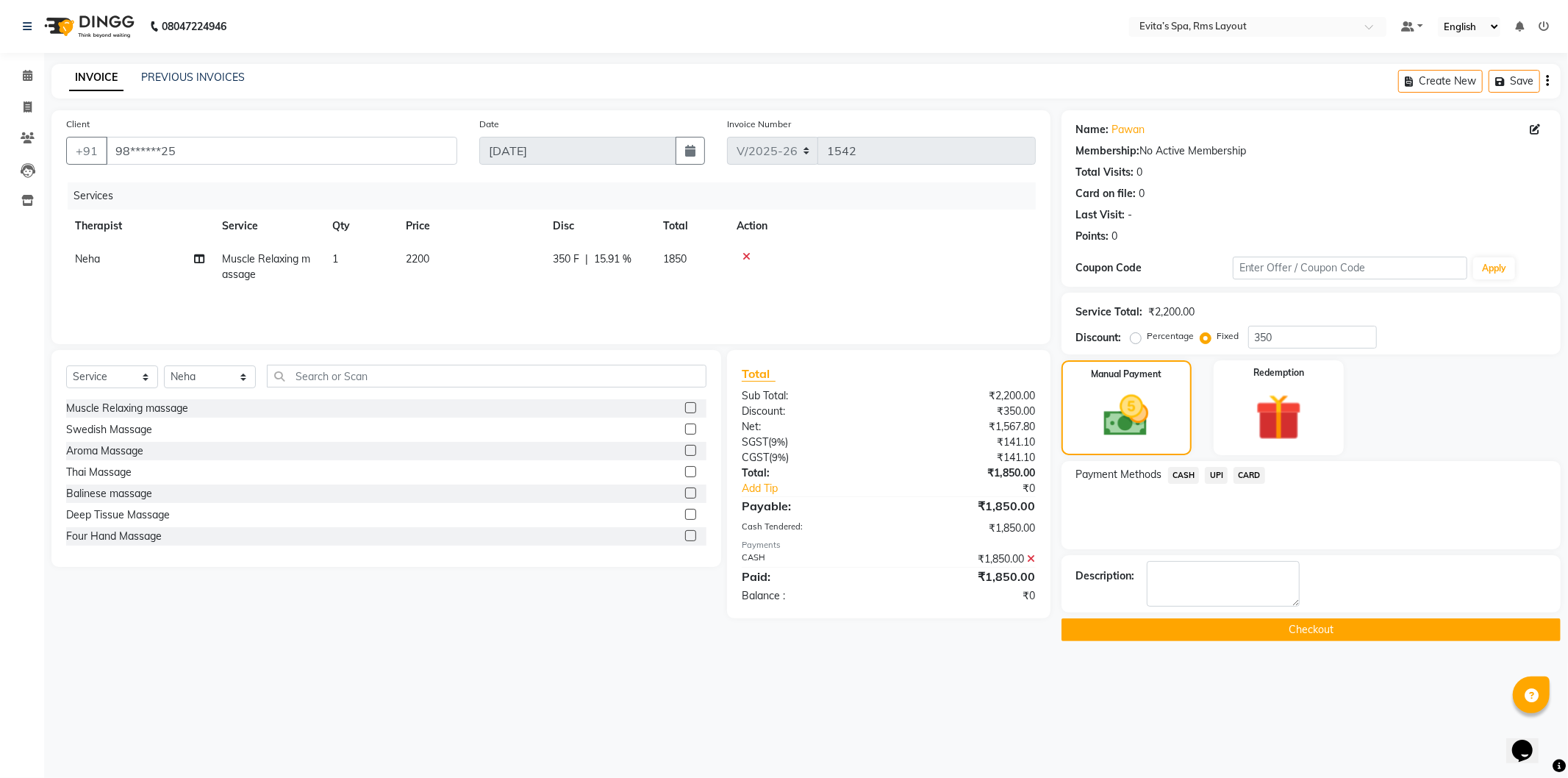
click at [1251, 635] on button "Checkout" at bounding box center [1311, 630] width 500 height 23
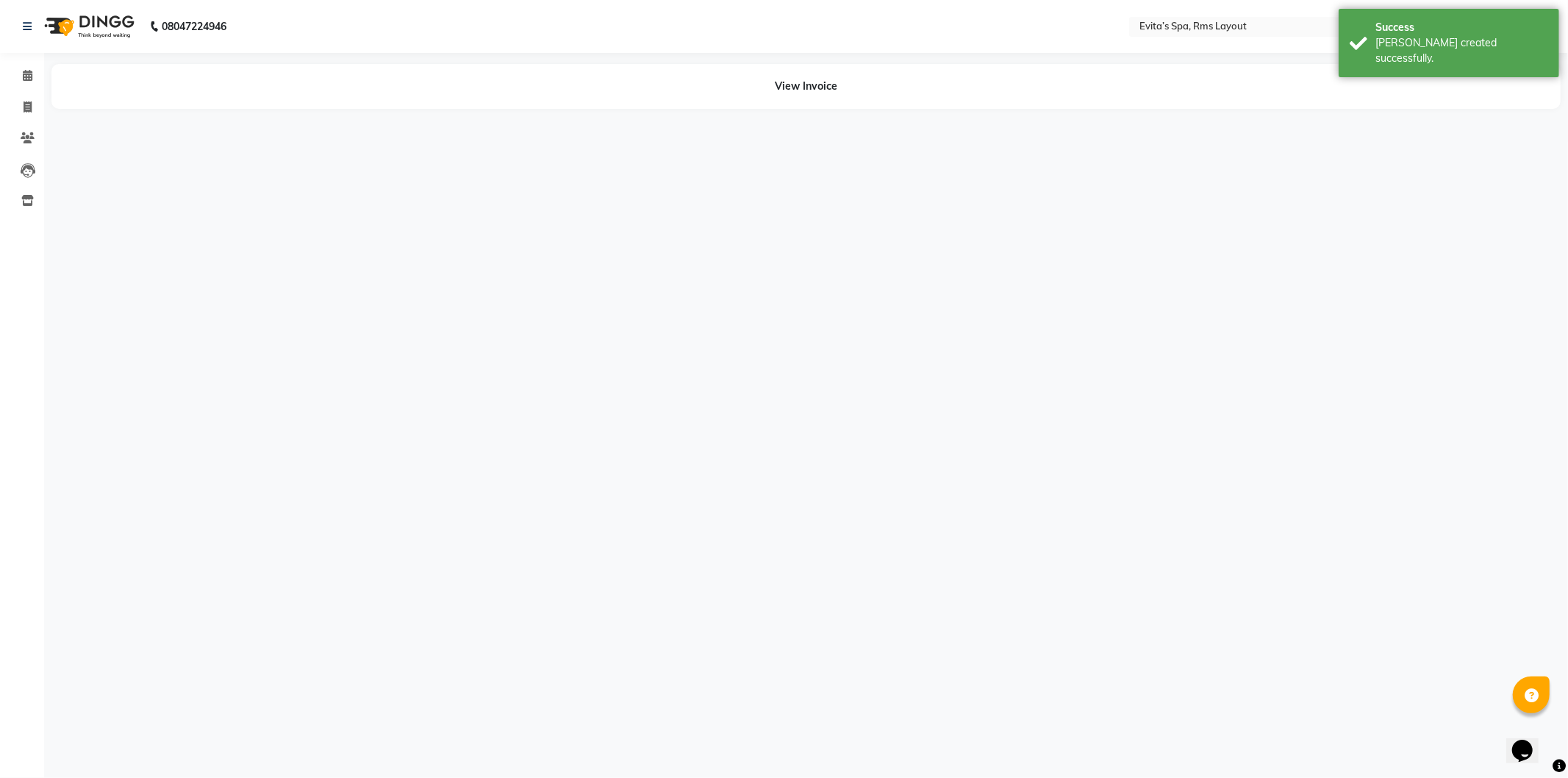
click at [99, 37] on img at bounding box center [88, 26] width 100 height 41
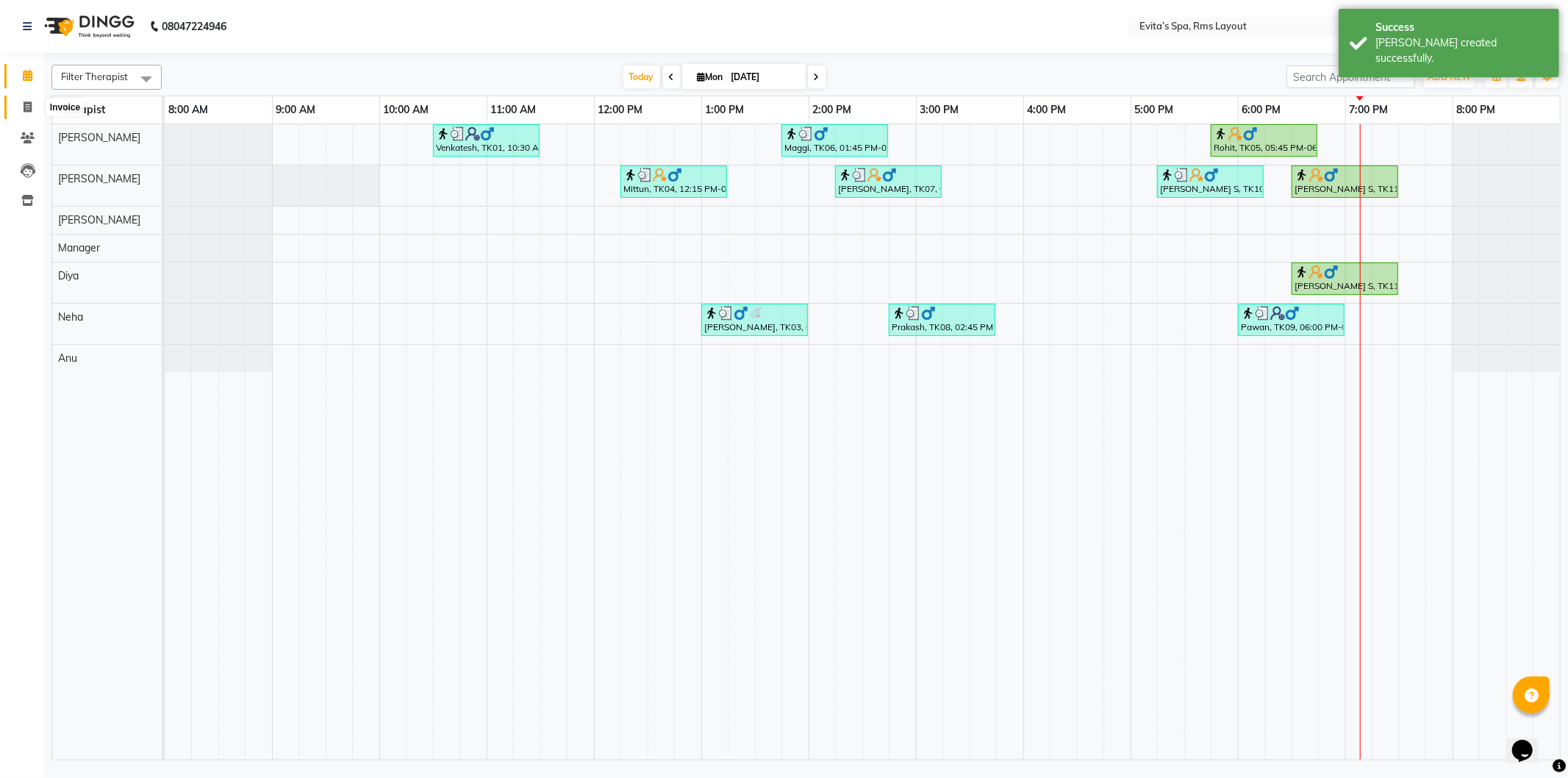
click at [26, 114] on span at bounding box center [27, 108] width 25 height 17
select select "7850"
select select "service"
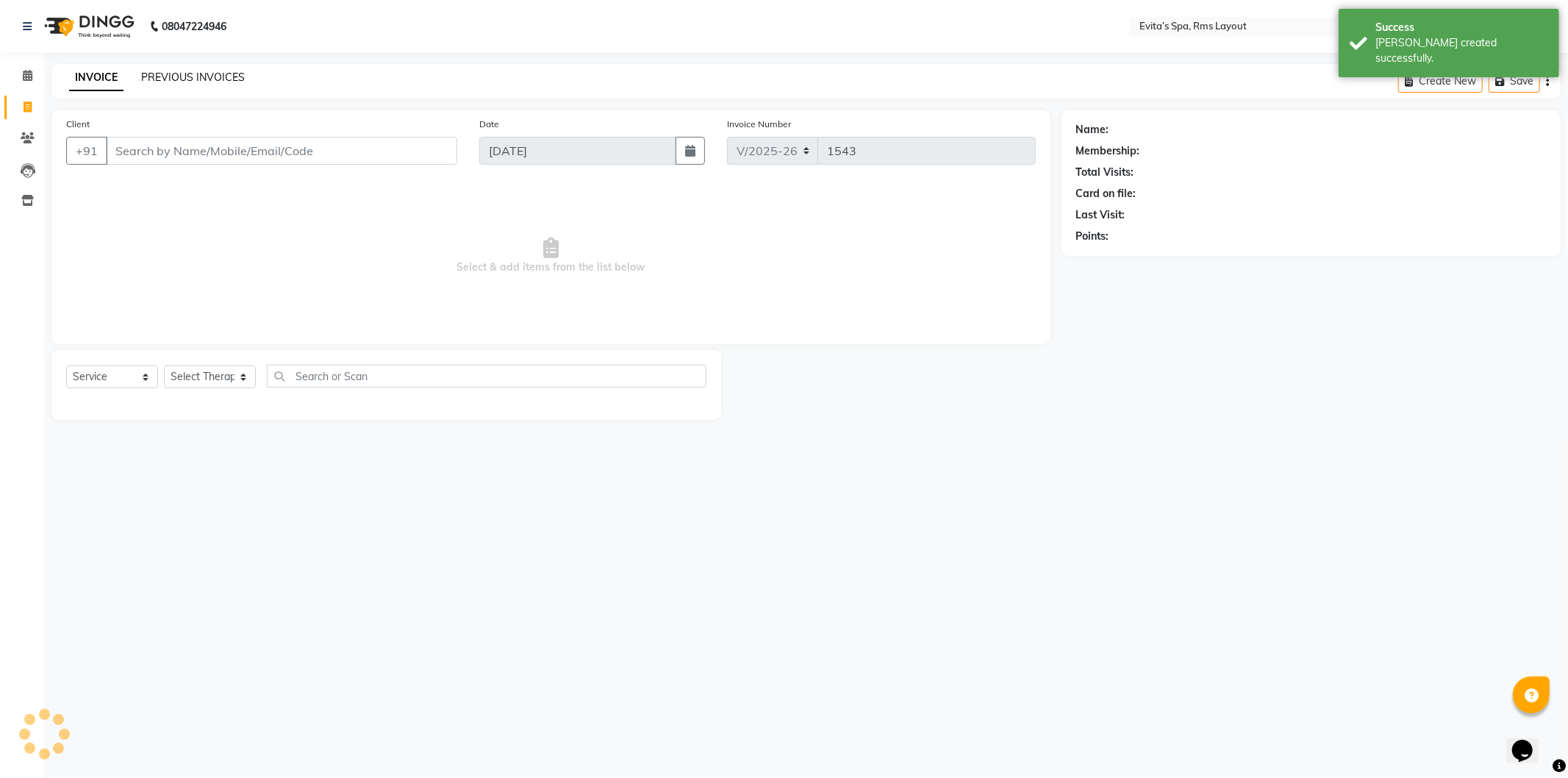
click at [221, 77] on link "PREVIOUS INVOICES" at bounding box center [193, 77] width 104 height 14
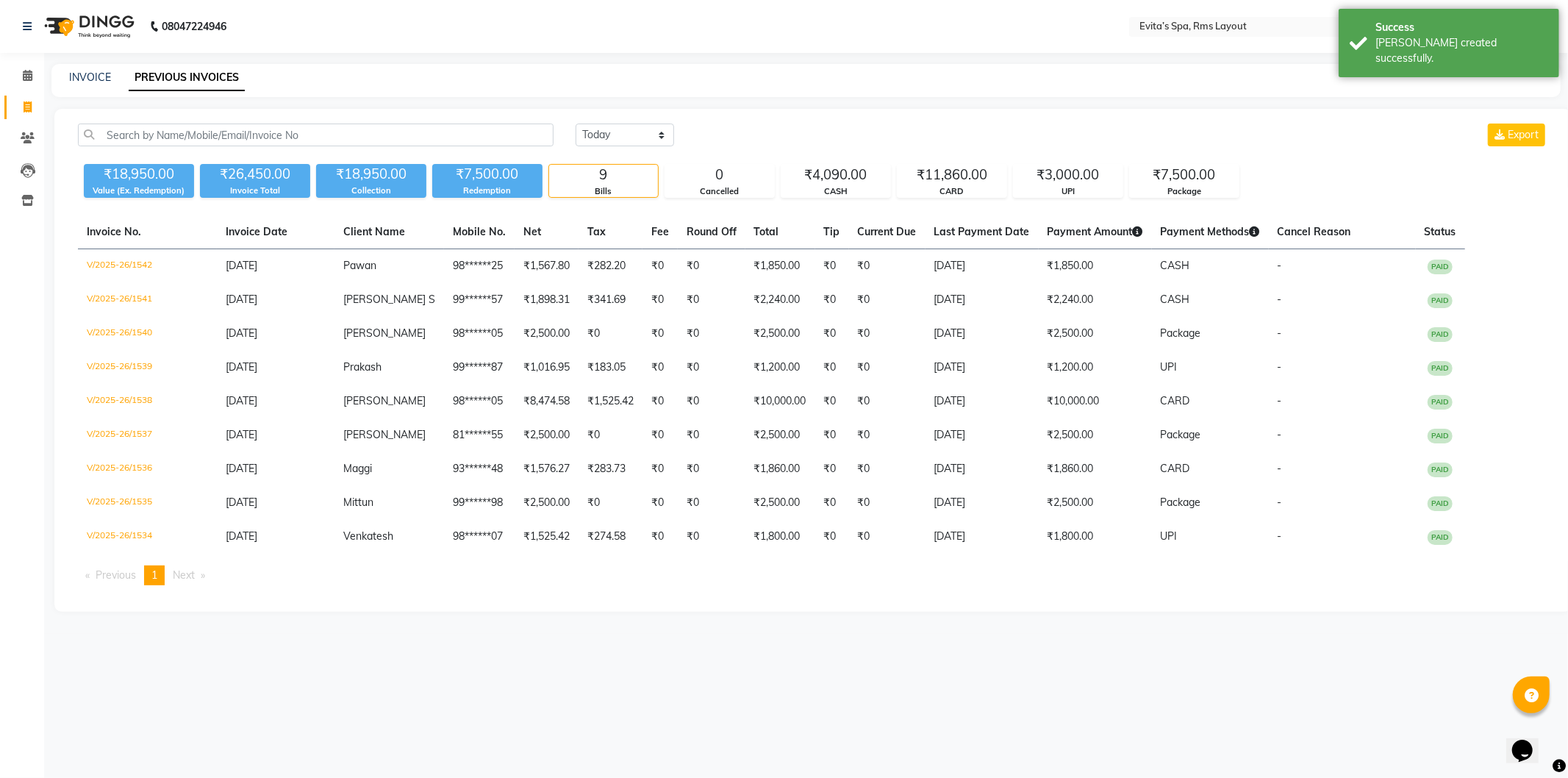
click at [100, 24] on img at bounding box center [88, 26] width 100 height 41
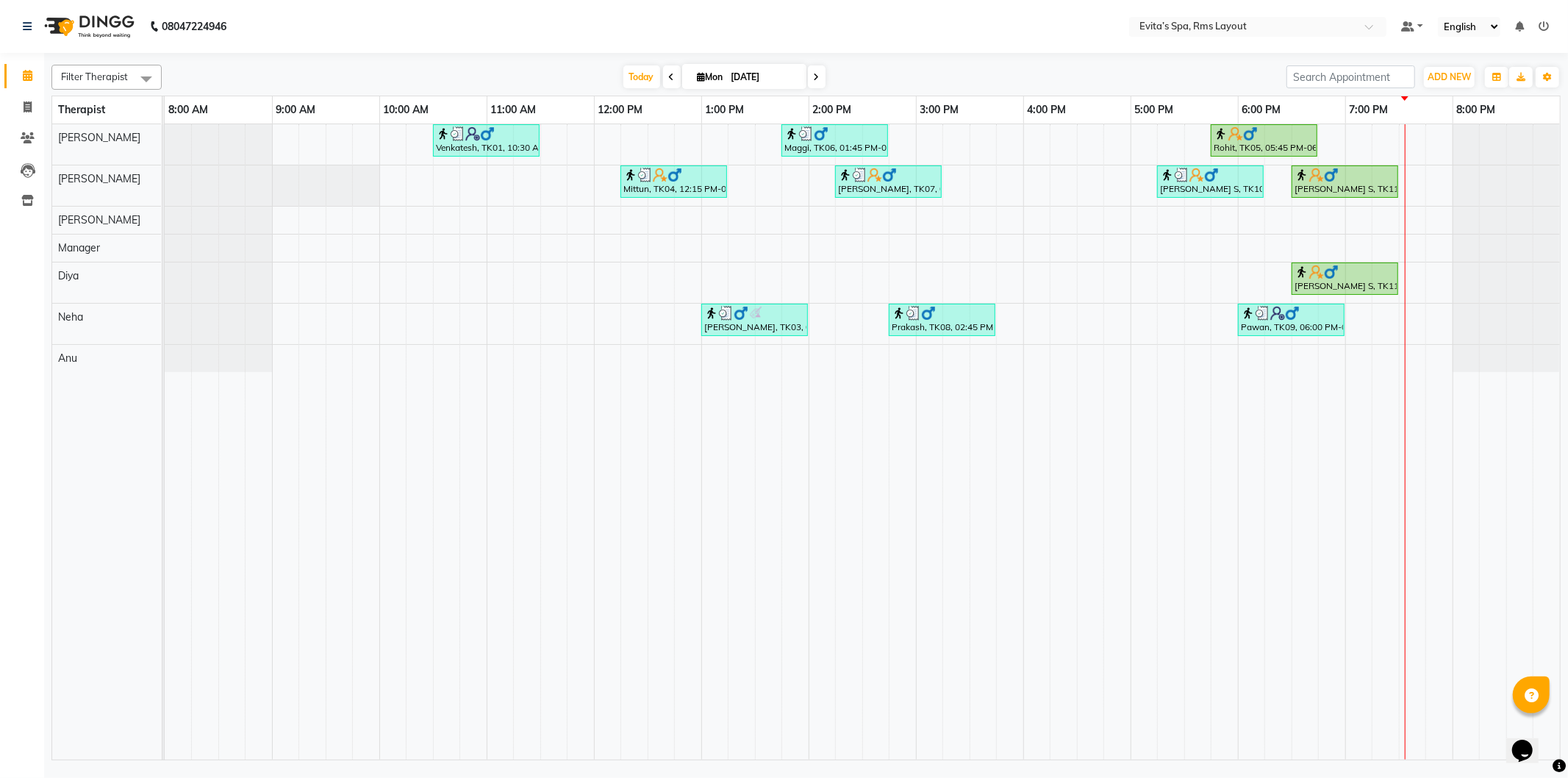
click at [100, 24] on img at bounding box center [88, 26] width 100 height 41
click at [1326, 183] on div "[PERSON_NAME] S, TK11, 06:30 PM-07:30 PM, Muscle Relaxing massage" at bounding box center [1345, 181] width 104 height 28
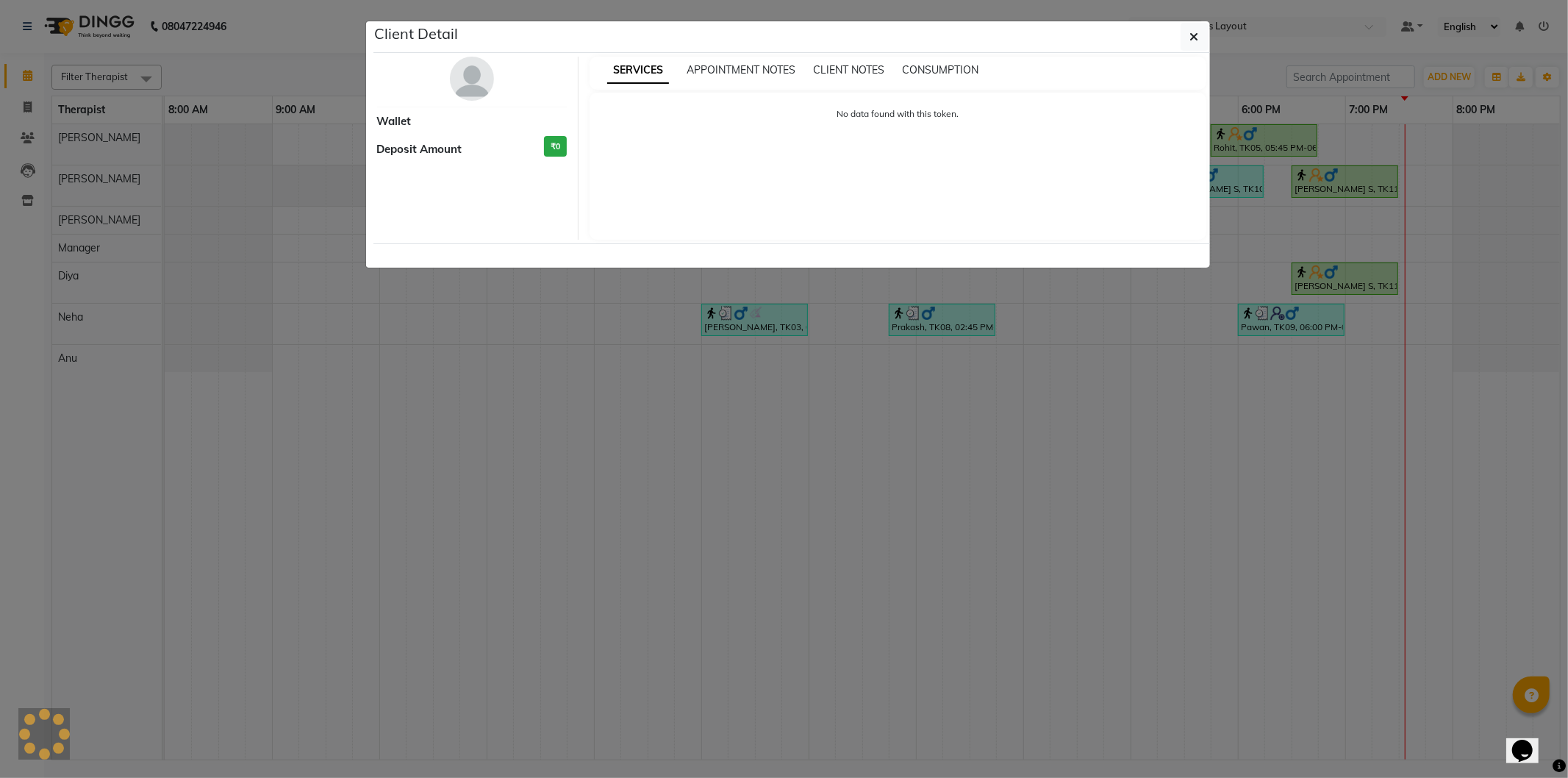
select select "1"
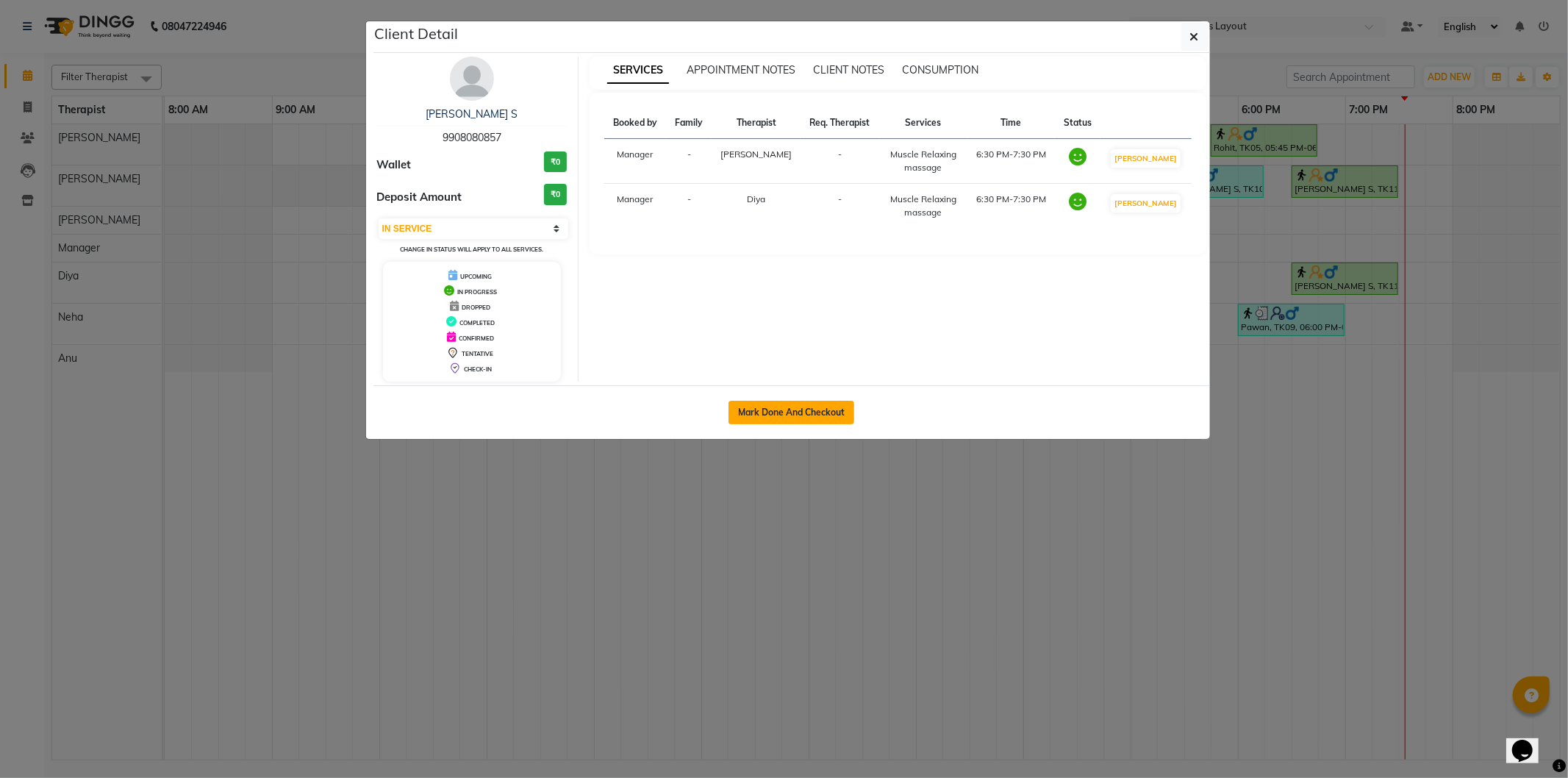
click at [814, 414] on button "Mark Done And Checkout" at bounding box center [791, 413] width 126 height 24
select select "service"
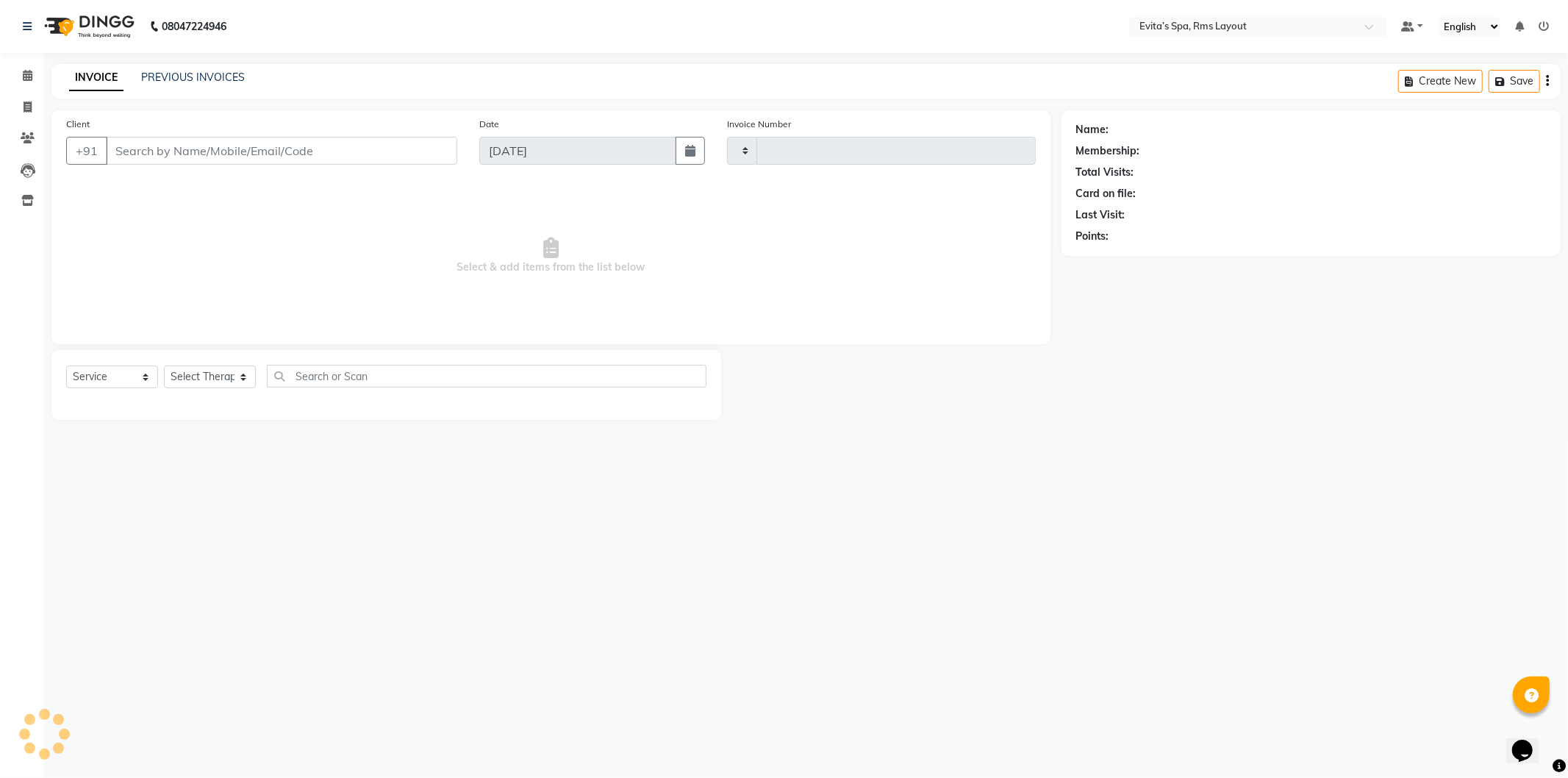
type input "1543"
select select "7850"
type input "99******57"
select select "70222"
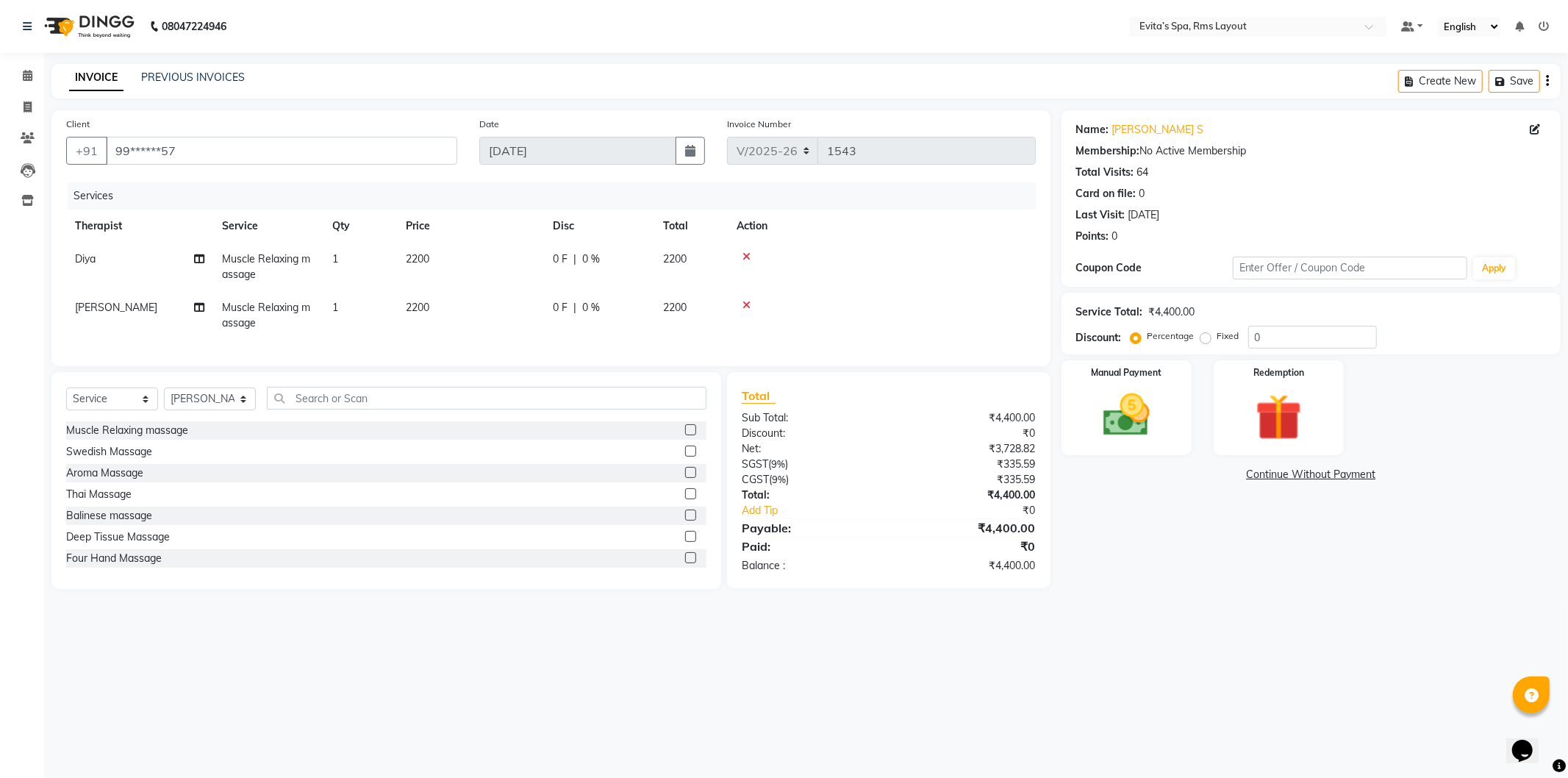
click at [1217, 340] on label "Fixed" at bounding box center [1229, 336] width 22 height 14
click at [1204, 340] on input "Fixed" at bounding box center [1208, 336] width 10 height 10
radio input "true"
drag, startPoint x: 1280, startPoint y: 340, endPoint x: 1247, endPoint y: 336, distance: 33.2
click at [1249, 336] on input "0" at bounding box center [1312, 337] width 128 height 23
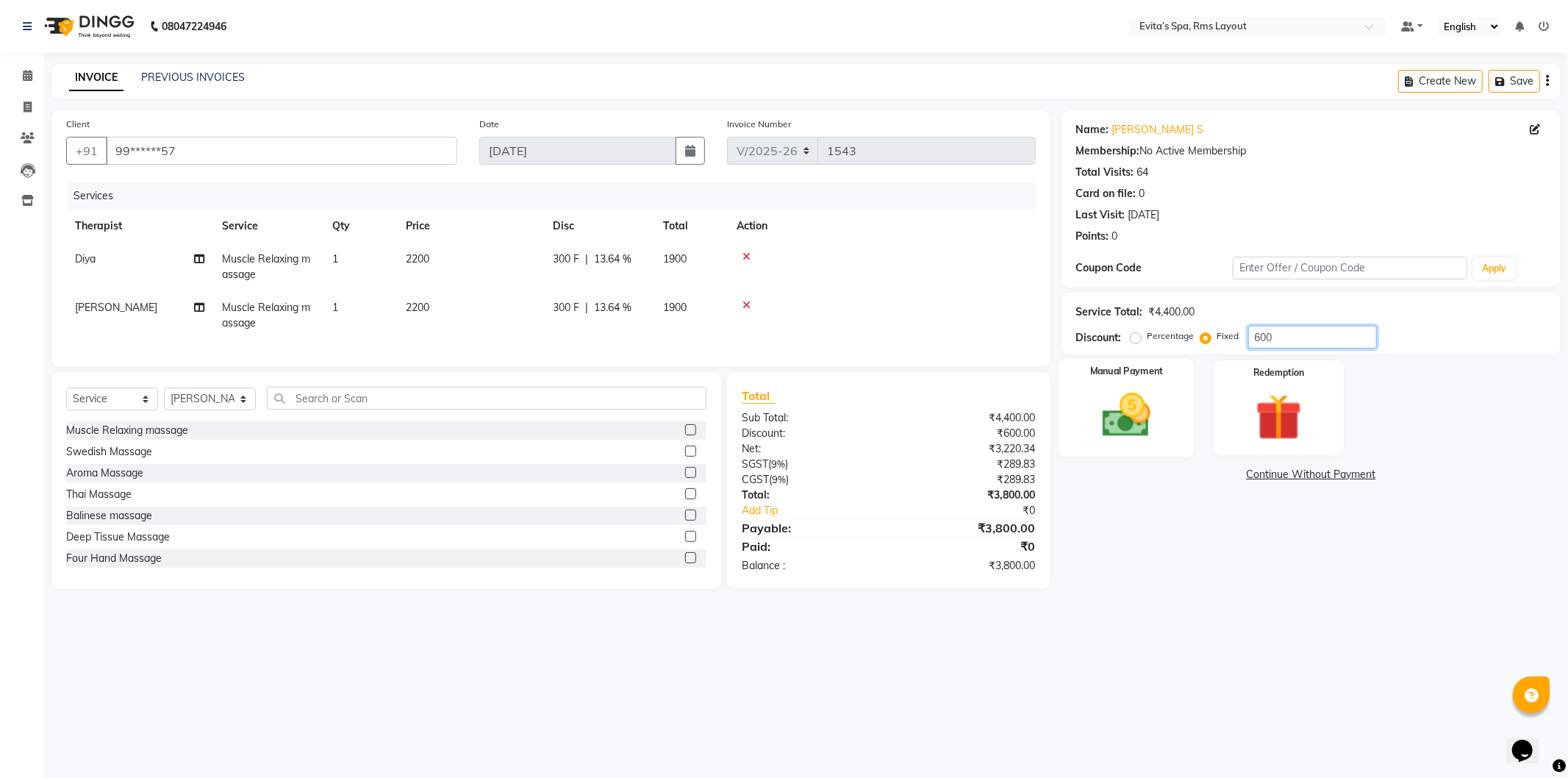
type input "600"
click at [1153, 408] on img at bounding box center [1127, 415] width 79 height 56
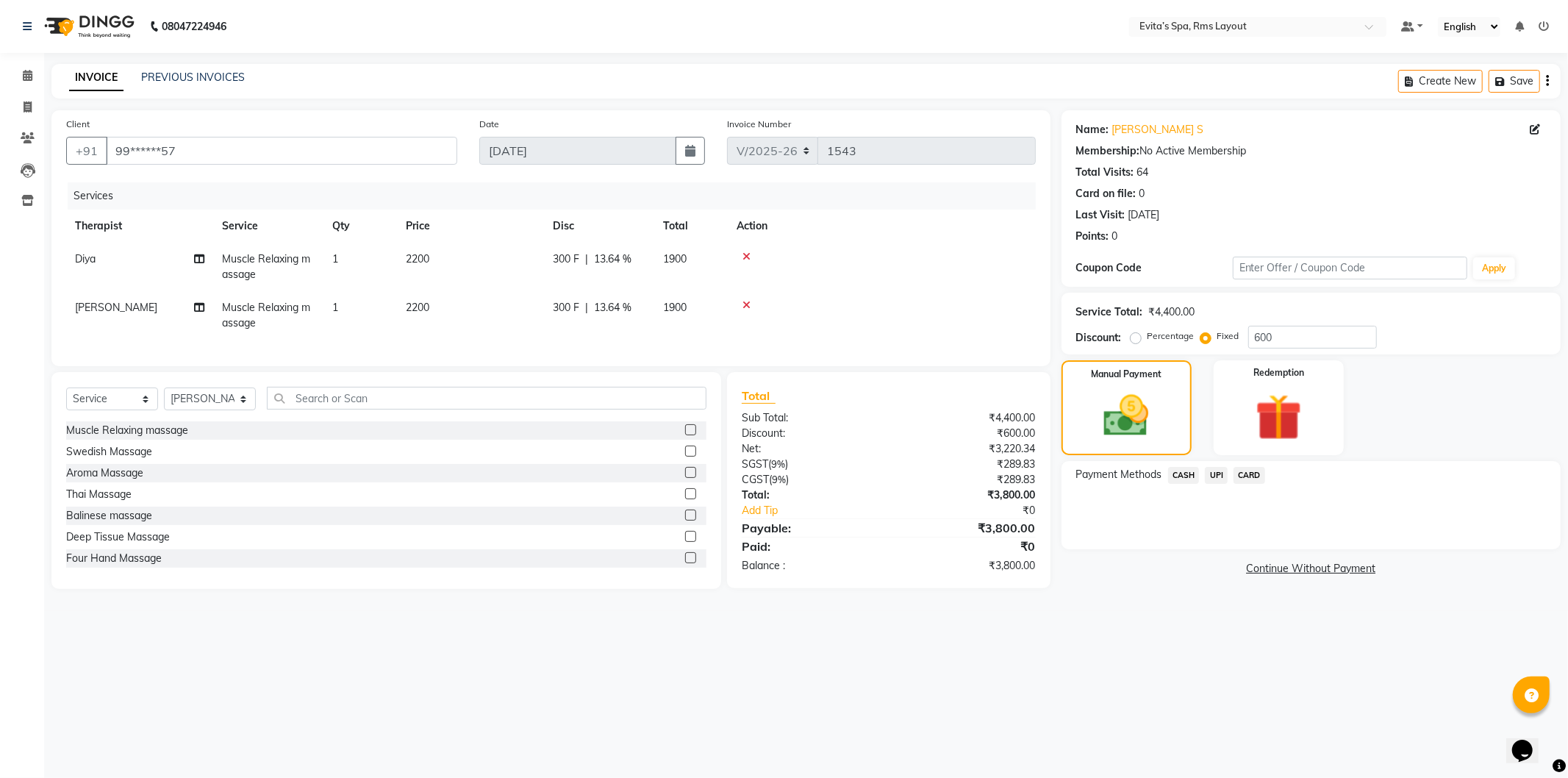
click at [1213, 473] on span "UPI" at bounding box center [1216, 475] width 23 height 17
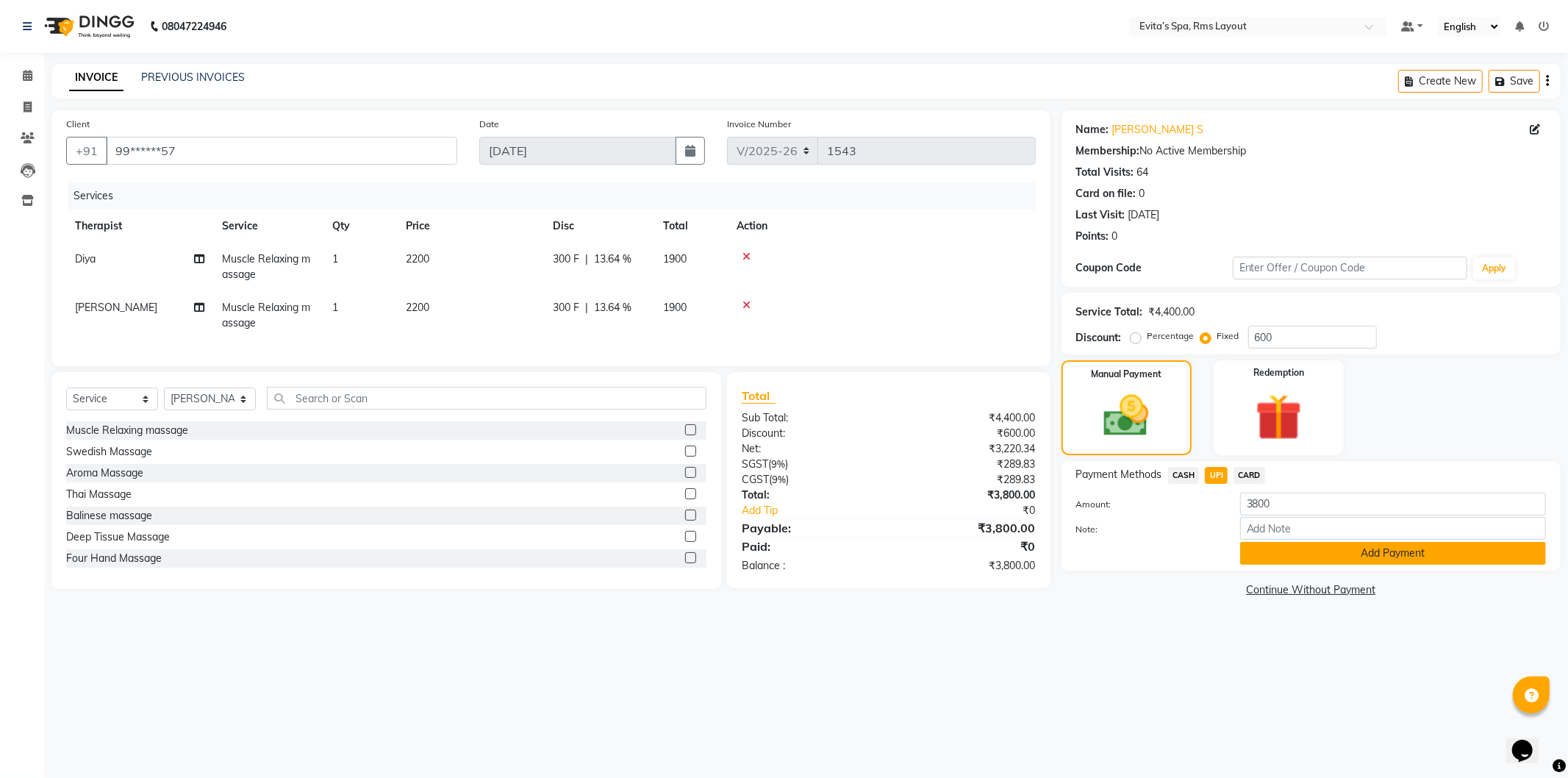
click at [1258, 547] on button "Add Payment" at bounding box center [1394, 553] width 306 height 23
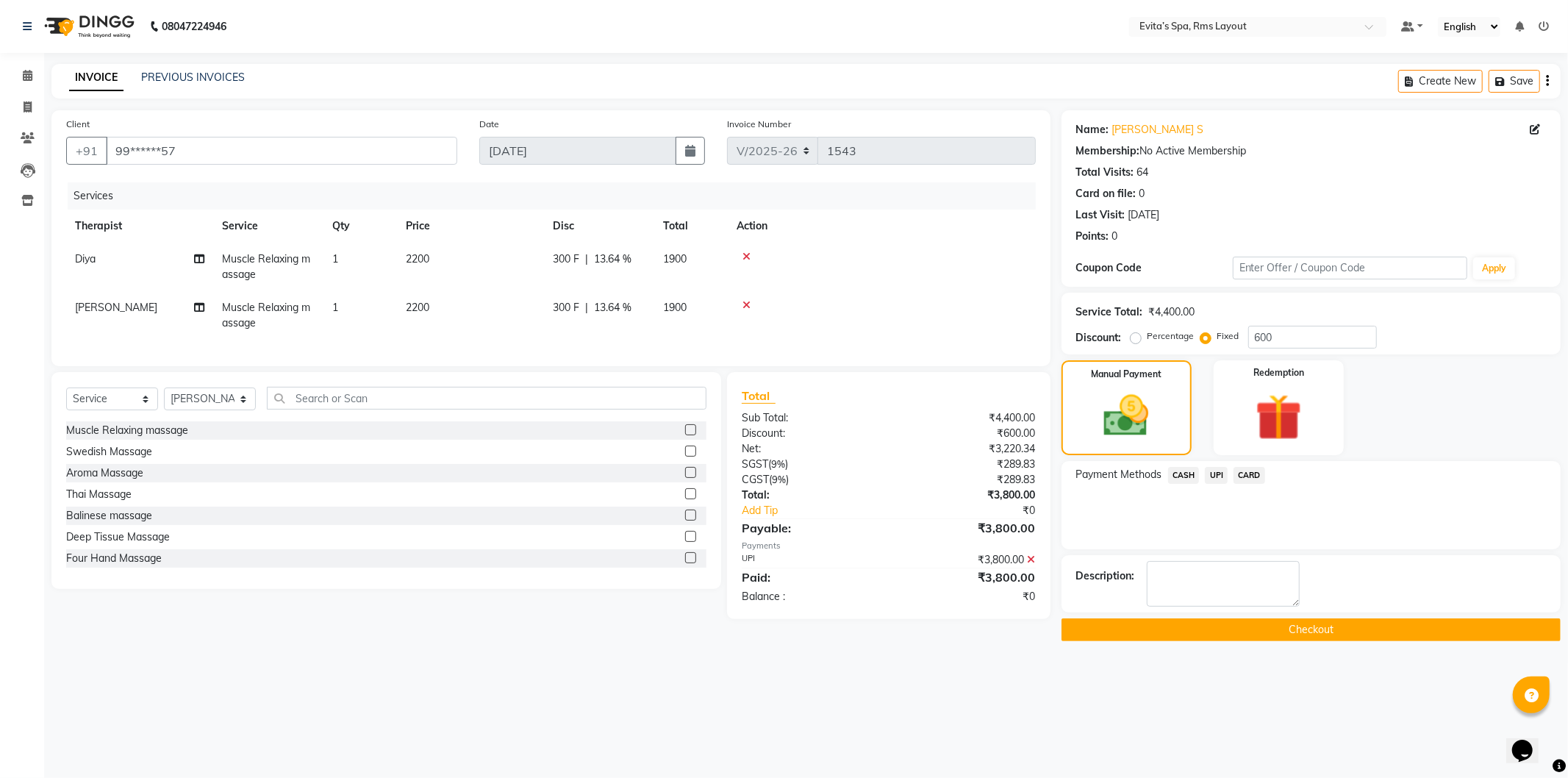
click at [1253, 631] on button "Checkout" at bounding box center [1311, 630] width 500 height 23
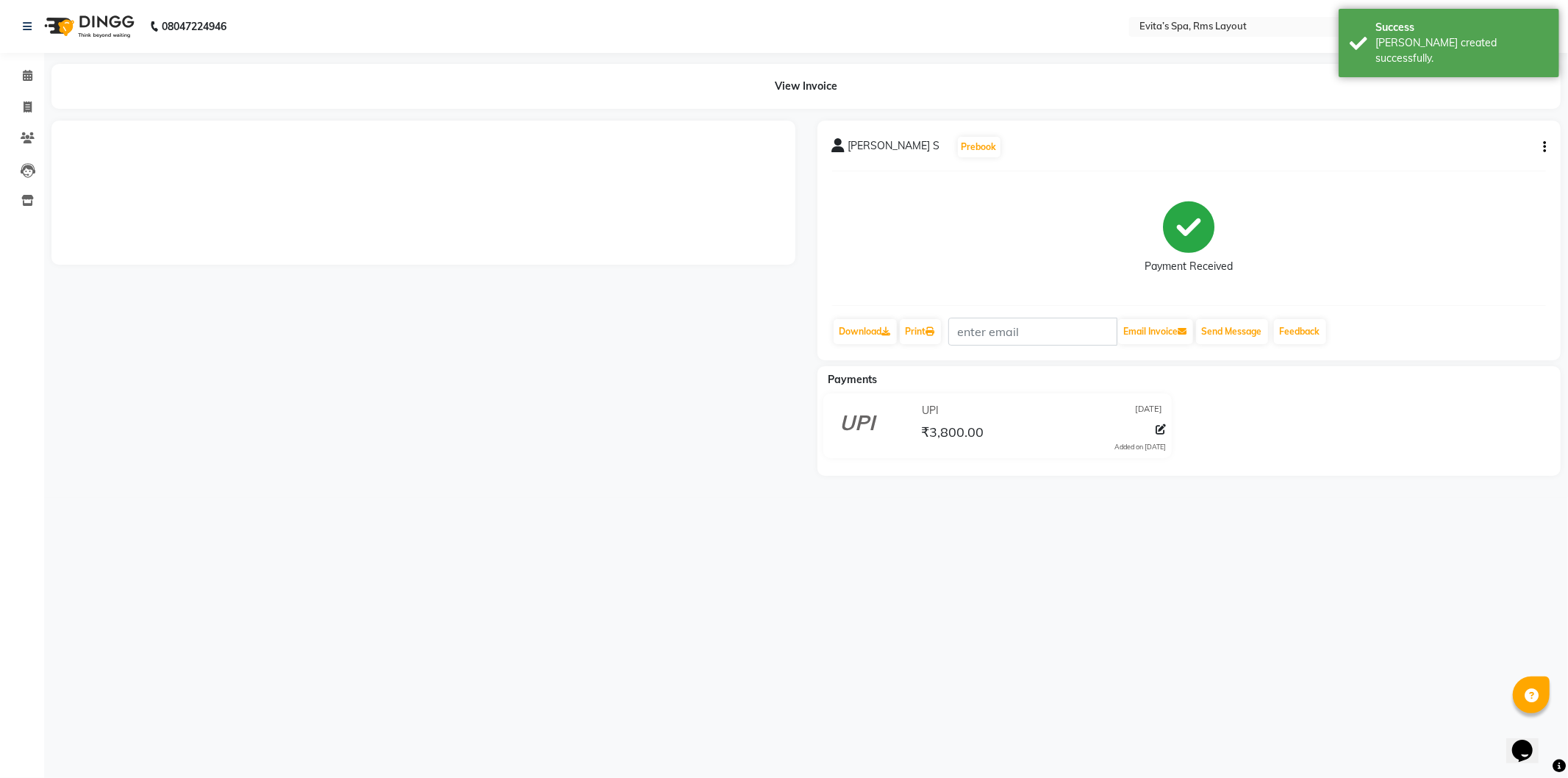
click at [113, 28] on img at bounding box center [88, 26] width 100 height 41
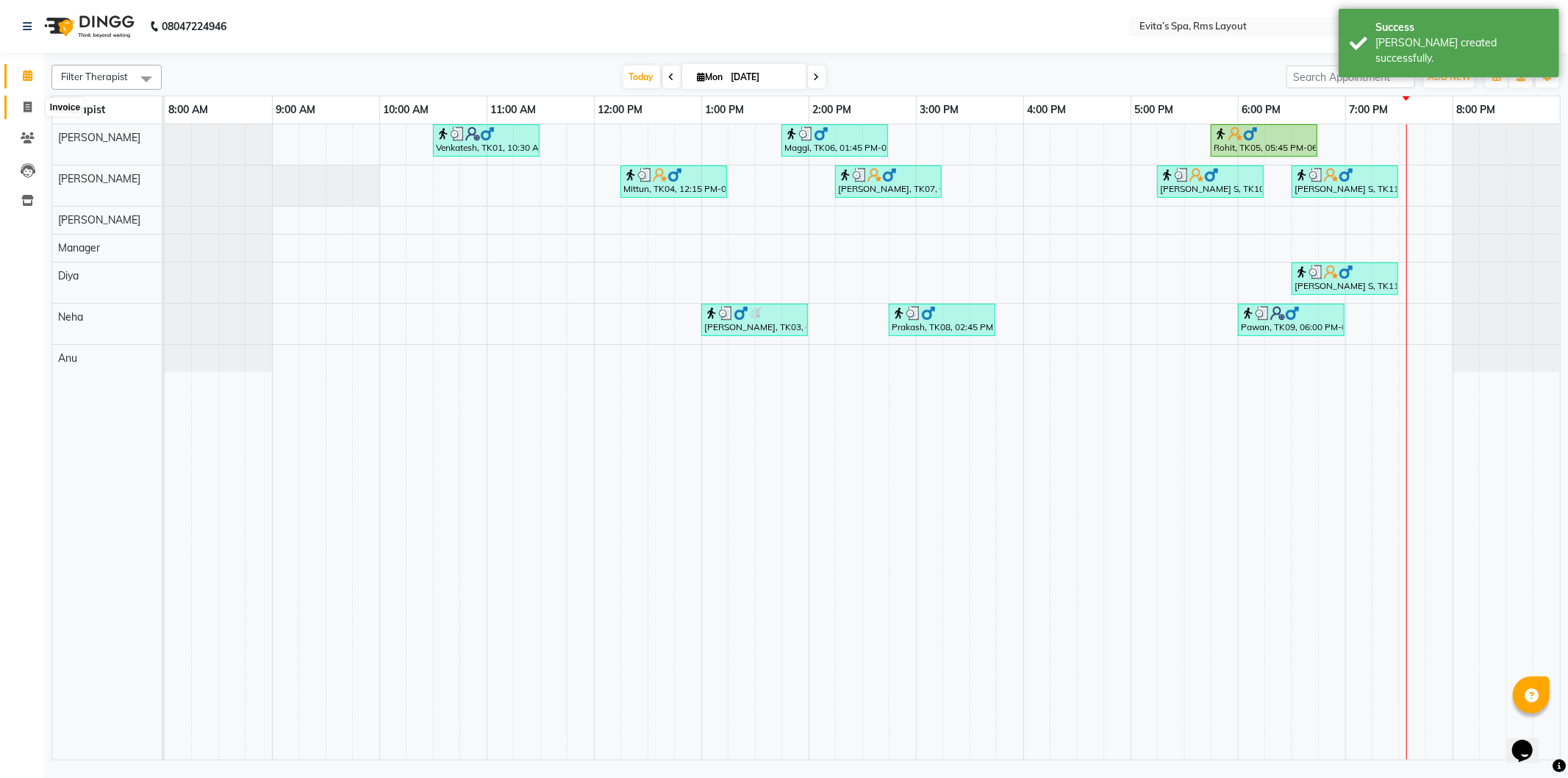
click at [33, 106] on span at bounding box center [27, 108] width 25 height 17
select select "service"
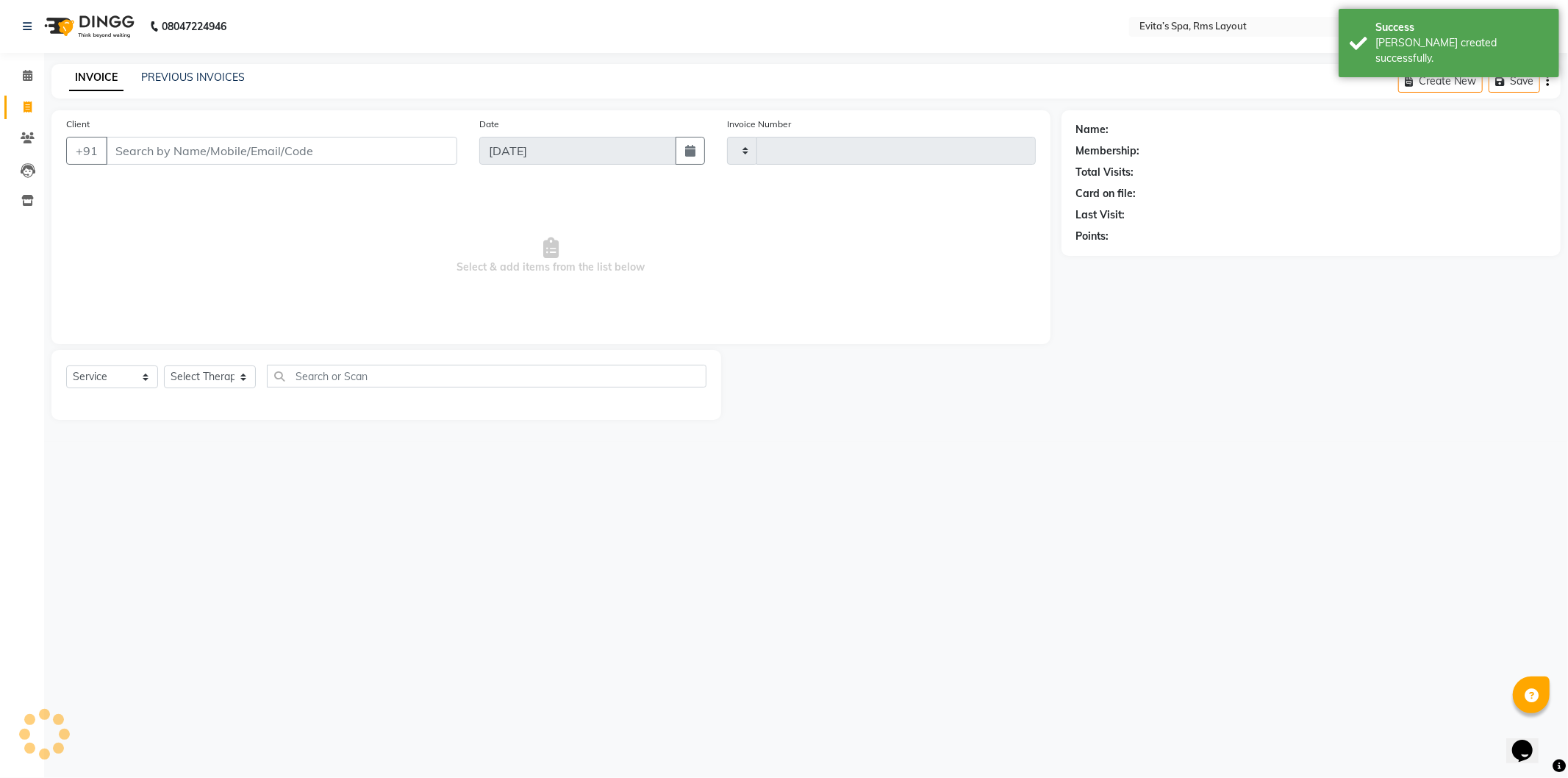
type input "1544"
select select "7850"
click at [174, 80] on link "PREVIOUS INVOICES" at bounding box center [193, 77] width 104 height 14
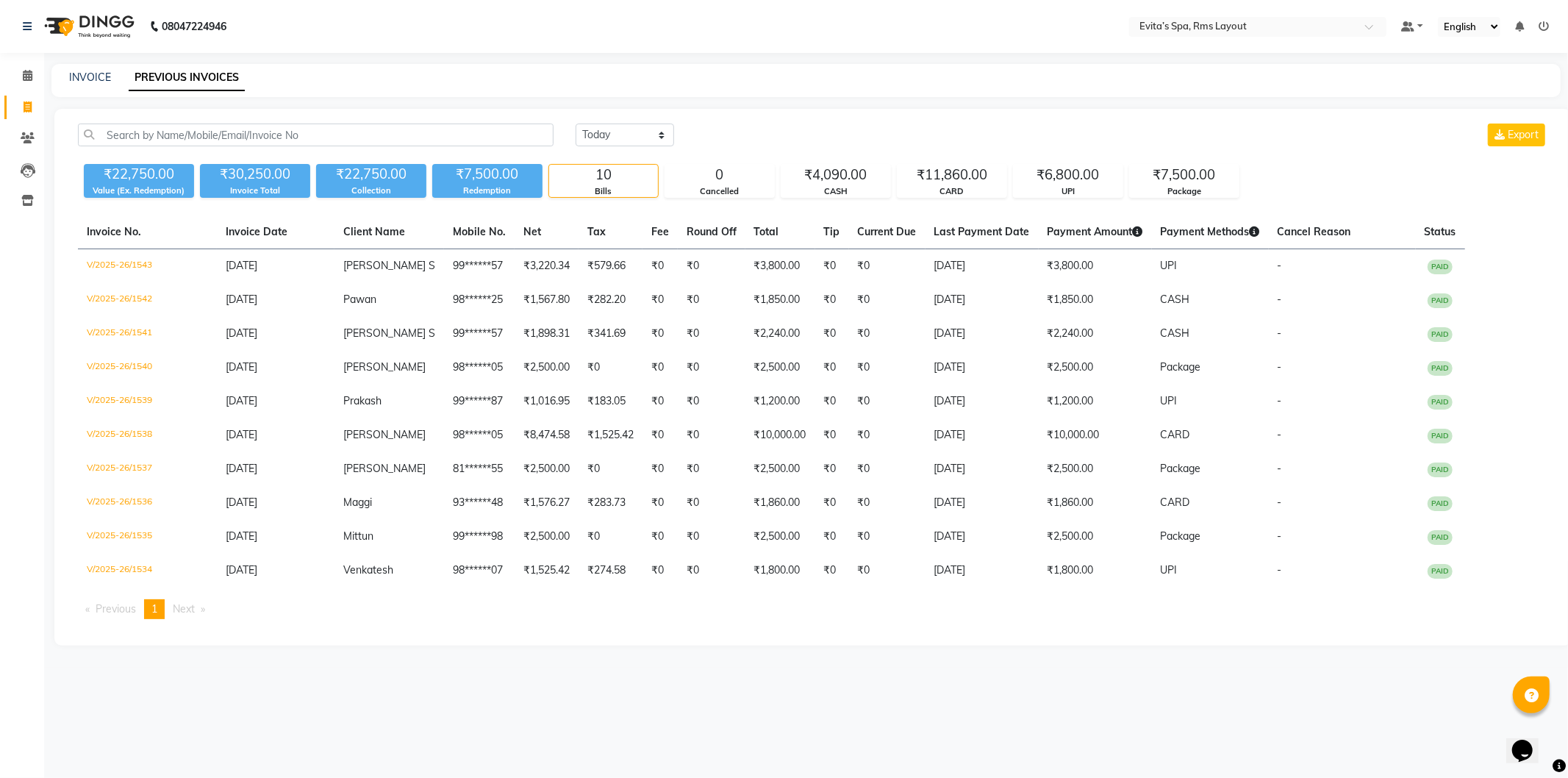
click at [116, 31] on img at bounding box center [88, 26] width 100 height 41
